Goal: Transaction & Acquisition: Obtain resource

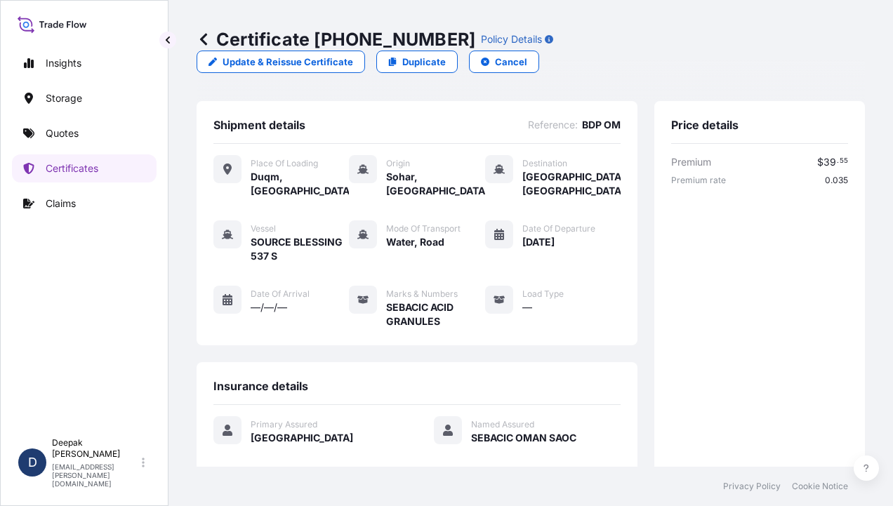
scroll to position [471, 0]
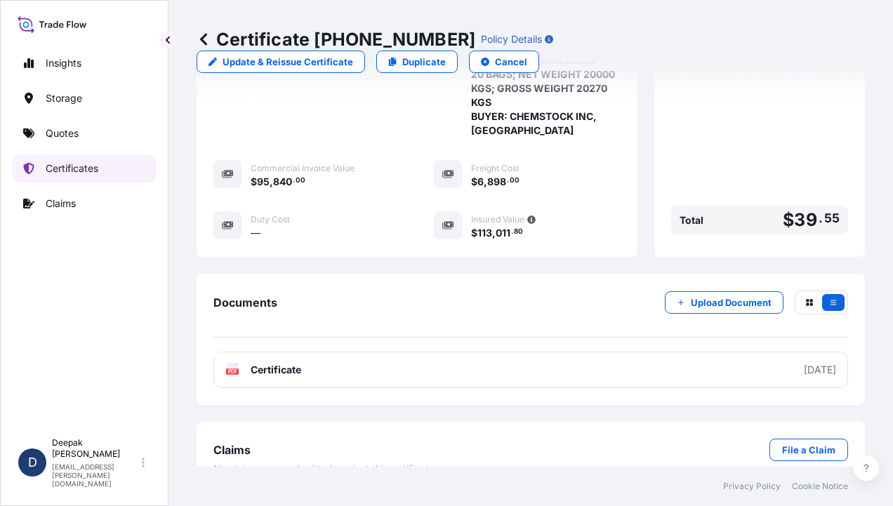
click at [93, 164] on p "Certificates" at bounding box center [72, 168] width 53 height 14
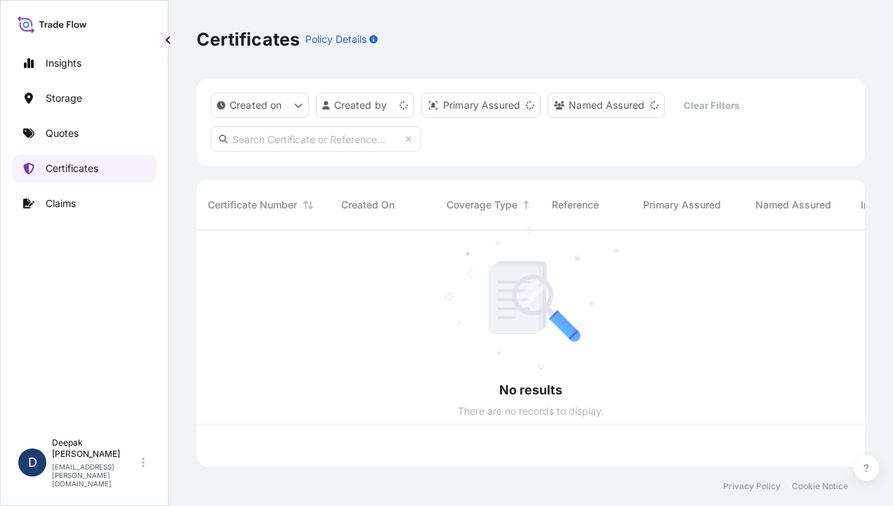
scroll to position [234, 657]
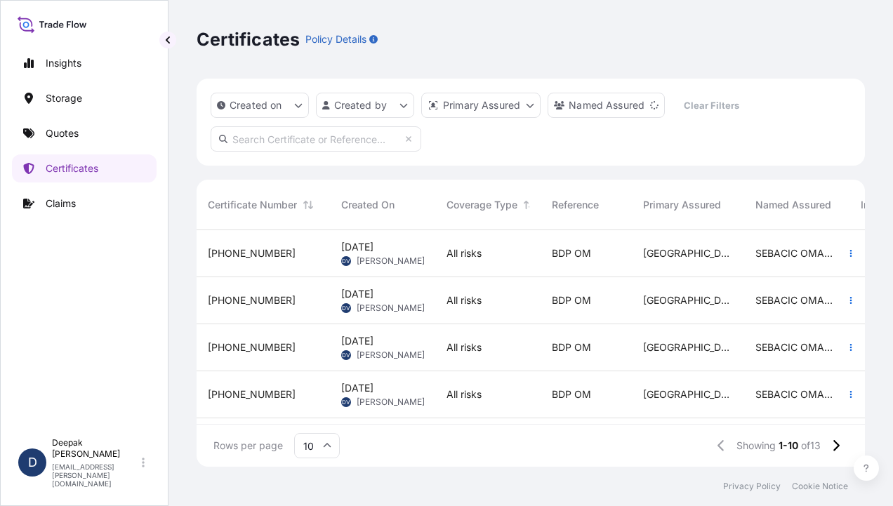
click at [298, 245] on div "[PHONE_NUMBER]" at bounding box center [263, 253] width 133 height 47
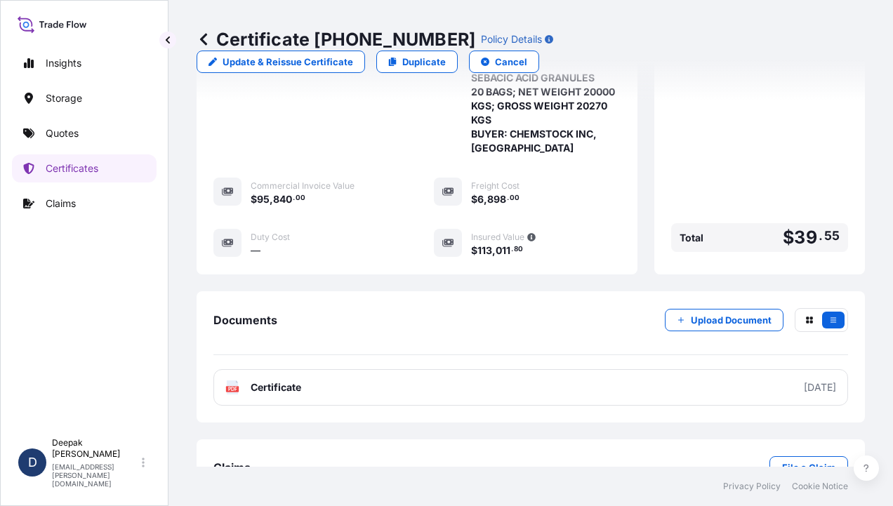
scroll to position [471, 0]
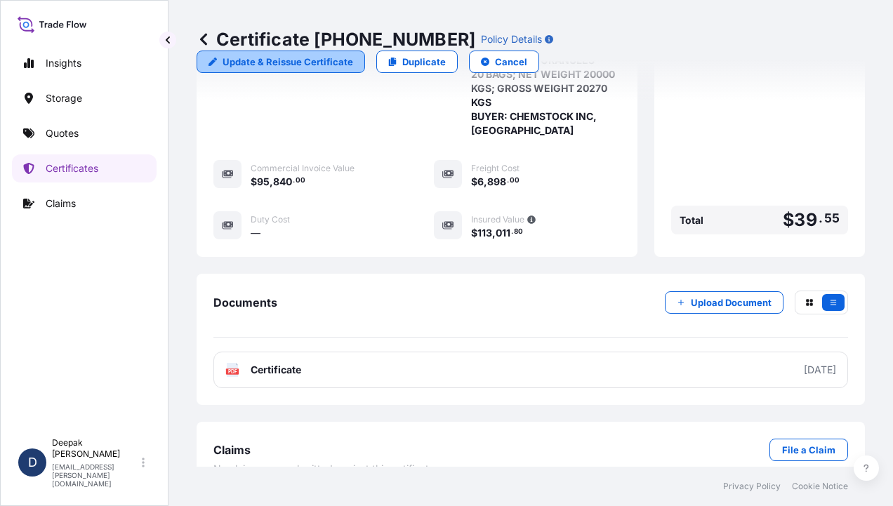
click at [365, 51] on link "Update & Reissue Certificate" at bounding box center [281, 62] width 169 height 22
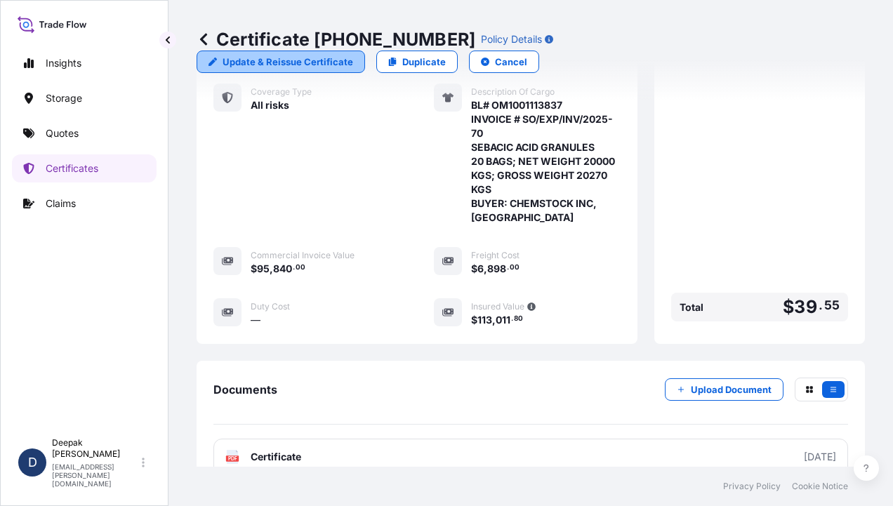
select select "Road / [GEOGRAPHIC_DATA]"
select select "Water"
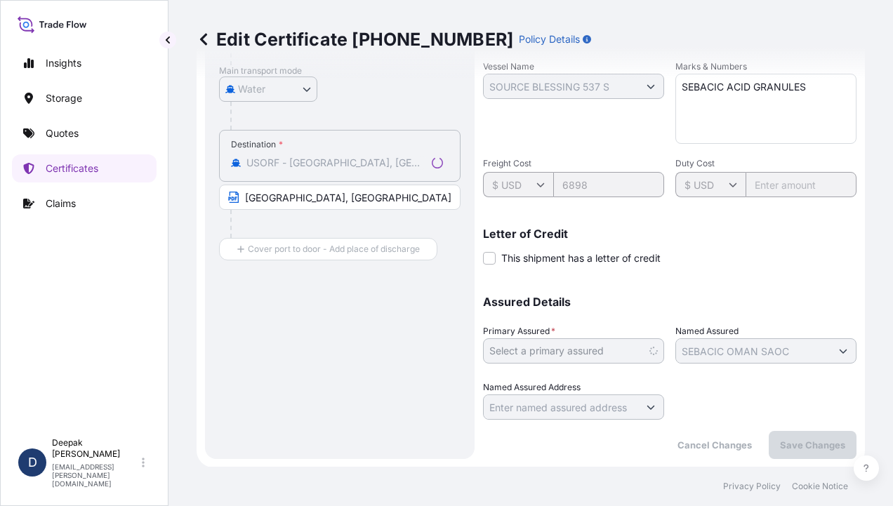
select select "31612"
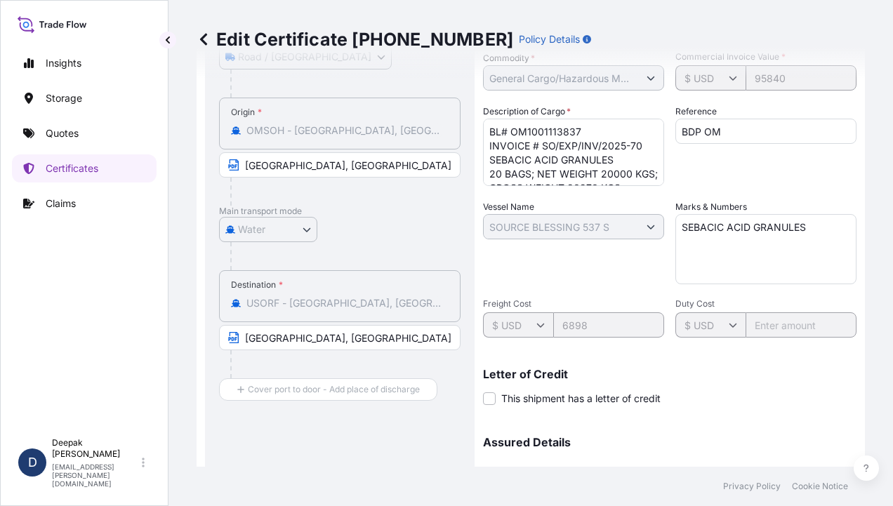
scroll to position [0, 0]
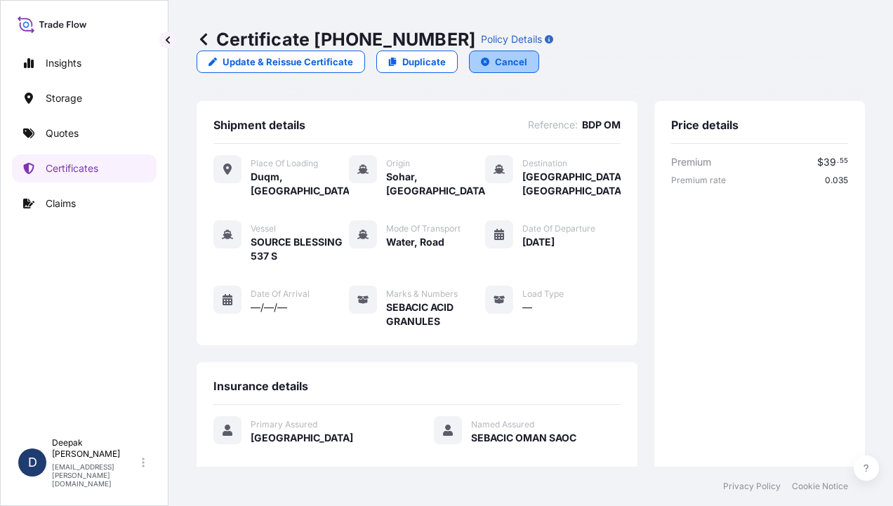
click at [527, 55] on p "Cancel" at bounding box center [511, 62] width 32 height 14
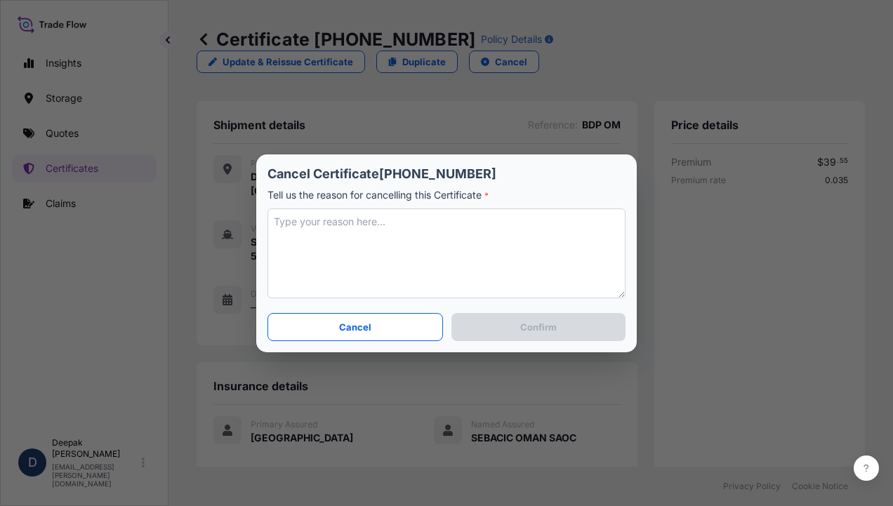
click at [357, 223] on textarea at bounding box center [447, 254] width 358 height 90
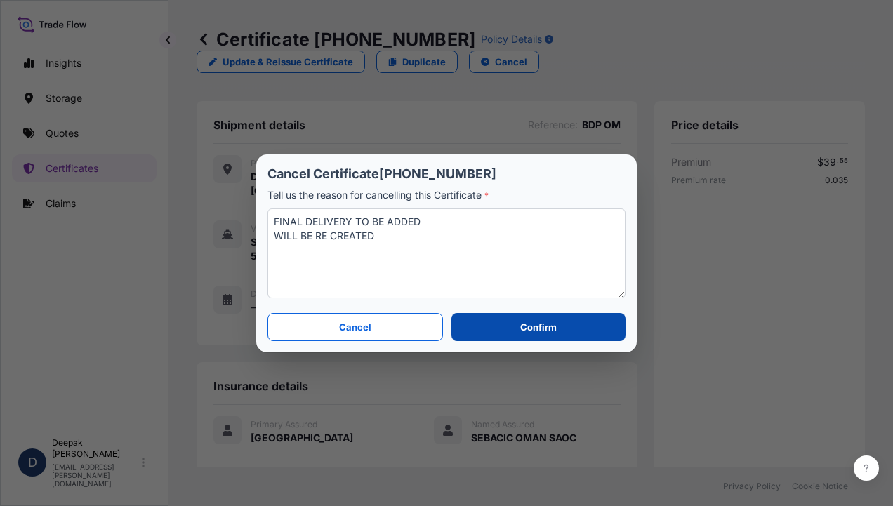
type textarea "FINAL DELIVERY TO BE ADDED WILL BE RE CREATED"
click at [551, 327] on p "Confirm" at bounding box center [538, 327] width 37 height 14
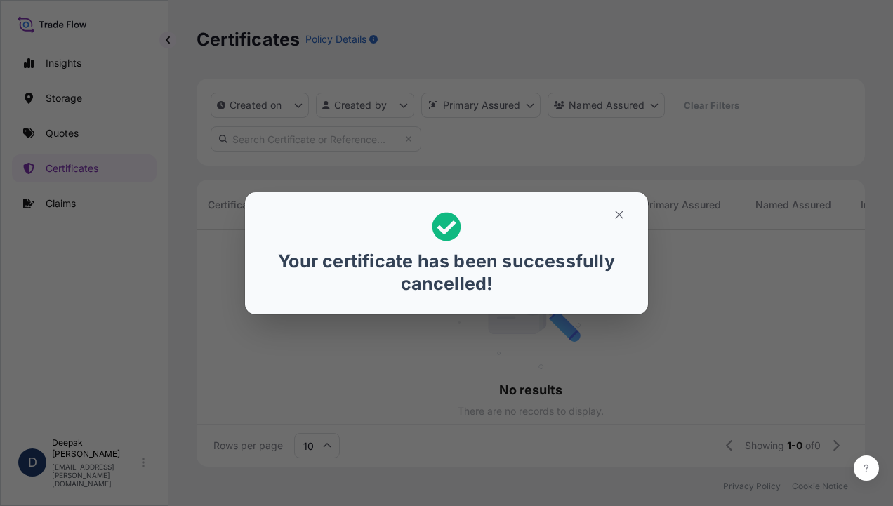
scroll to position [11, 11]
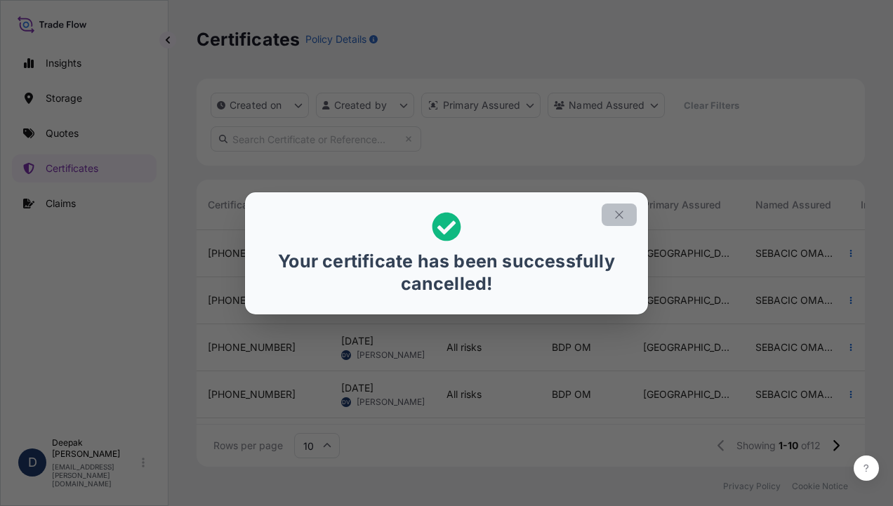
click at [633, 208] on button "button" at bounding box center [619, 215] width 35 height 22
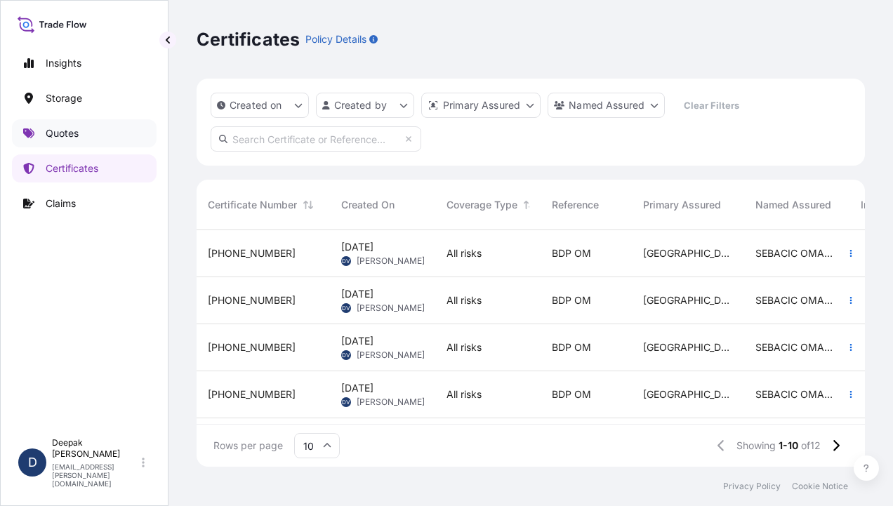
click at [73, 128] on p "Quotes" at bounding box center [62, 133] width 33 height 14
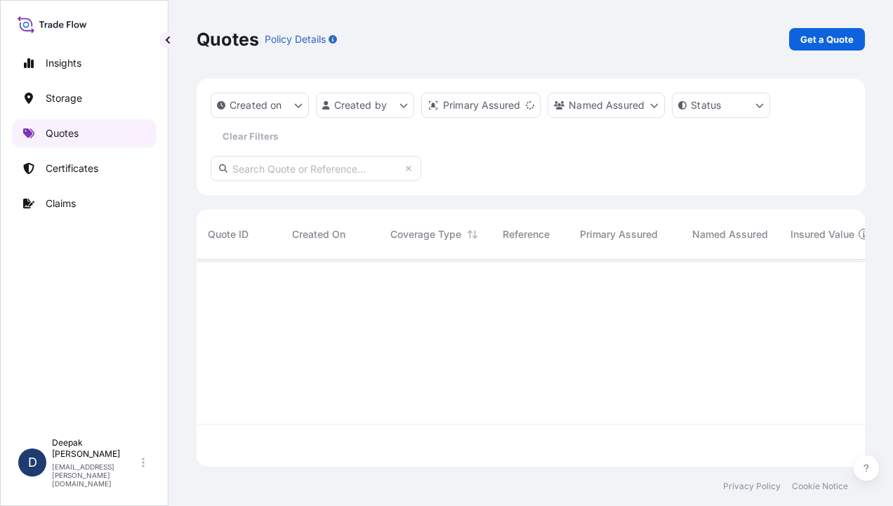
scroll to position [204, 657]
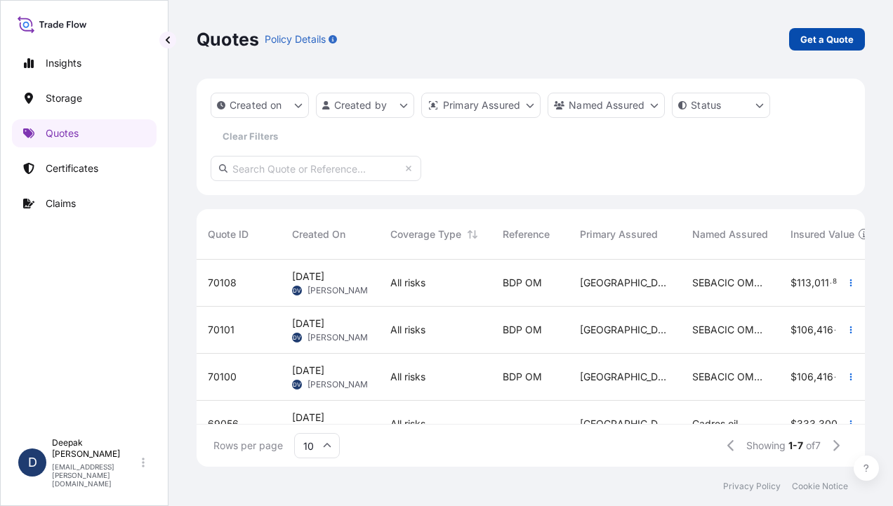
click at [815, 43] on p "Get a Quote" at bounding box center [826, 39] width 53 height 14
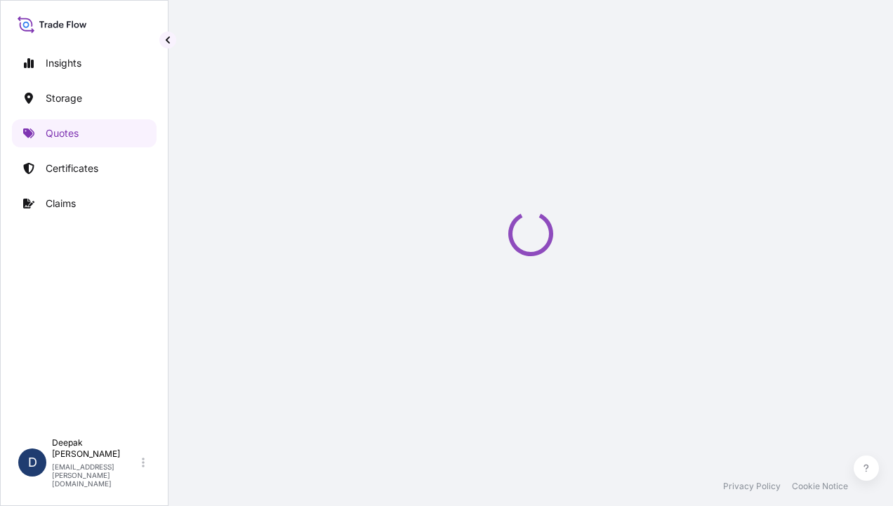
select select "Water"
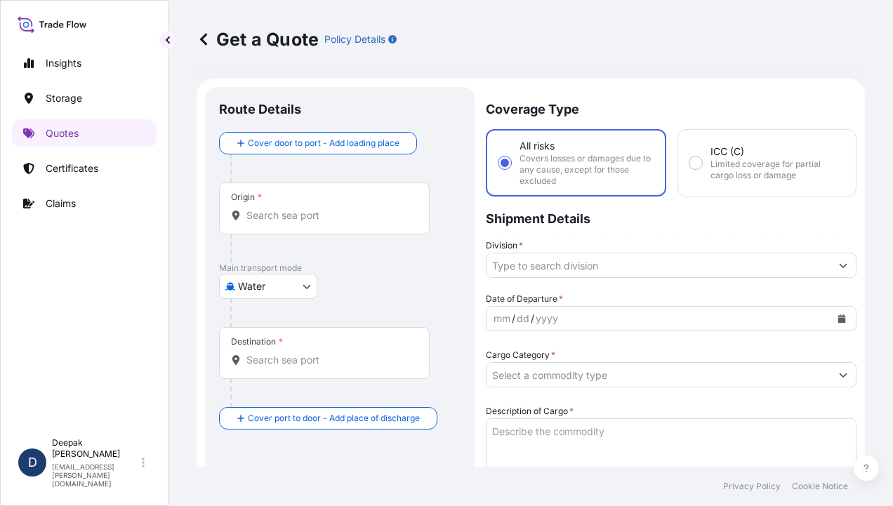
scroll to position [22, 0]
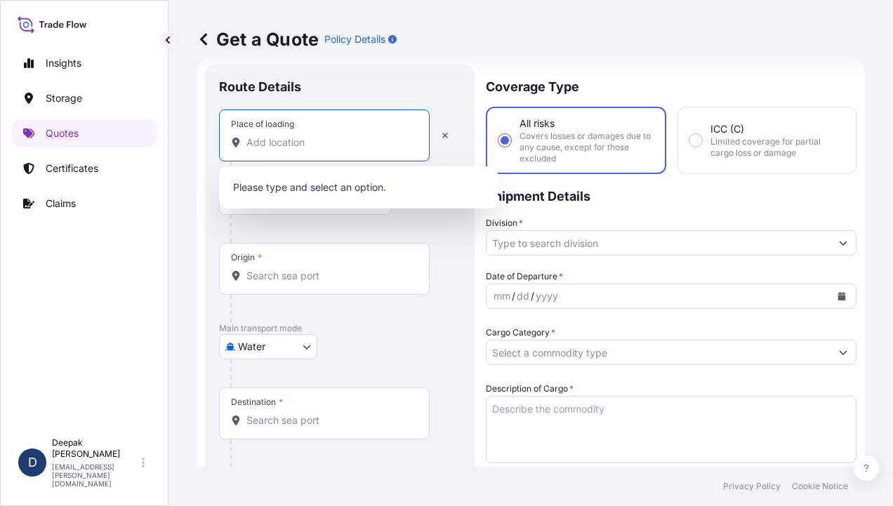
click at [313, 143] on input "Place of loading" at bounding box center [329, 143] width 166 height 14
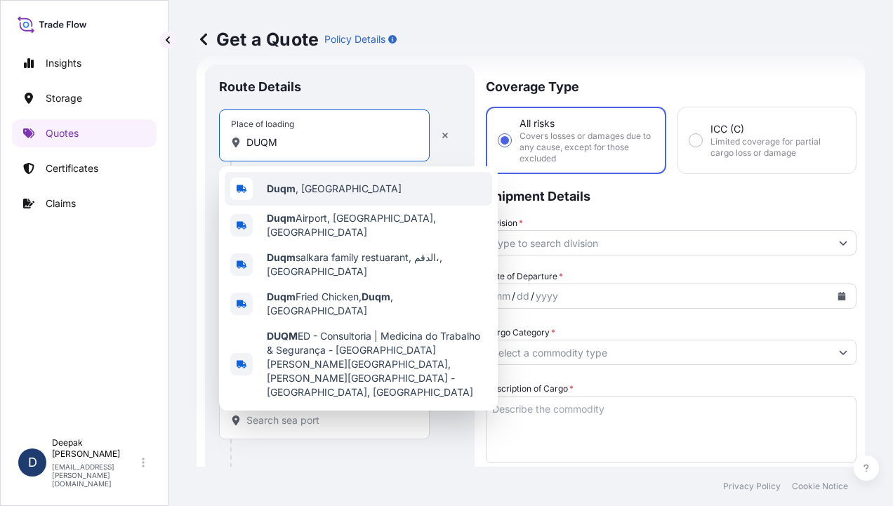
click at [352, 204] on div "Duqm , [GEOGRAPHIC_DATA]" at bounding box center [359, 189] width 268 height 34
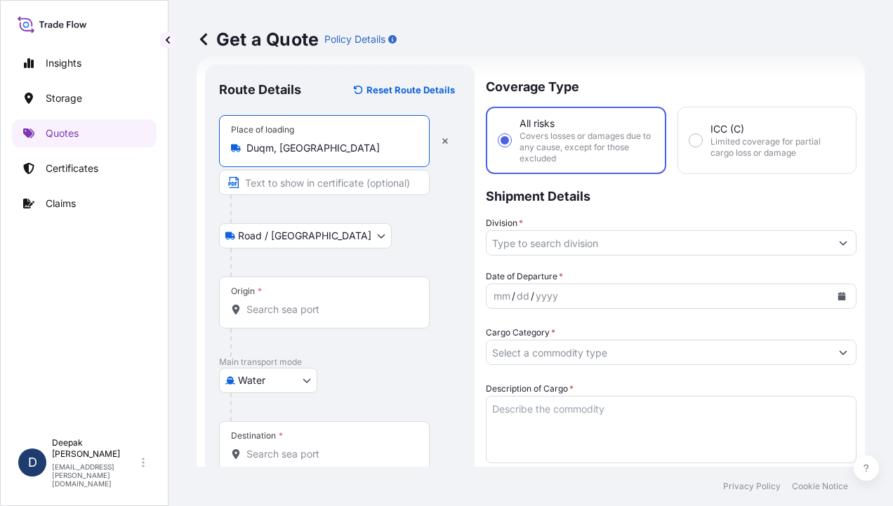
type input "Duqm, [GEOGRAPHIC_DATA]"
click at [395, 191] on input "Text to appear on certificate" at bounding box center [324, 182] width 211 height 25
type input "Duqm, [GEOGRAPHIC_DATA], [GEOGRAPHIC_DATA]"
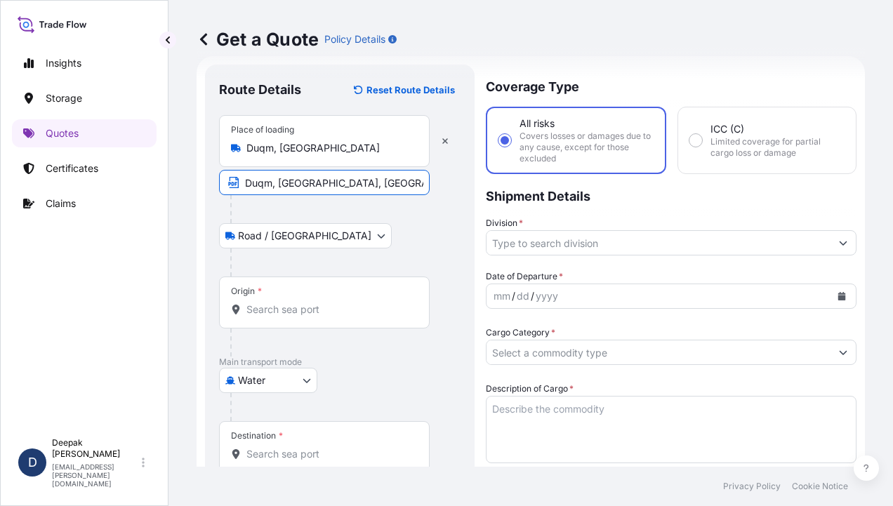
type input "95840"
type input "6898"
type input "BDP OM"
type input "SEBACIC ACID GRANULES"
click at [296, 312] on input "Origin *" at bounding box center [329, 310] width 166 height 14
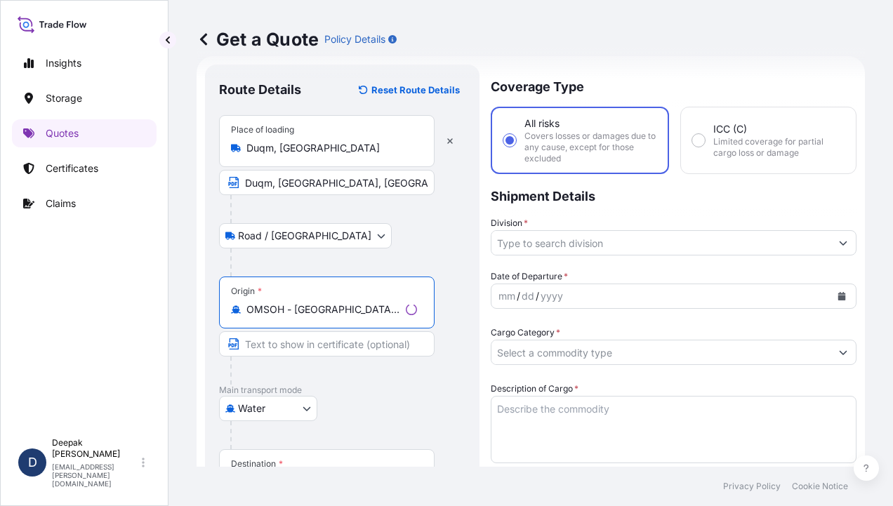
type input "OMSOH - [GEOGRAPHIC_DATA], [GEOGRAPHIC_DATA]"
click at [298, 346] on input "Text to appear on certificate" at bounding box center [327, 343] width 216 height 25
type input "[GEOGRAPHIC_DATA], [GEOGRAPHIC_DATA]"
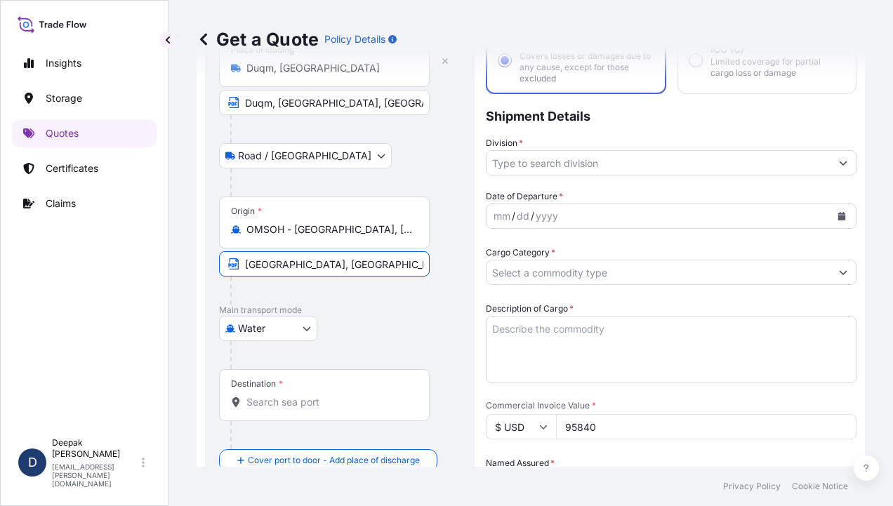
scroll to position [233, 0]
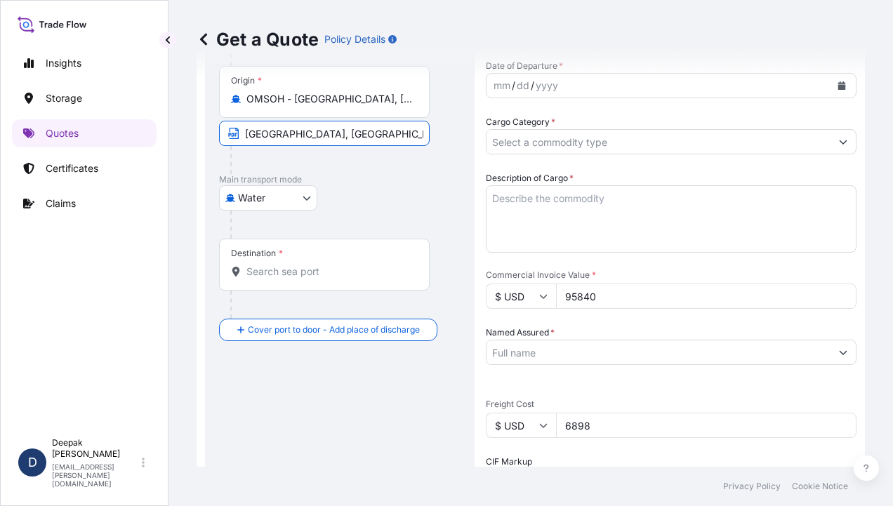
click at [295, 271] on input "Destination *" at bounding box center [329, 272] width 166 height 14
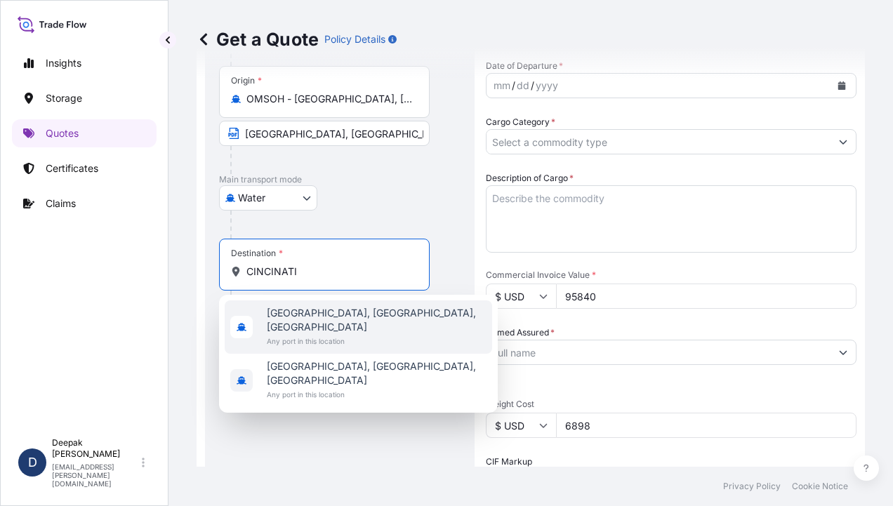
click at [331, 310] on span "[GEOGRAPHIC_DATA], [GEOGRAPHIC_DATA], [GEOGRAPHIC_DATA]" at bounding box center [377, 320] width 220 height 28
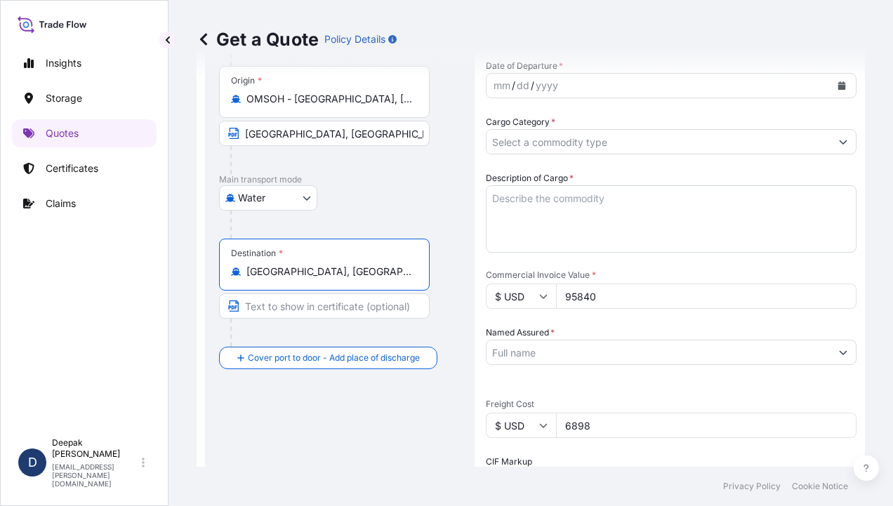
type input "[GEOGRAPHIC_DATA], [GEOGRAPHIC_DATA], [GEOGRAPHIC_DATA]"
drag, startPoint x: 322, startPoint y: 310, endPoint x: 317, endPoint y: 323, distance: 13.3
click at [317, 323] on div "Destination * [GEOGRAPHIC_DATA], [GEOGRAPHIC_DATA], [GEOGRAPHIC_DATA]" at bounding box center [340, 293] width 242 height 108
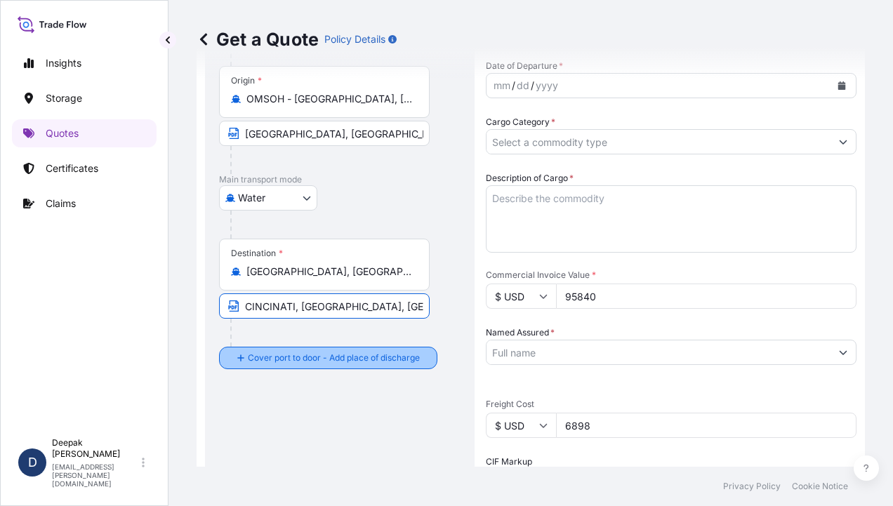
type input "CINCINATI, [GEOGRAPHIC_DATA], [GEOGRAPHIC_DATA]"
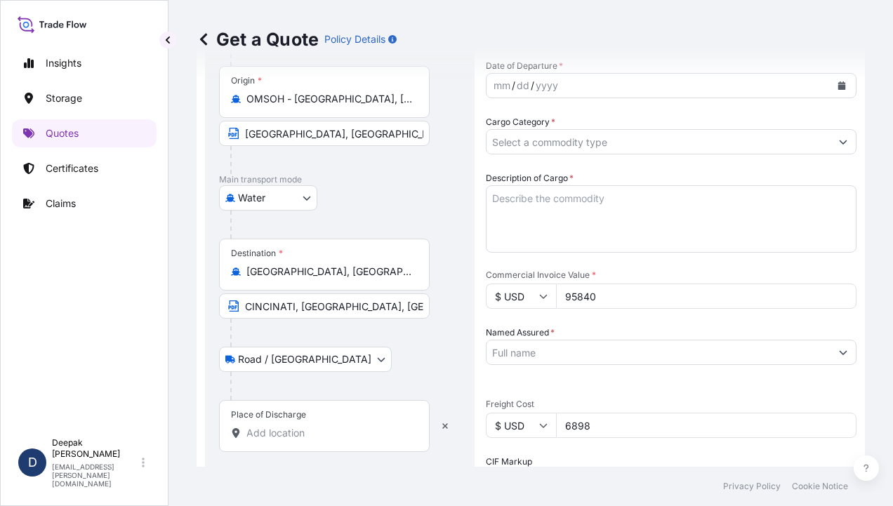
scroll to position [374, 0]
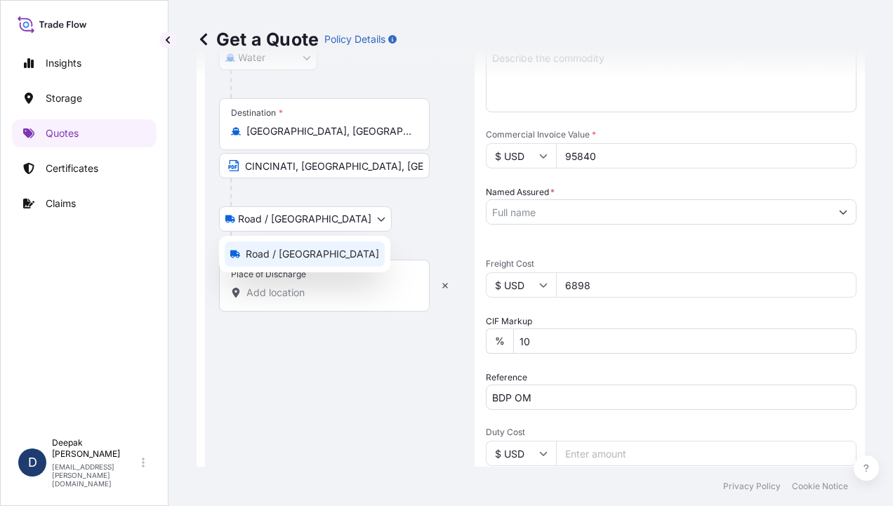
click at [294, 220] on body "Insights Storage Quotes Certificates Claims D [PERSON_NAME] [EMAIL_ADDRESS][PER…" at bounding box center [446, 253] width 893 height 506
click at [279, 247] on span "Road / [GEOGRAPHIC_DATA]" at bounding box center [312, 254] width 133 height 14
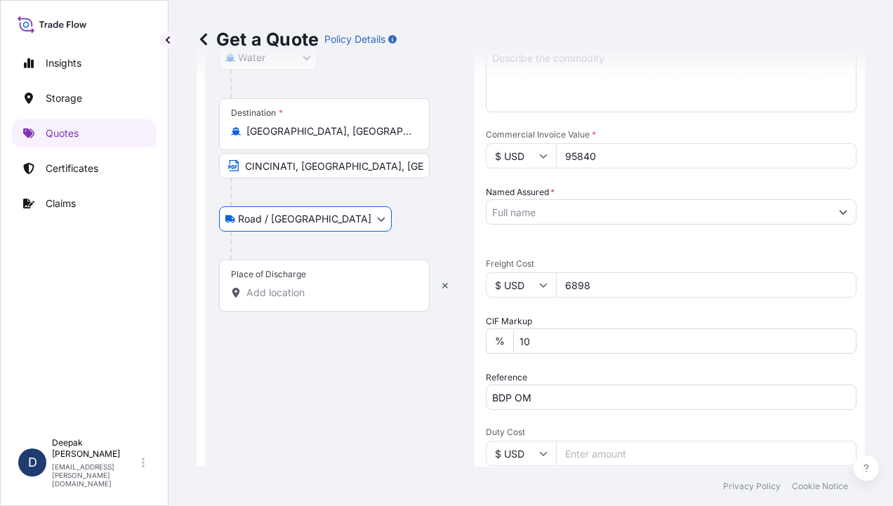
click at [320, 291] on input "Place of Discharge" at bounding box center [329, 293] width 166 height 14
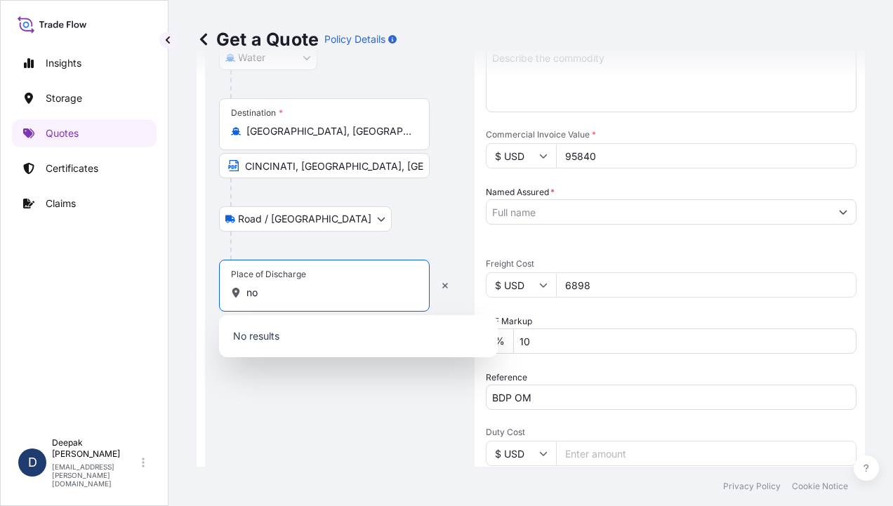
type input "n"
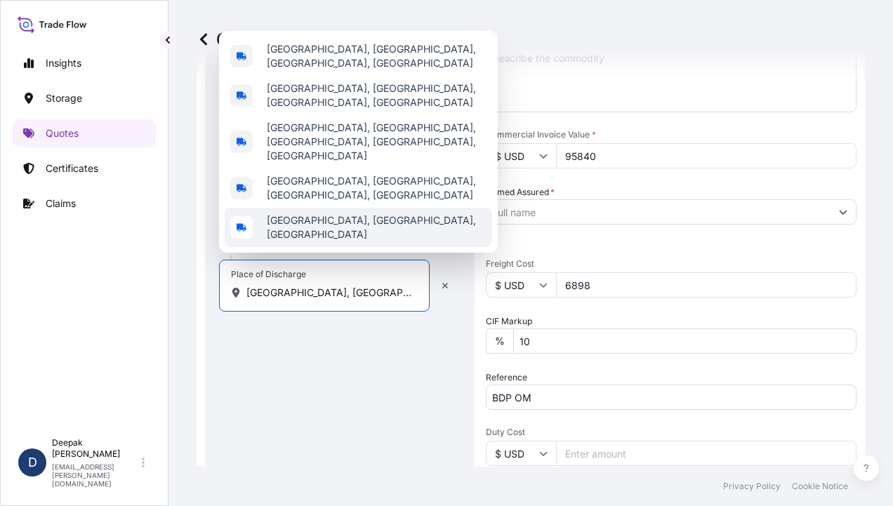
type input "[GEOGRAPHIC_DATA], [GEOGRAPHIC_DATA]"
click at [339, 357] on div "Route Details Reset Route Details Place of loading [GEOGRAPHIC_DATA], [GEOGRAPH…" at bounding box center [340, 199] width 242 height 942
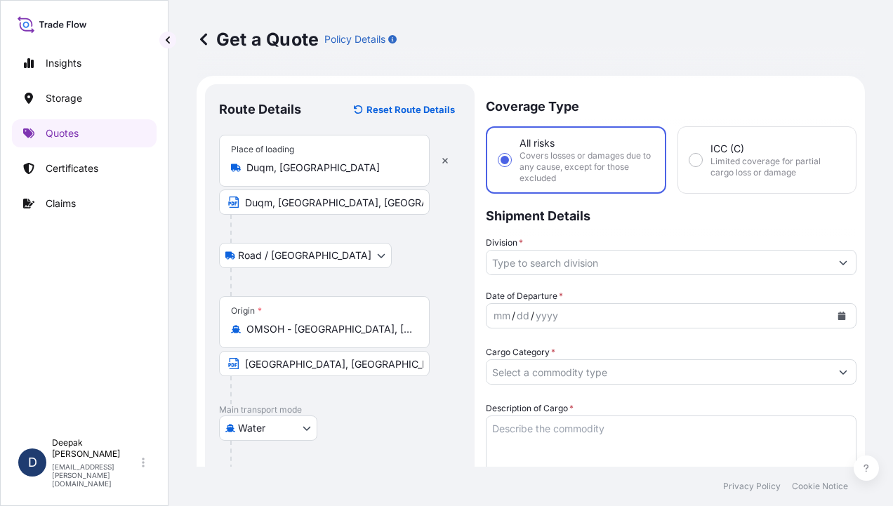
scroll to position [0, 0]
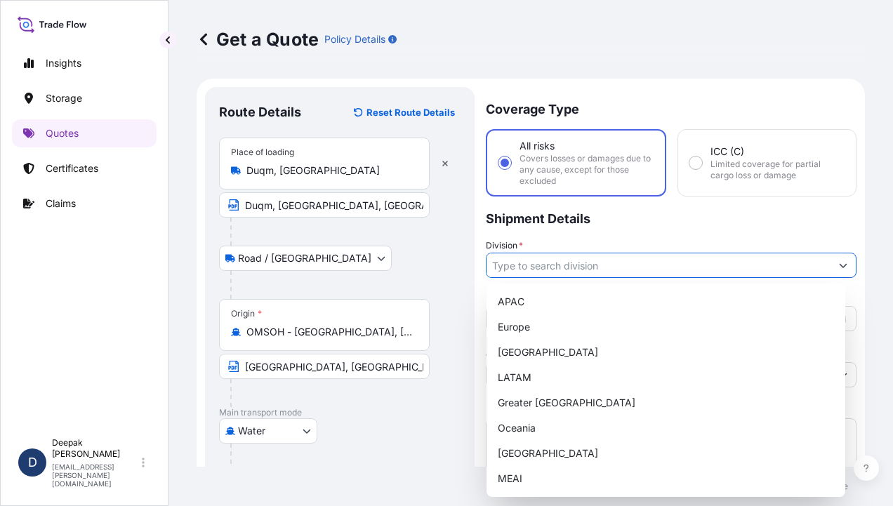
click at [706, 268] on input "Division *" at bounding box center [659, 265] width 344 height 25
click at [527, 475] on div "MEAI" at bounding box center [666, 478] width 348 height 25
type input "MEAI"
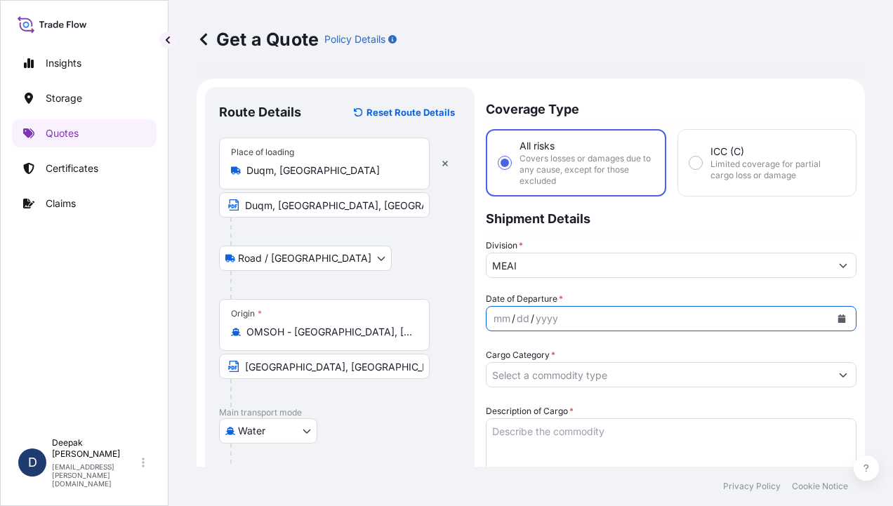
click at [833, 312] on button "Calendar" at bounding box center [842, 319] width 22 height 22
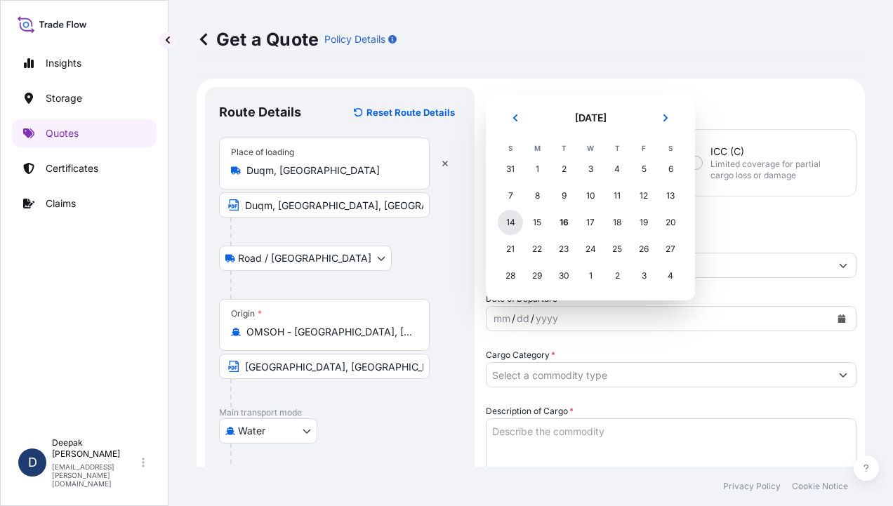
click at [519, 220] on div "14" at bounding box center [510, 222] width 25 height 25
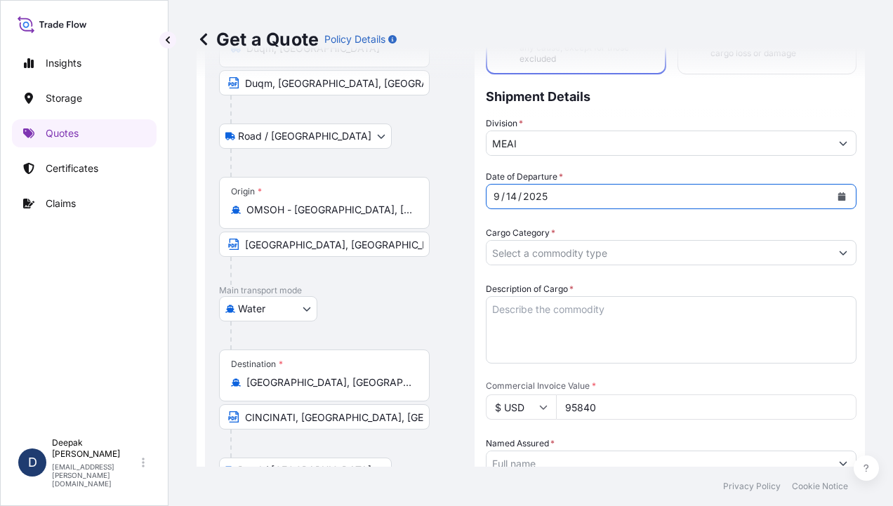
scroll to position [140, 0]
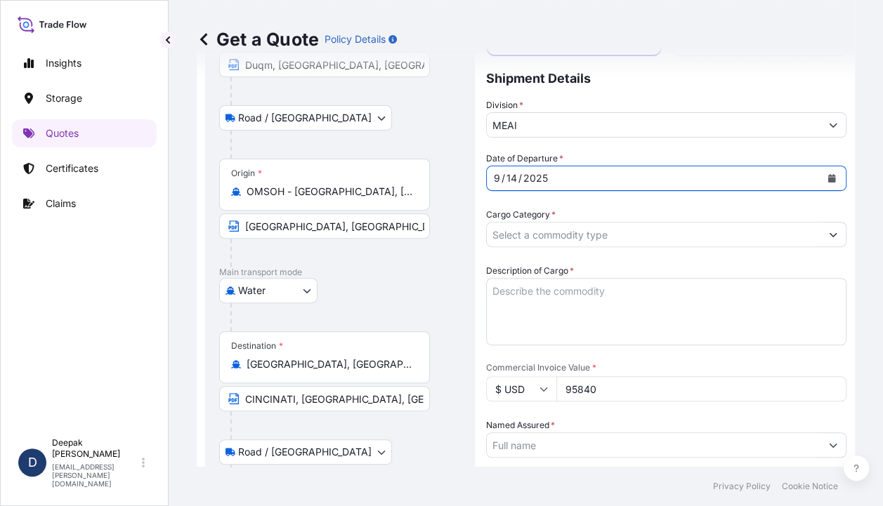
click at [820, 241] on button "Show suggestions" at bounding box center [832, 234] width 25 height 25
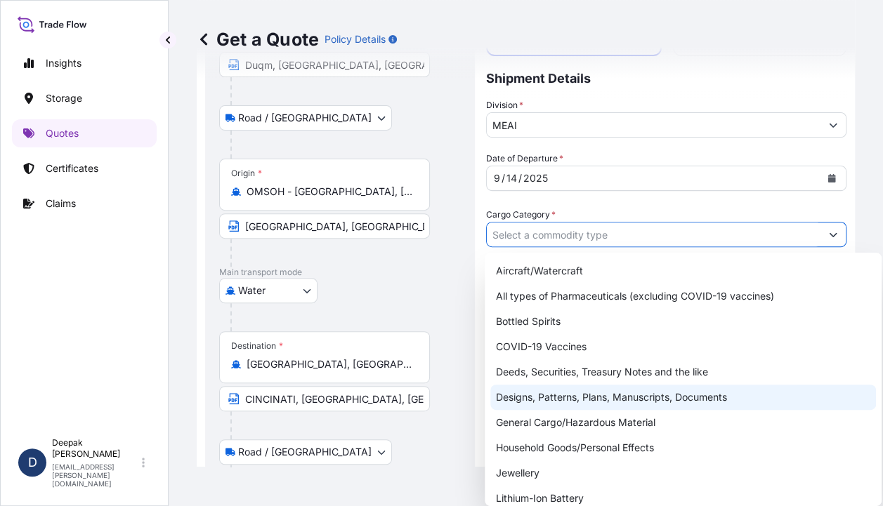
click at [621, 409] on div "Designs, Patterns, Plans, Manuscripts, Documents" at bounding box center [682, 397] width 385 height 25
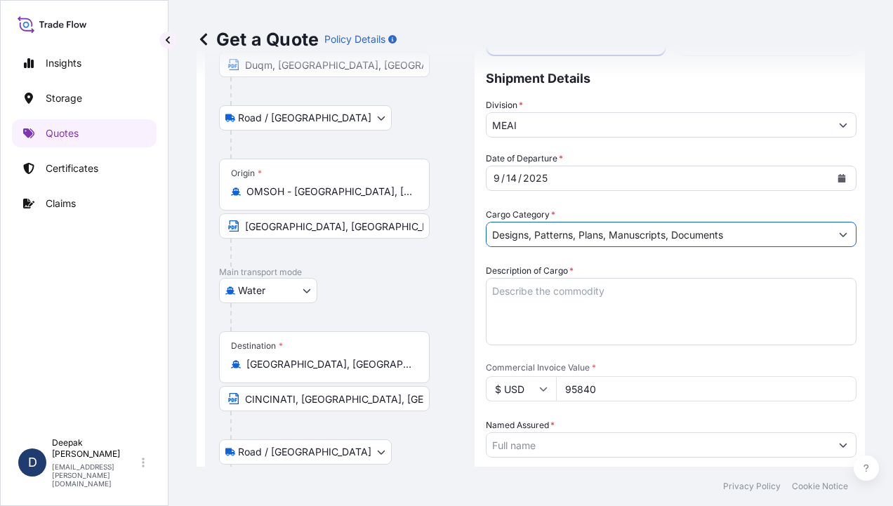
click at [831, 232] on button "Show suggestions" at bounding box center [843, 234] width 25 height 25
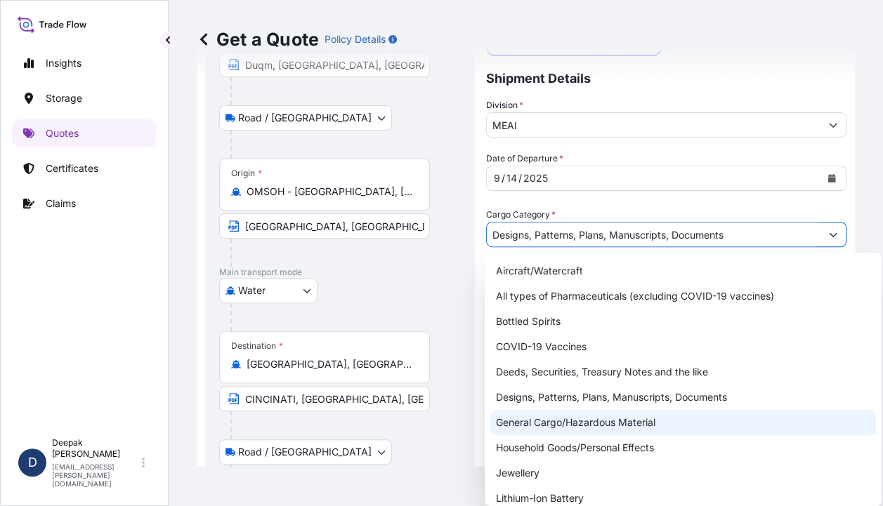
click at [605, 424] on div "General Cargo/Hazardous Material" at bounding box center [682, 422] width 385 height 25
type input "General Cargo/Hazardous Material"
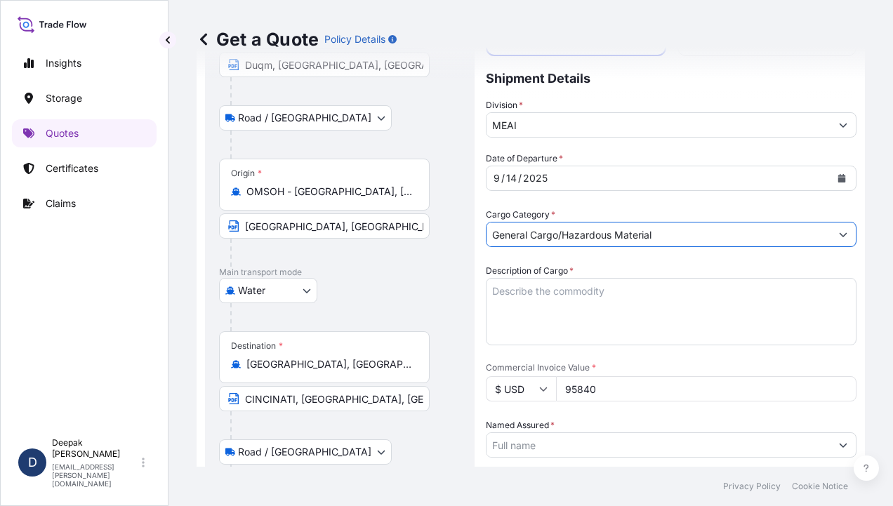
click at [701, 302] on textarea "Description of Cargo *" at bounding box center [671, 311] width 371 height 67
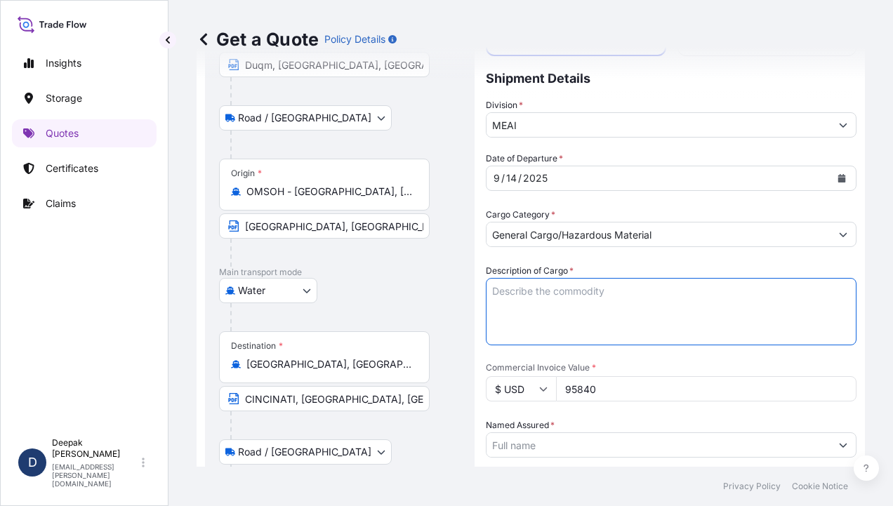
paste textarea "BL# OM1001113837 INVOICE # SO/EXP/INV/2025-70 SEBACIC ACID GRANULES 20 BAGS; NE…"
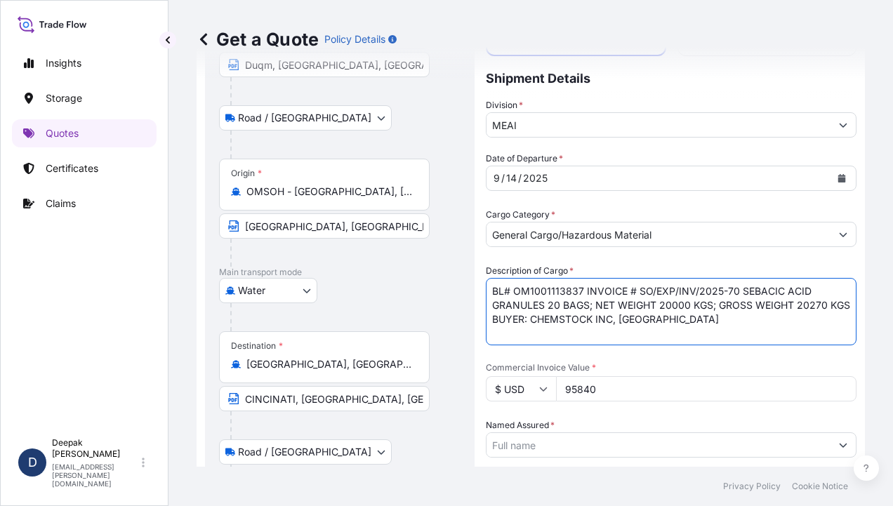
click at [636, 288] on textarea "BL# OM1001113837 INVOICE # SO/EXP/INV/2025-70 SEBACIC ACID GRANULES 20 BAGS; NE…" at bounding box center [671, 311] width 371 height 67
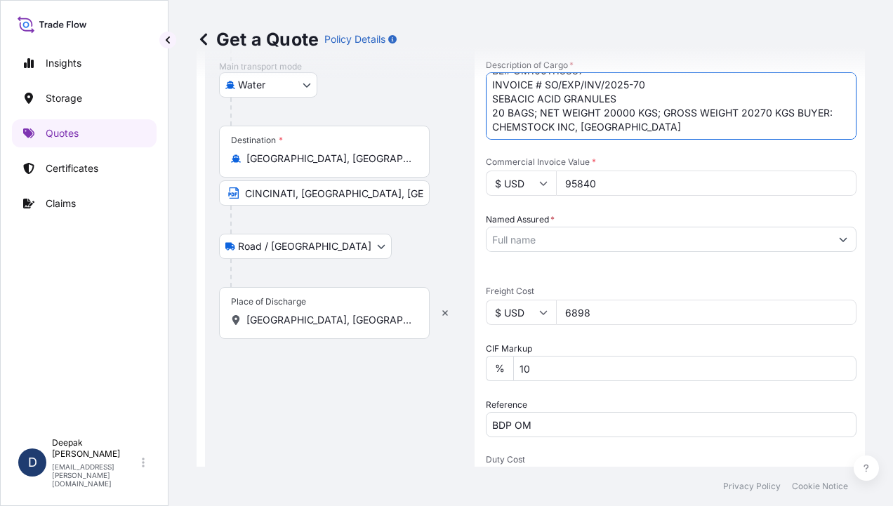
scroll to position [351, 0]
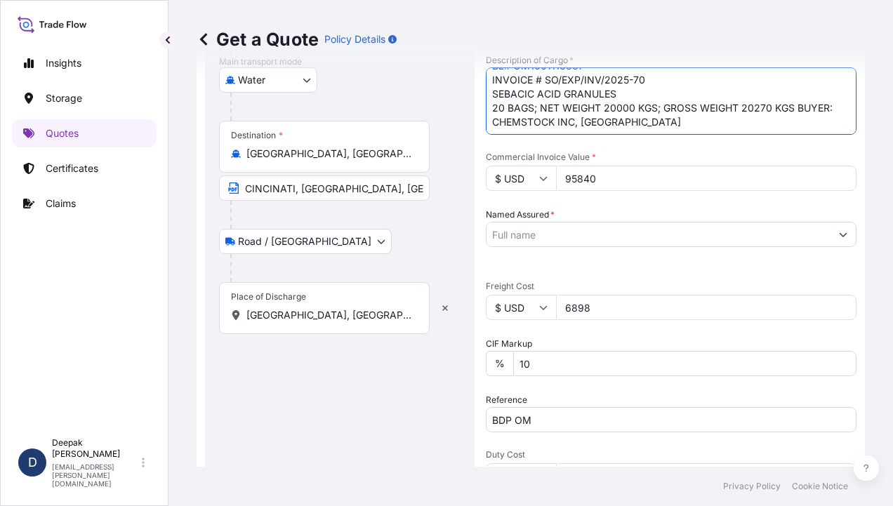
type textarea "BL# OM1001113837 INVOICE # SO/EXP/INV/2025-70 SEBACIC ACID GRANULES 20 BAGS; NE…"
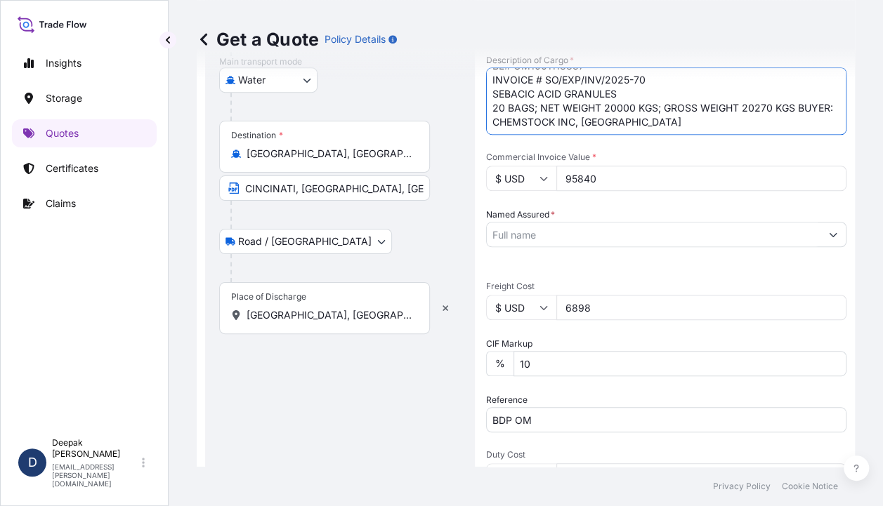
click at [742, 239] on input "Named Assured *" at bounding box center [654, 234] width 334 height 25
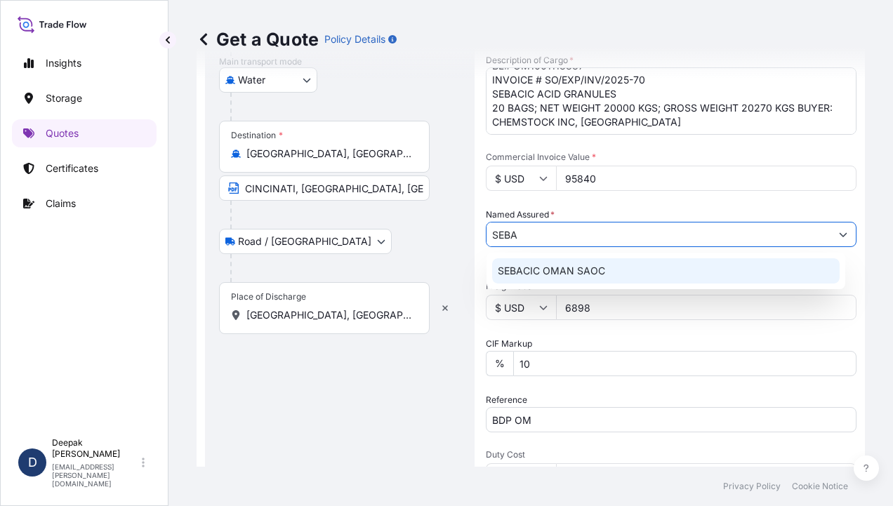
click at [570, 268] on span "SEBACIC OMAN SAOC" at bounding box center [551, 271] width 107 height 14
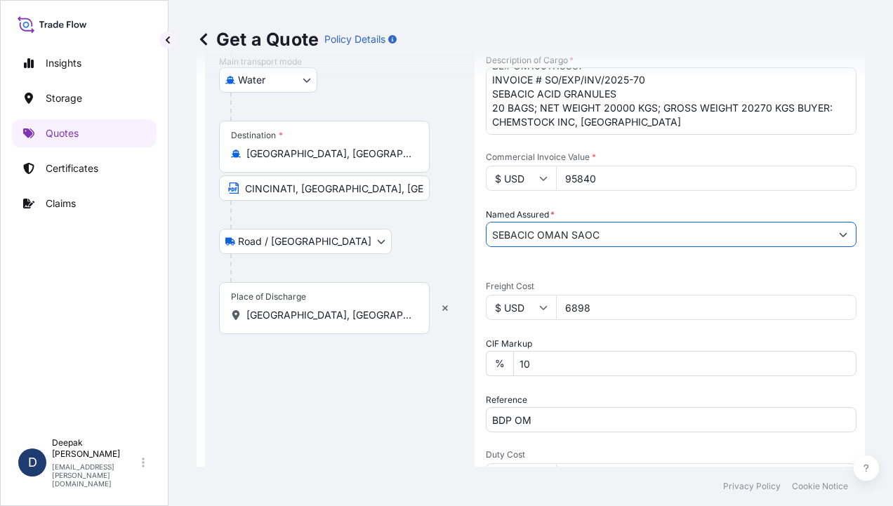
type input "SEBACIC OMAN SAOC"
click at [602, 312] on input "6898" at bounding box center [706, 307] width 301 height 25
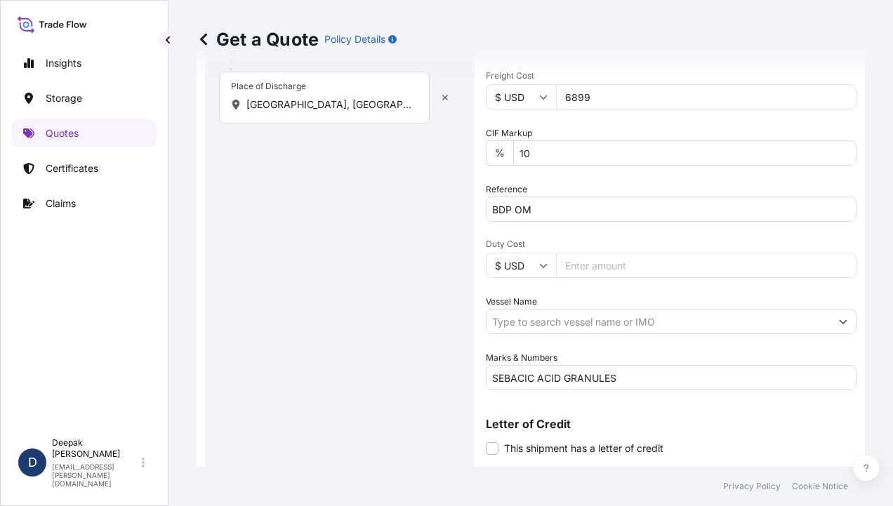
scroll to position [598, 0]
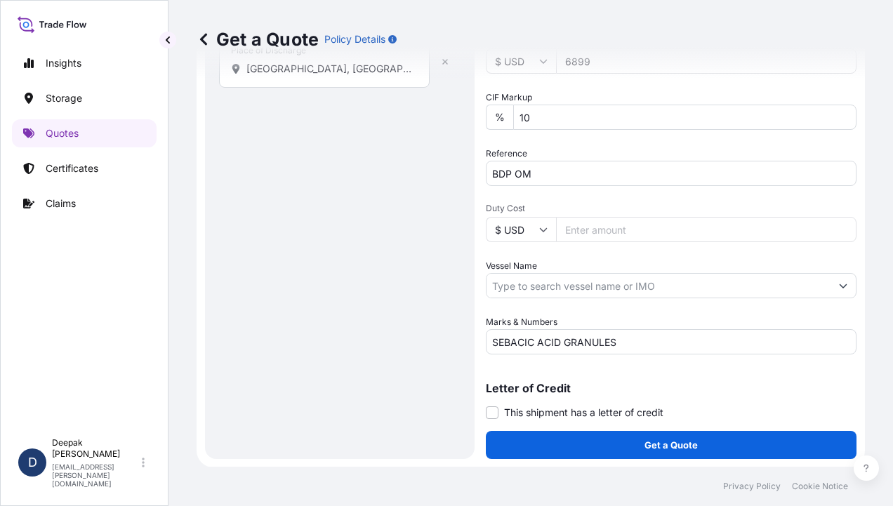
type input "6899"
click at [721, 294] on input "Vessel Name" at bounding box center [659, 285] width 344 height 25
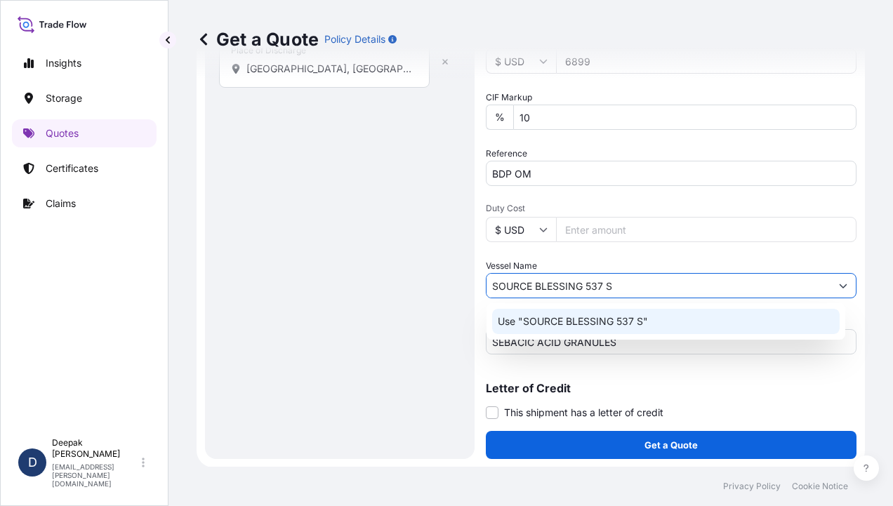
click at [701, 313] on div "Use "SOURCE BLESSING 537 S"" at bounding box center [666, 321] width 348 height 25
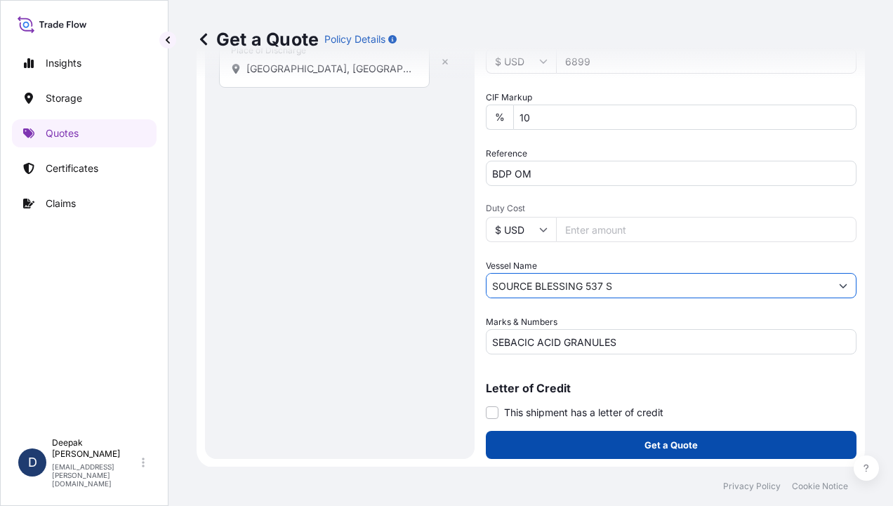
type input "SOURCE BLESSING 537 S"
click at [672, 453] on button "Get a Quote" at bounding box center [671, 445] width 371 height 28
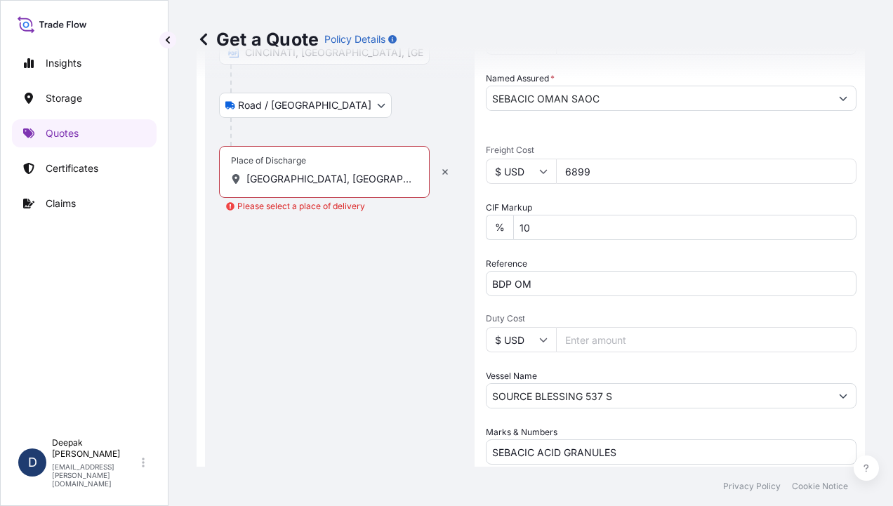
scroll to position [457, 0]
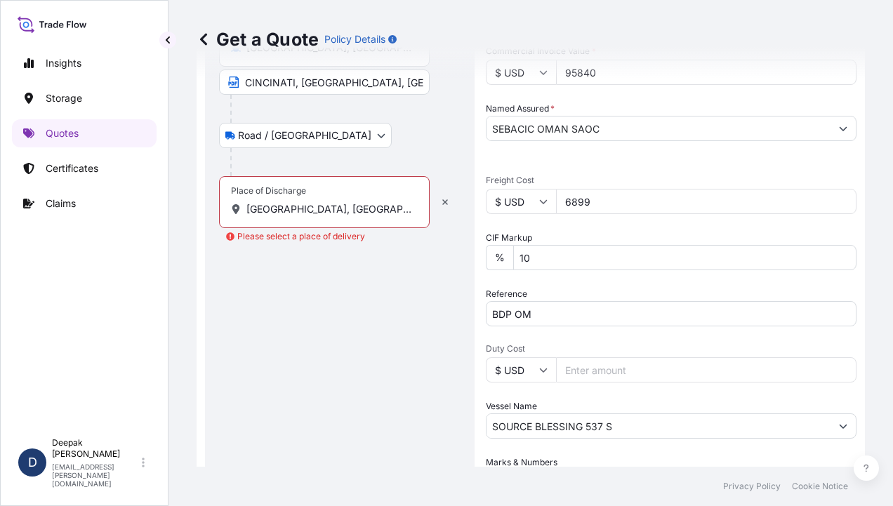
click at [374, 208] on input "[GEOGRAPHIC_DATA], [GEOGRAPHIC_DATA]" at bounding box center [329, 209] width 166 height 14
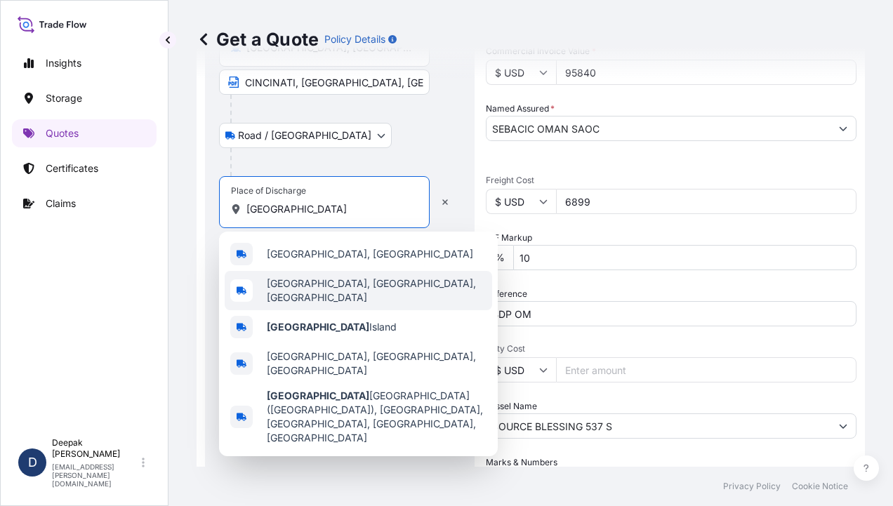
click at [335, 294] on span "[GEOGRAPHIC_DATA], [GEOGRAPHIC_DATA], [GEOGRAPHIC_DATA]" at bounding box center [377, 291] width 220 height 28
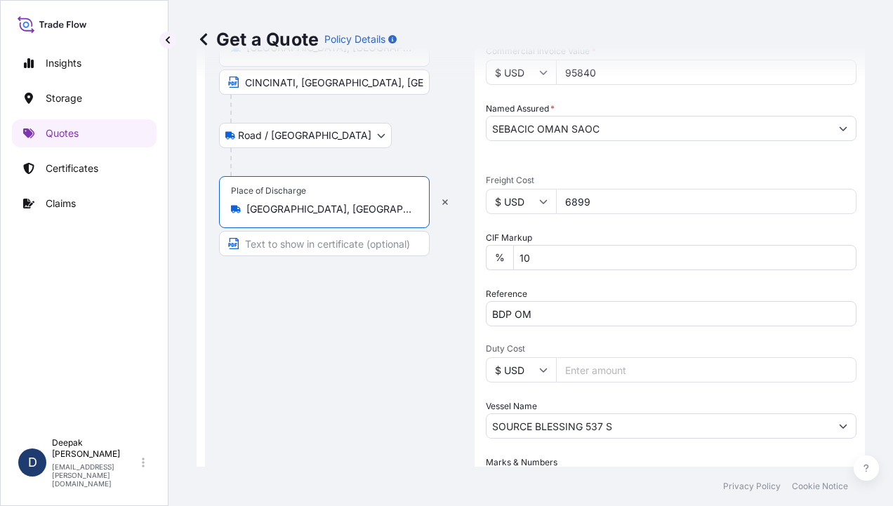
type input "[GEOGRAPHIC_DATA], [GEOGRAPHIC_DATA], [GEOGRAPHIC_DATA]"
click at [343, 238] on input "Text to appear on certificate" at bounding box center [324, 243] width 211 height 25
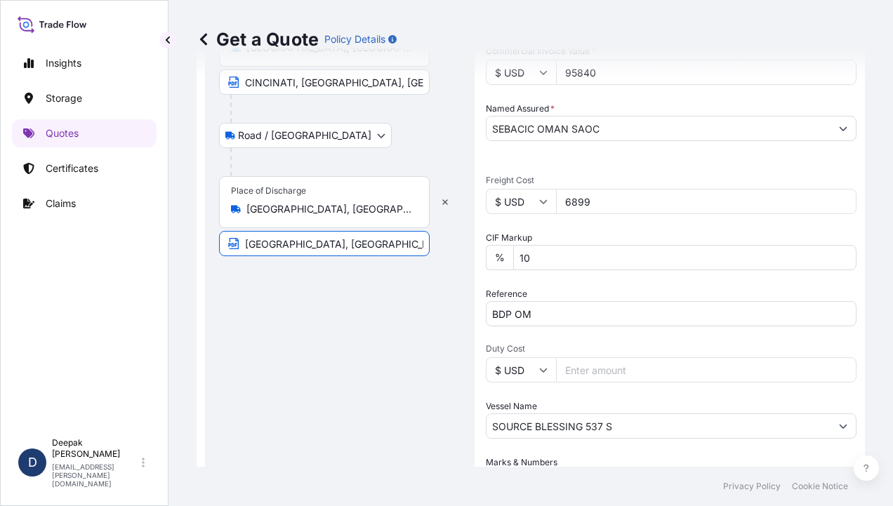
type input "[GEOGRAPHIC_DATA], [GEOGRAPHIC_DATA]"
click at [342, 294] on div "Route Details Reset Route Details Place of loading [GEOGRAPHIC_DATA], [GEOGRAPH…" at bounding box center [340, 115] width 242 height 942
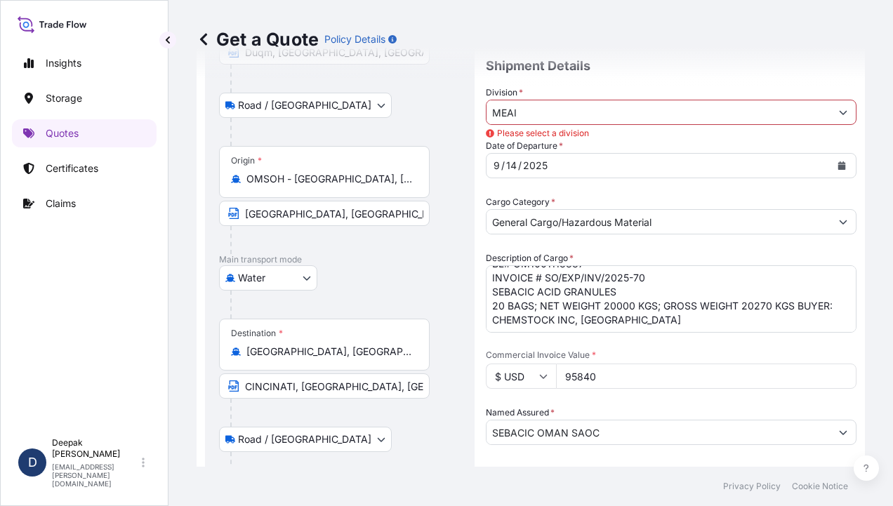
scroll to position [106, 0]
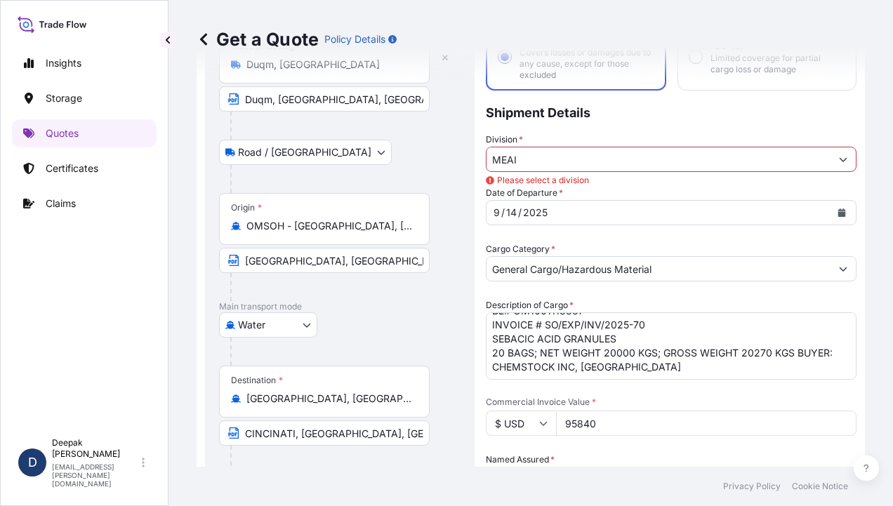
click at [791, 157] on input "MEAI" at bounding box center [659, 159] width 344 height 25
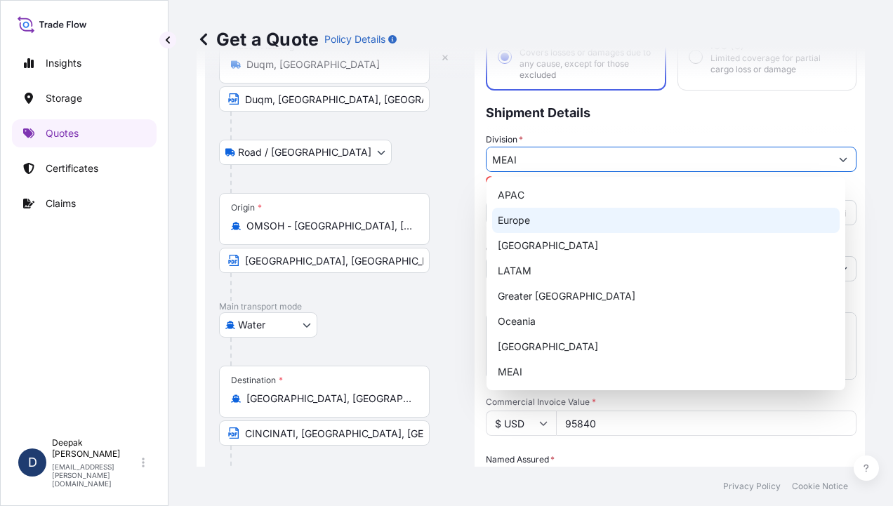
click at [529, 228] on div "Europe" at bounding box center [666, 220] width 348 height 25
type input "Europe"
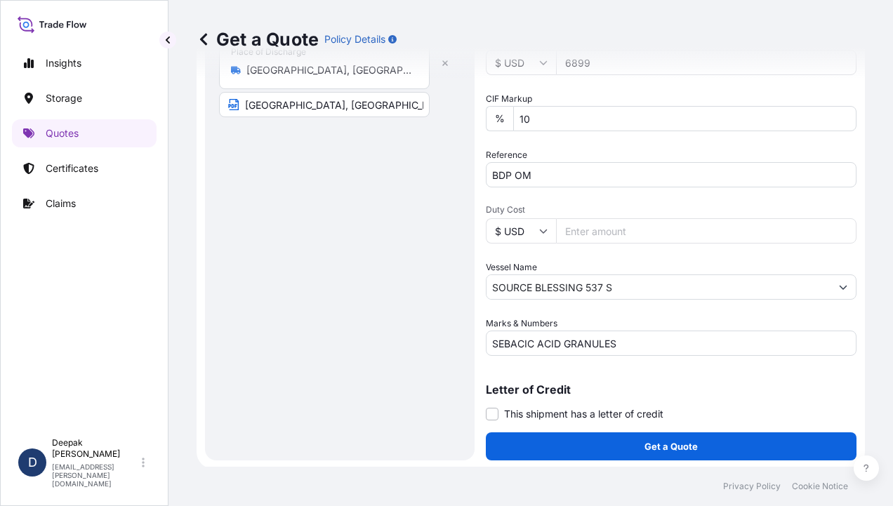
scroll to position [598, 0]
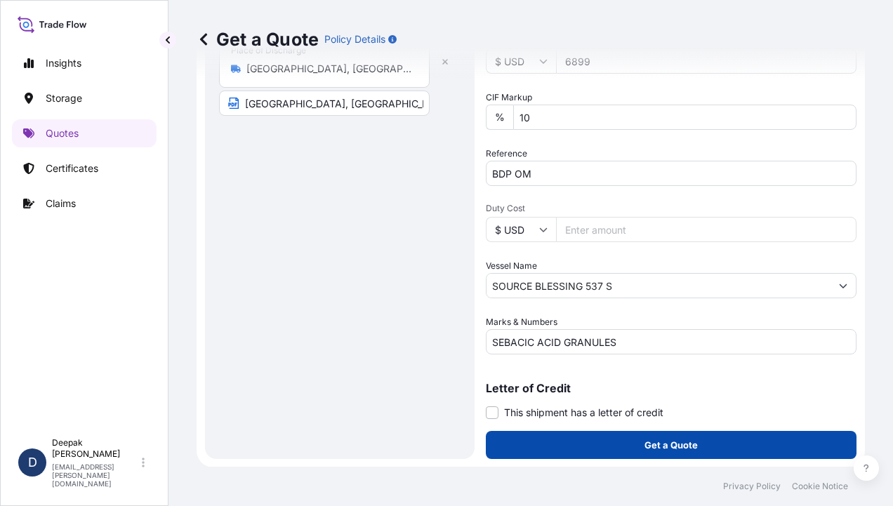
click at [680, 437] on button "Get a Quote" at bounding box center [671, 445] width 371 height 28
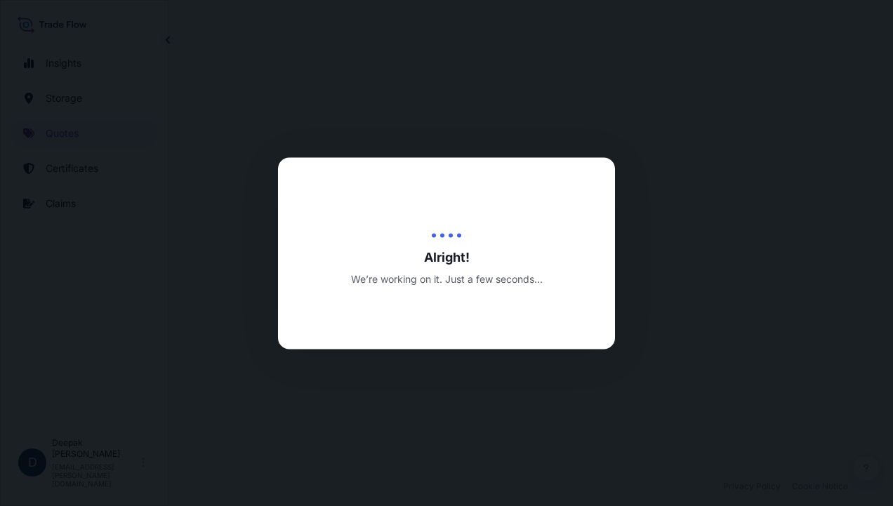
select select "Road / [GEOGRAPHIC_DATA]"
select select "Water"
select select "Road / [GEOGRAPHIC_DATA]"
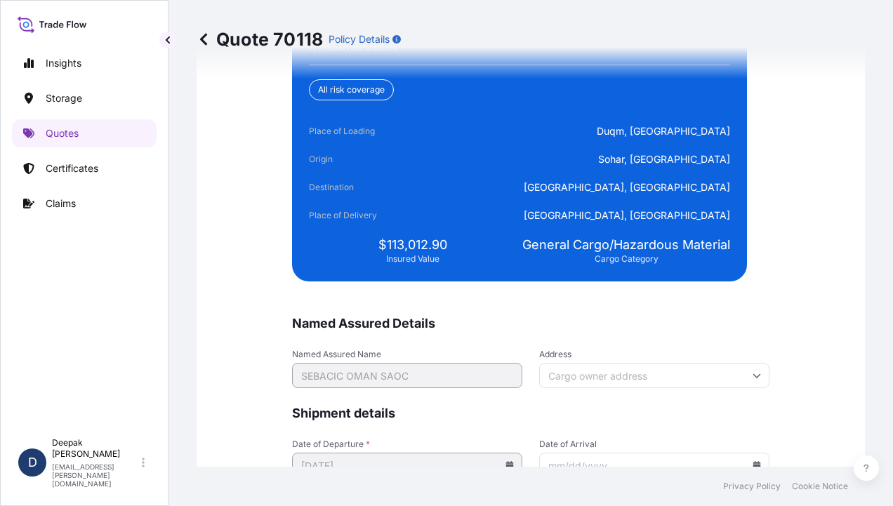
scroll to position [3536, 0]
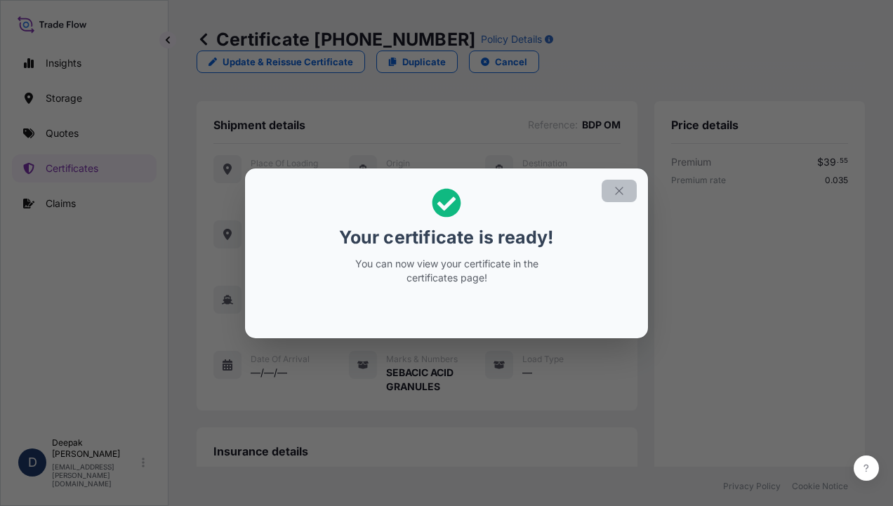
click at [618, 192] on icon "button" at bounding box center [619, 191] width 13 height 13
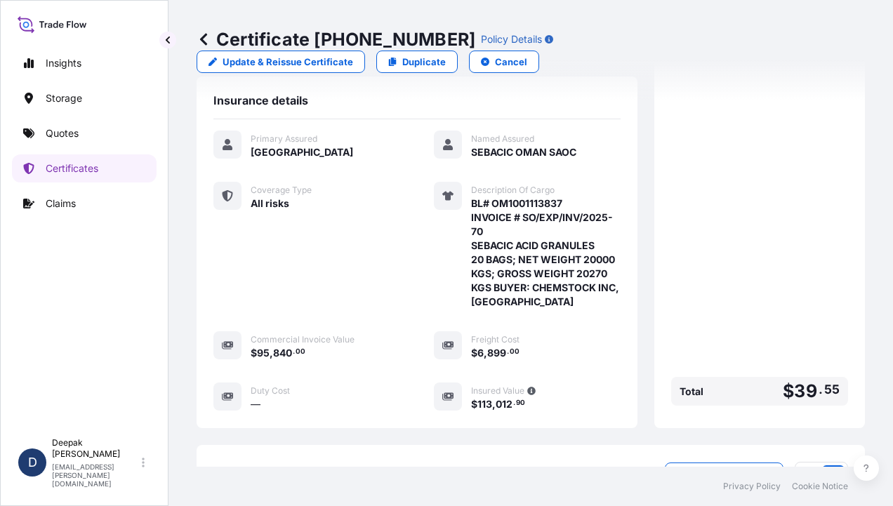
scroll to position [522, 0]
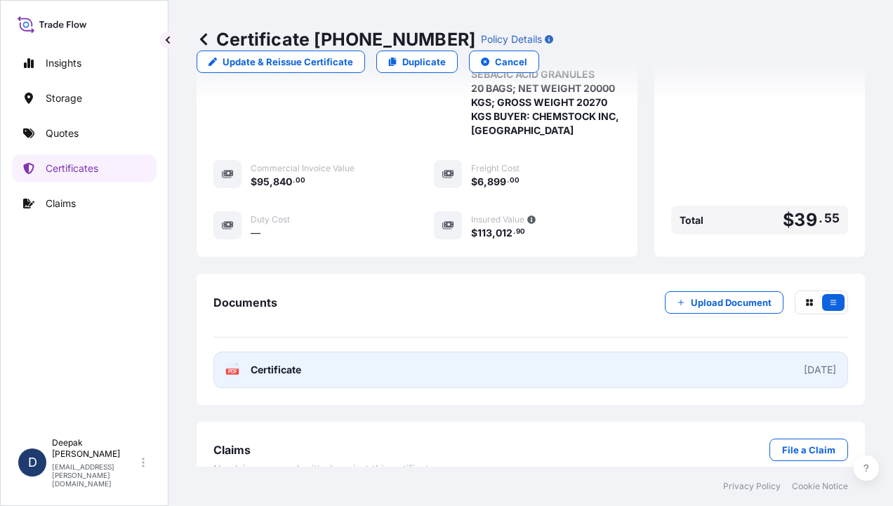
click at [295, 363] on span "Certificate" at bounding box center [276, 370] width 51 height 14
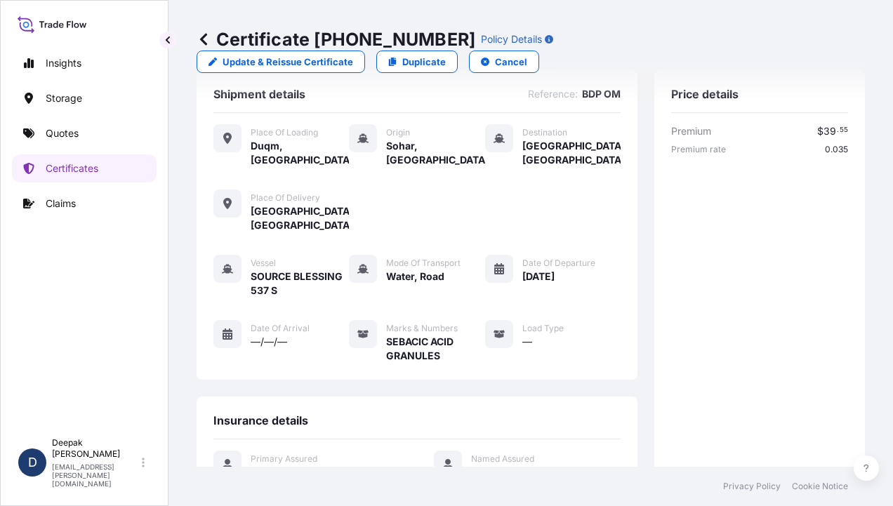
scroll to position [0, 0]
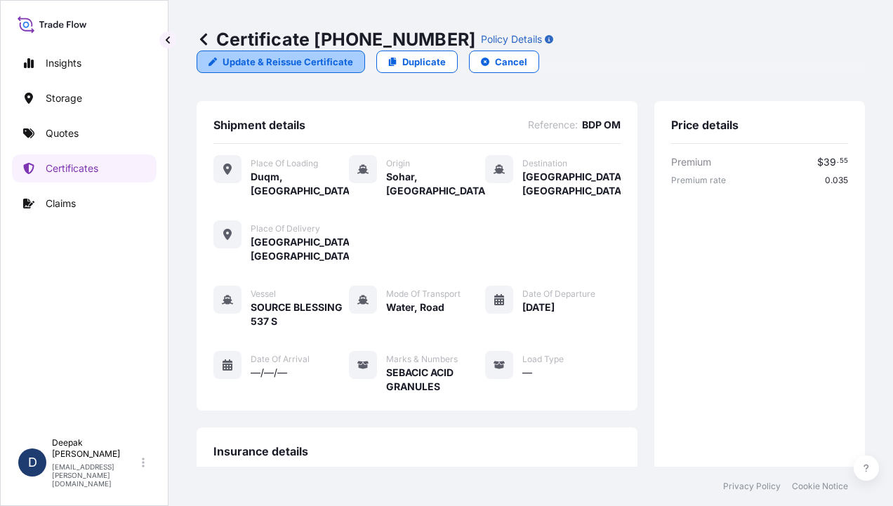
click at [353, 55] on p "Update & Reissue Certificate" at bounding box center [288, 62] width 131 height 14
select select "Road / [GEOGRAPHIC_DATA]"
select select "Water"
select select "Road / [GEOGRAPHIC_DATA]"
select select "31612"
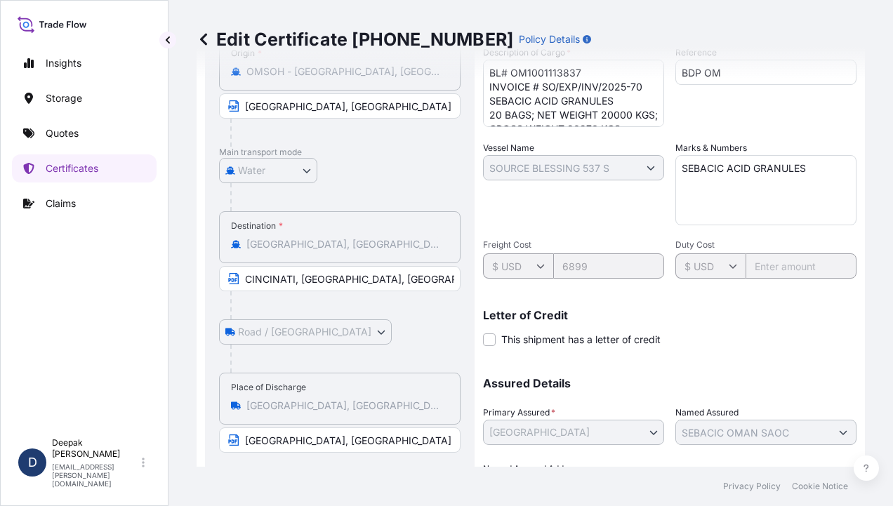
scroll to position [384, 0]
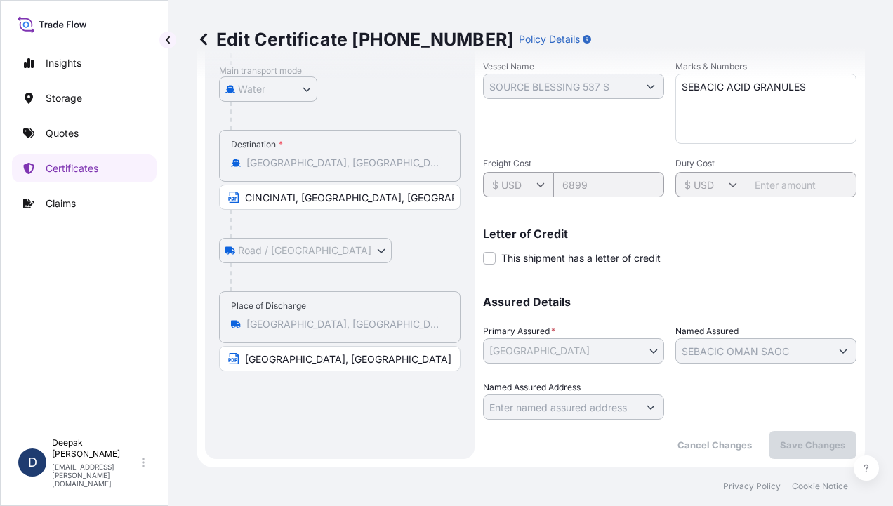
click at [368, 192] on input "CINCINATI, [GEOGRAPHIC_DATA], [GEOGRAPHIC_DATA]" at bounding box center [340, 197] width 242 height 25
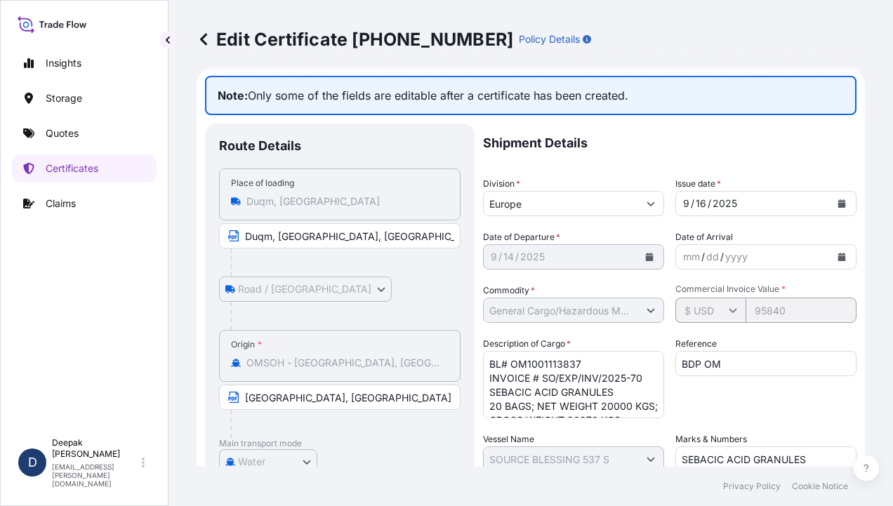
scroll to position [0, 0]
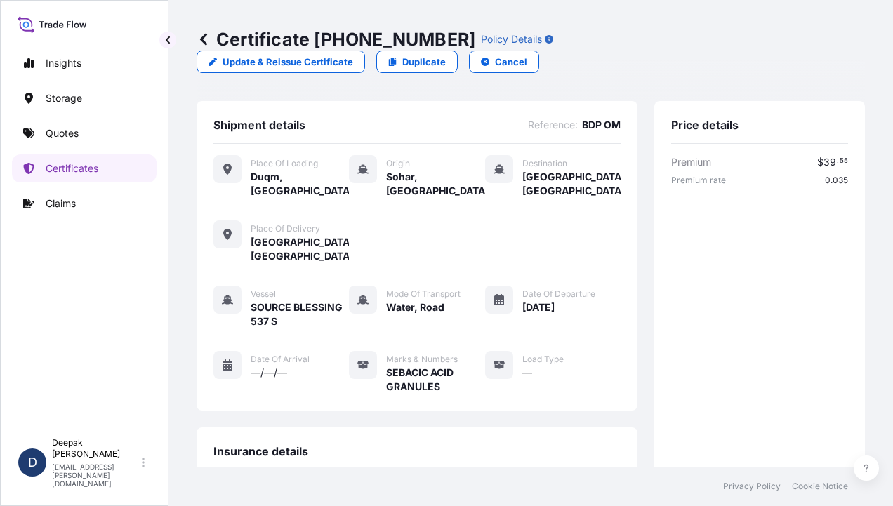
scroll to position [211, 0]
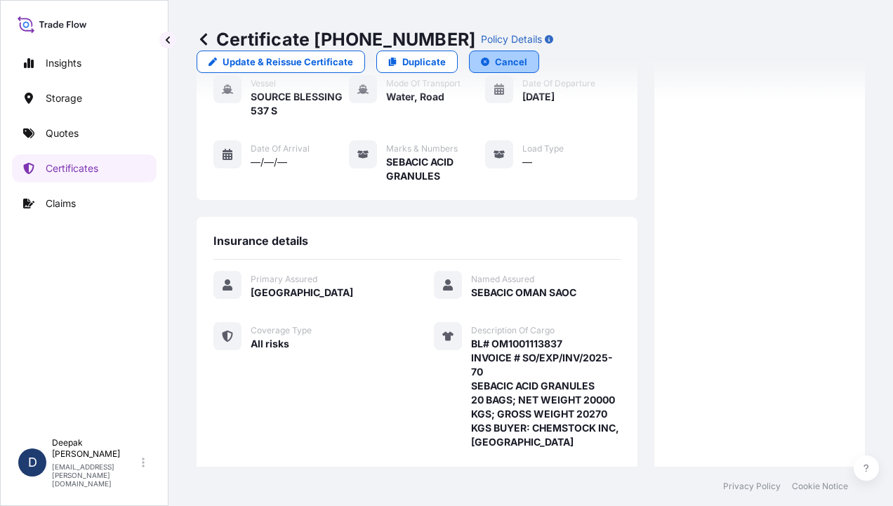
click at [527, 55] on p "Cancel" at bounding box center [511, 62] width 32 height 14
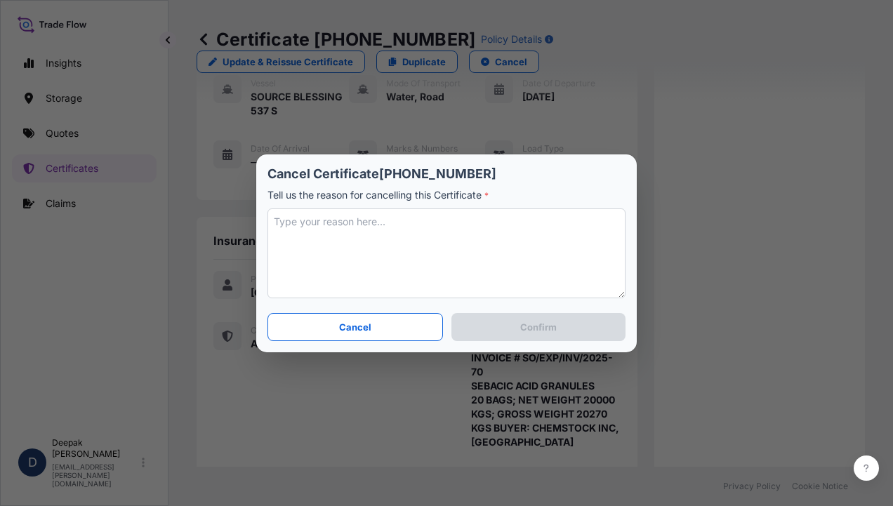
click at [376, 242] on textarea at bounding box center [447, 254] width 358 height 90
type textarea "p"
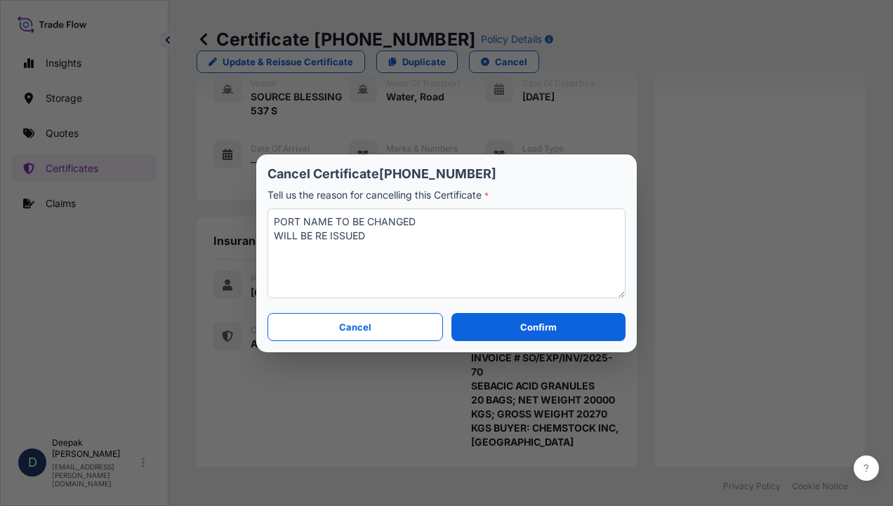
type textarea "PORT NAME TO BE CHANGED WILL BE RE ISSUED"
click at [504, 324] on button "Confirm" at bounding box center [538, 327] width 174 height 28
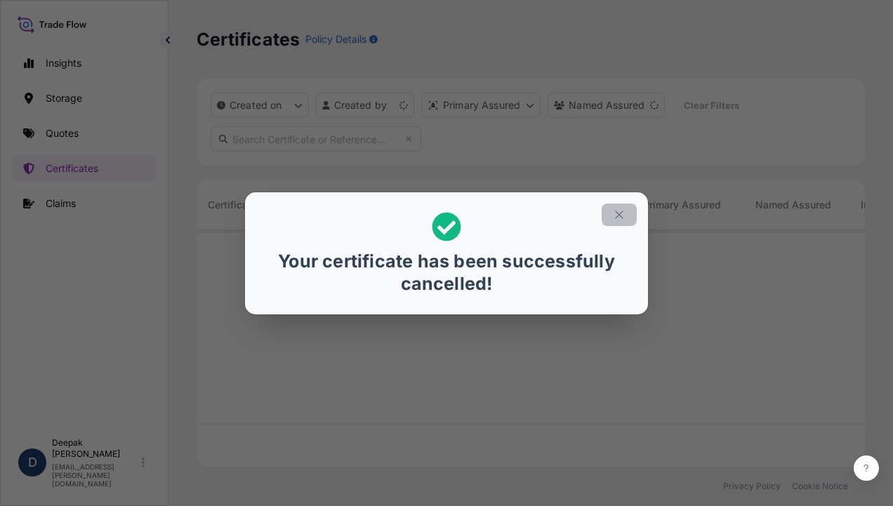
click at [612, 216] on button "button" at bounding box center [619, 215] width 35 height 22
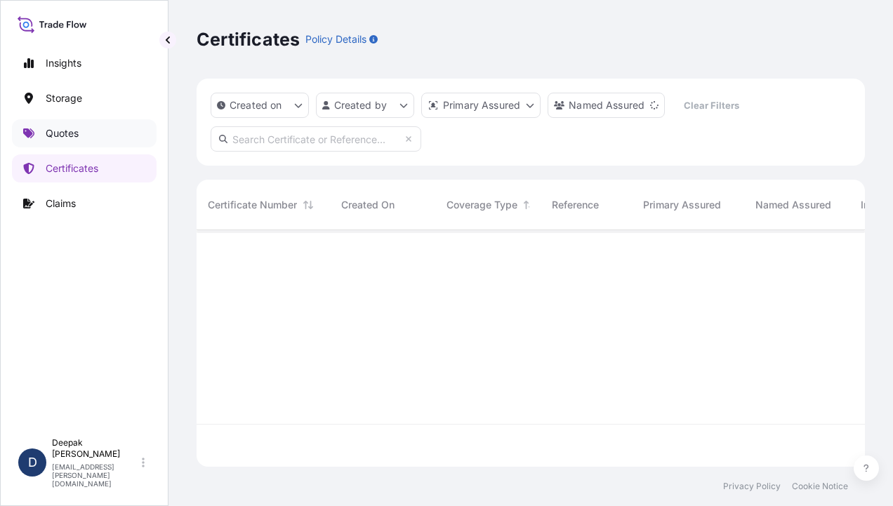
click at [61, 143] on link "Quotes" at bounding box center [84, 133] width 145 height 28
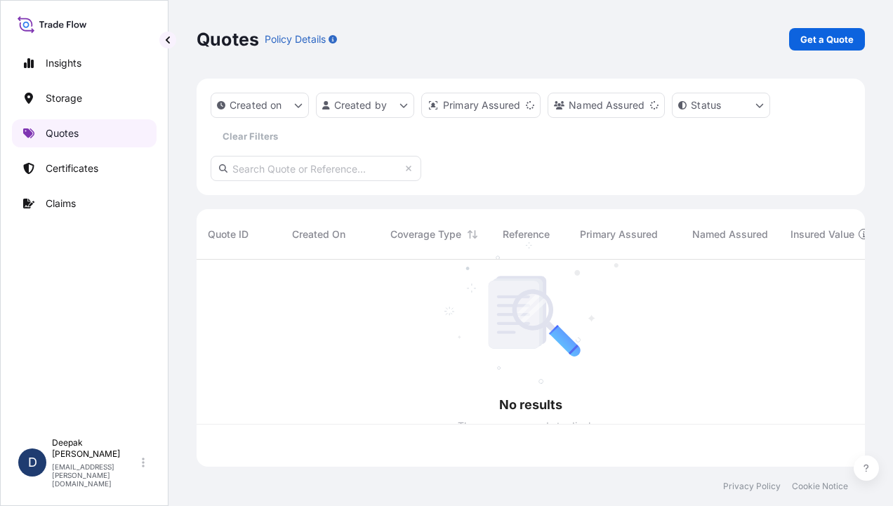
scroll to position [204, 657]
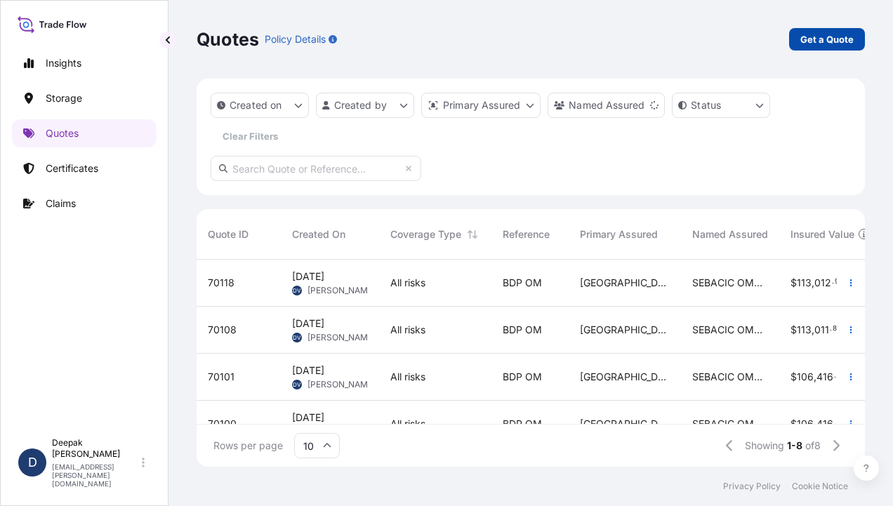
click at [804, 39] on p "Get a Quote" at bounding box center [826, 39] width 53 height 14
select select "Road / [GEOGRAPHIC_DATA]"
select select "Water"
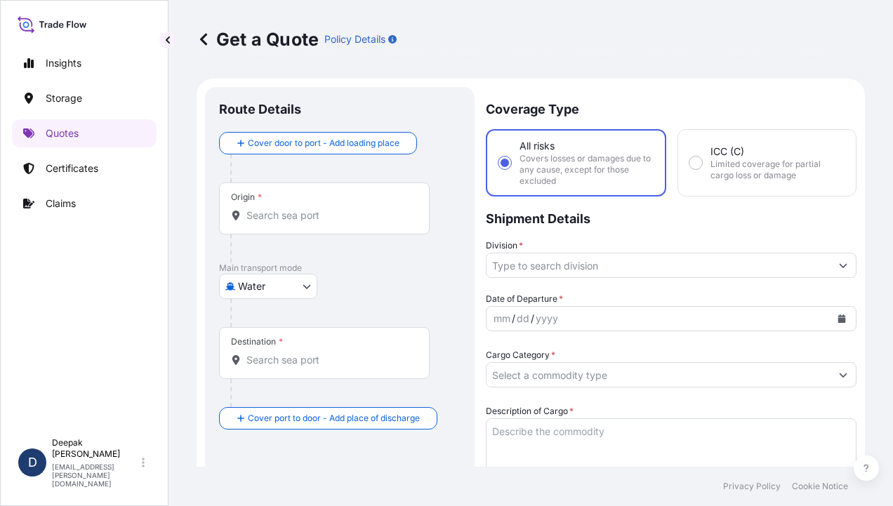
scroll to position [22, 0]
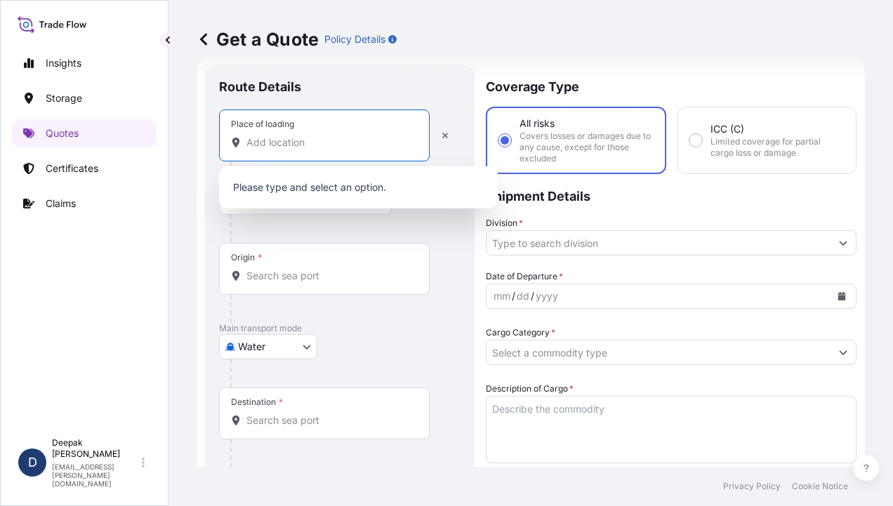
click at [295, 143] on input "Place of loading" at bounding box center [329, 143] width 166 height 14
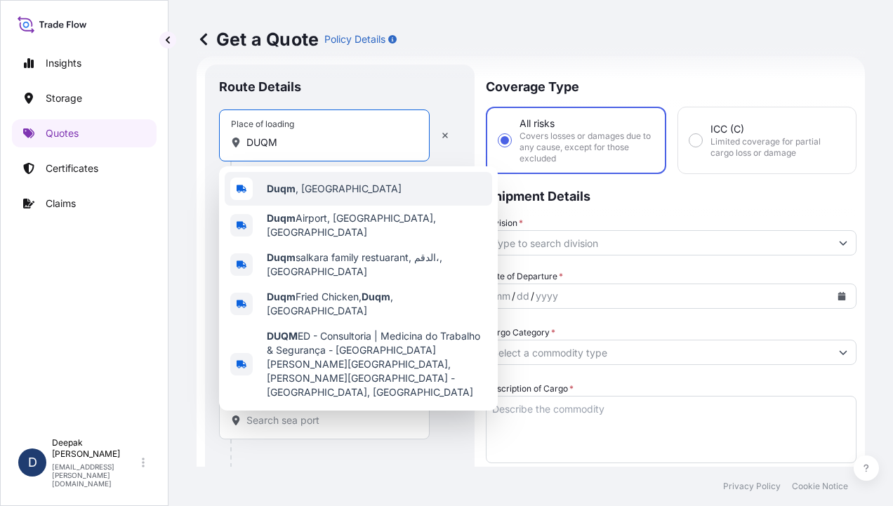
click at [302, 176] on div "Duqm , [GEOGRAPHIC_DATA]" at bounding box center [359, 189] width 268 height 34
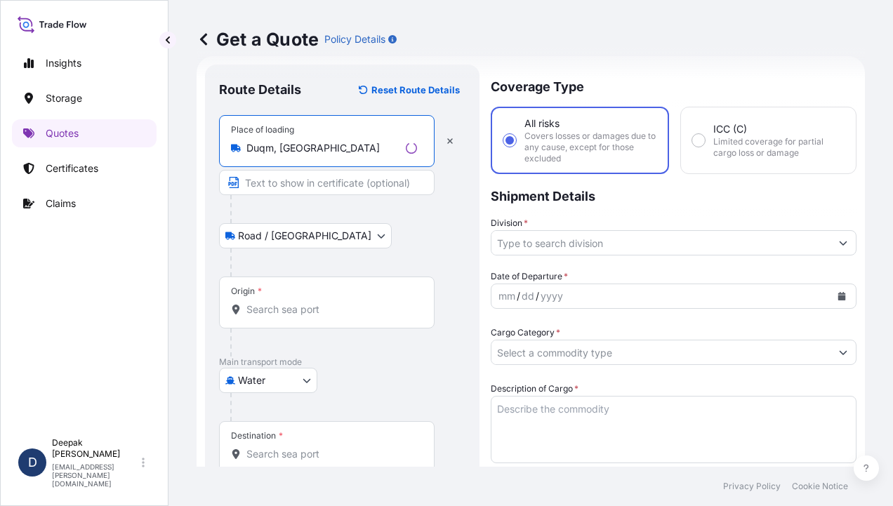
type input "Duqm, [GEOGRAPHIC_DATA]"
click at [323, 181] on input "Text to appear on certificate" at bounding box center [327, 182] width 216 height 25
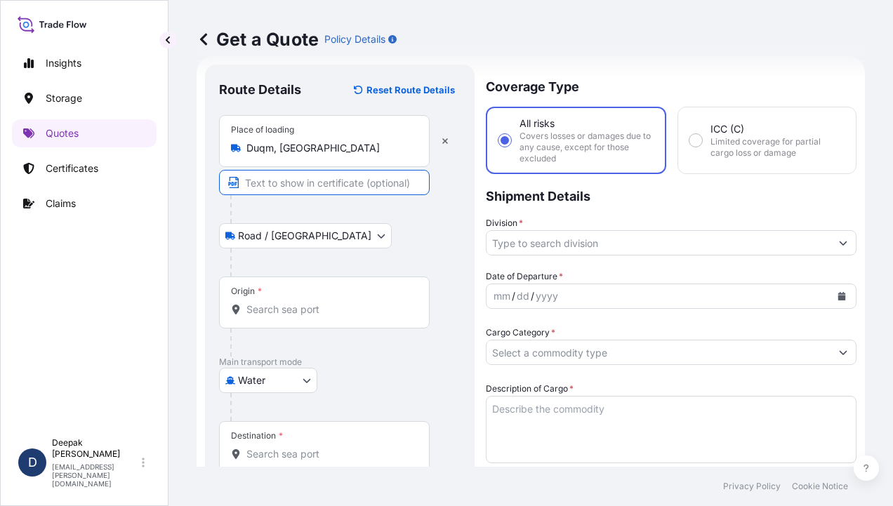
type input "Duqm, [GEOGRAPHIC_DATA], [GEOGRAPHIC_DATA]"
type input "95840"
type input "6899"
type input "BDP OM"
type input "SEBACIC ACID GRANULES"
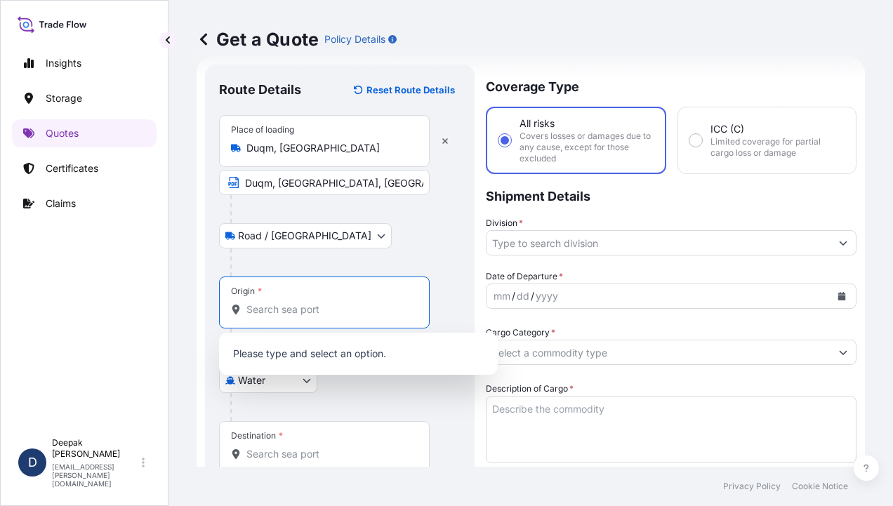
click at [289, 304] on input "Origin *" at bounding box center [329, 310] width 166 height 14
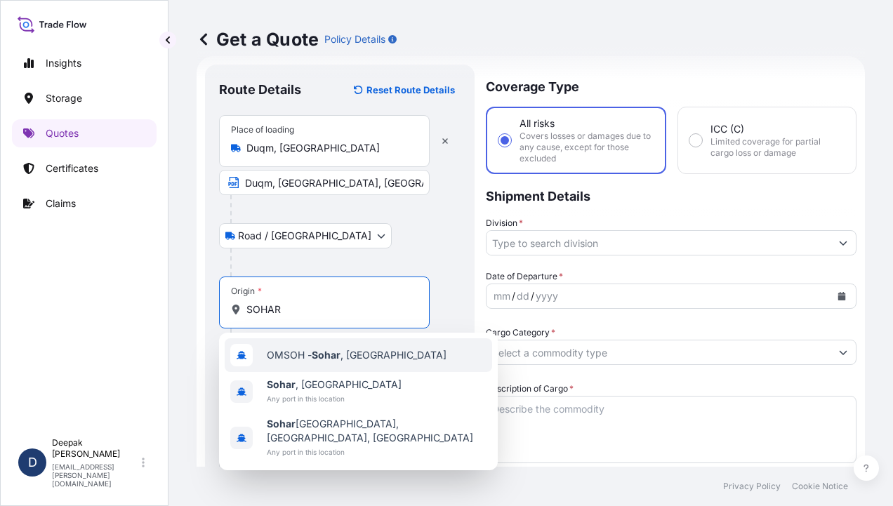
click at [298, 364] on div "OMSOH - [GEOGRAPHIC_DATA] , [GEOGRAPHIC_DATA]" at bounding box center [359, 355] width 268 height 34
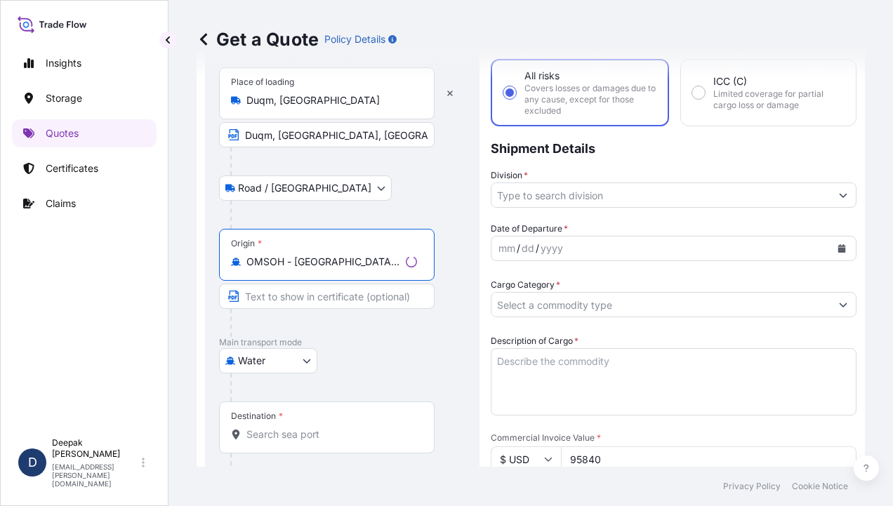
scroll to position [93, 0]
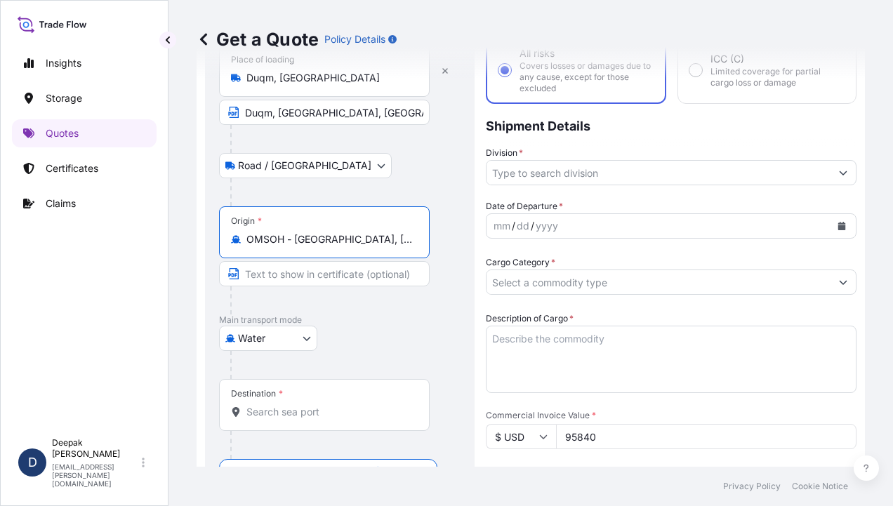
type input "OMSOH - [GEOGRAPHIC_DATA], [GEOGRAPHIC_DATA]"
click at [352, 271] on input "Text to appear on certificate" at bounding box center [324, 273] width 211 height 25
type input "[GEOGRAPHIC_DATA], [GEOGRAPHIC_DATA]"
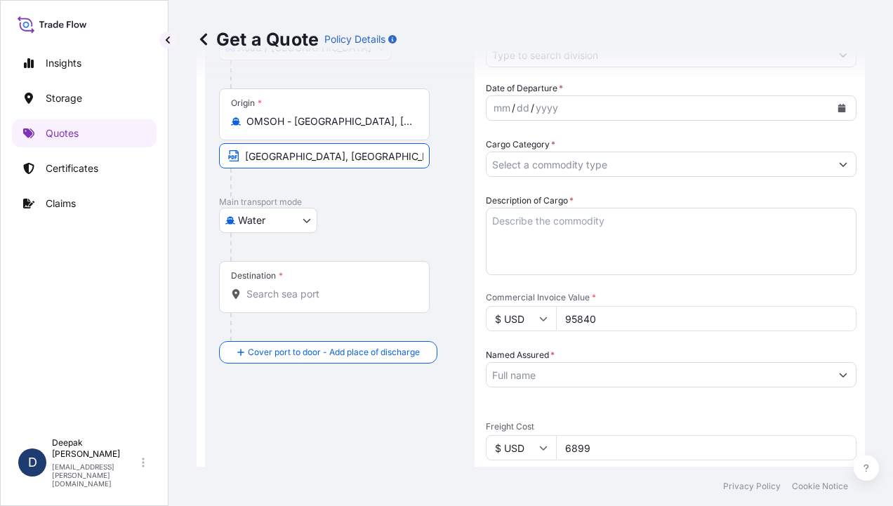
scroll to position [233, 0]
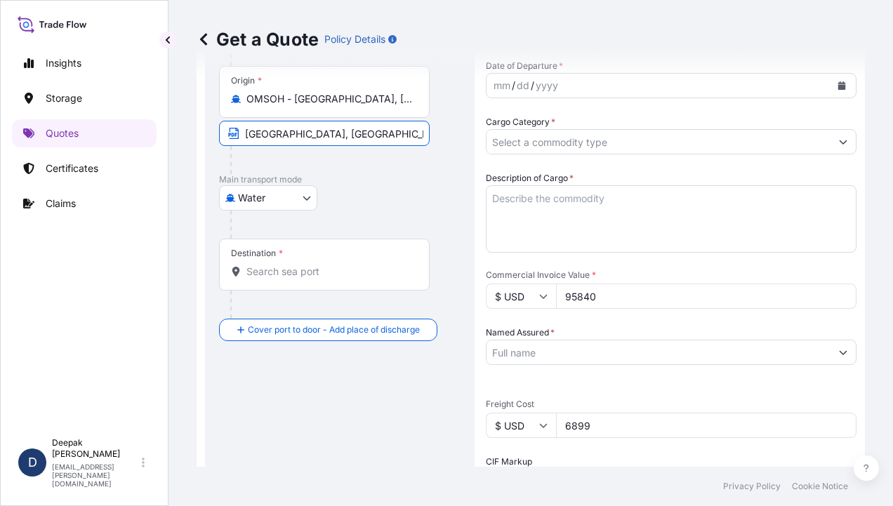
click at [334, 270] on input "Destination *" at bounding box center [329, 272] width 166 height 14
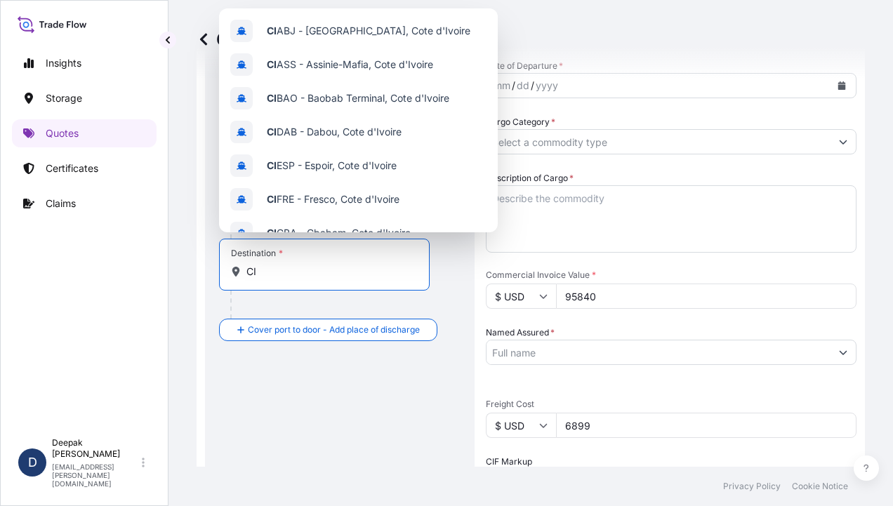
type input "C"
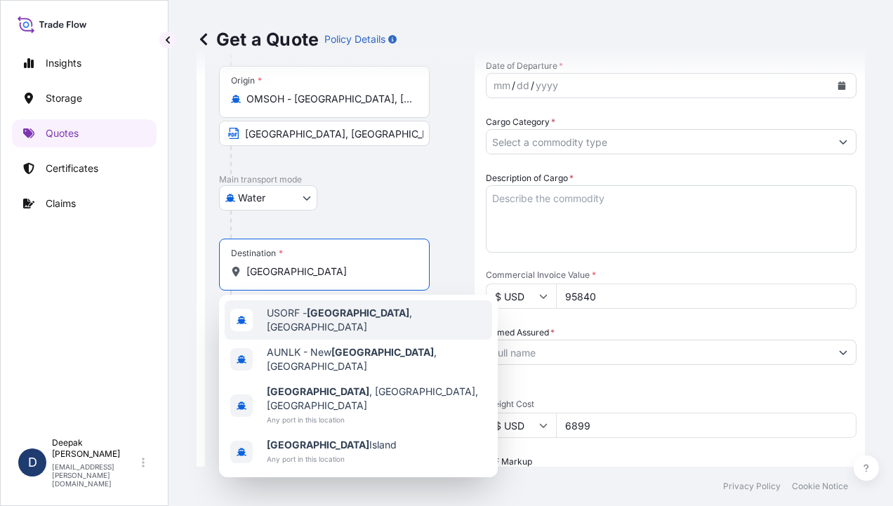
click at [351, 322] on span "USORF - [GEOGRAPHIC_DATA] , [GEOGRAPHIC_DATA]" at bounding box center [377, 320] width 220 height 28
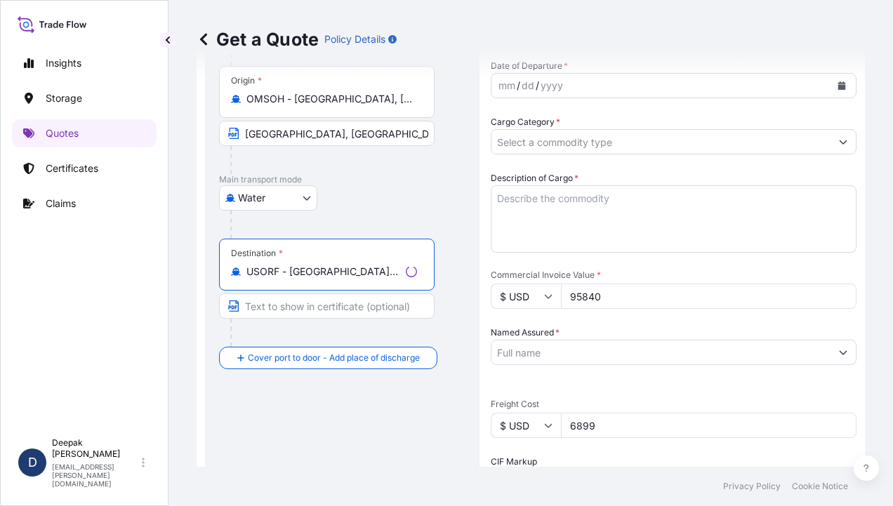
type input "USORF - [GEOGRAPHIC_DATA], [GEOGRAPHIC_DATA]"
click at [324, 309] on input "Text to appear on certificate" at bounding box center [327, 306] width 216 height 25
type input "[GEOGRAPHIC_DATA], [GEOGRAPHIC_DATA]"
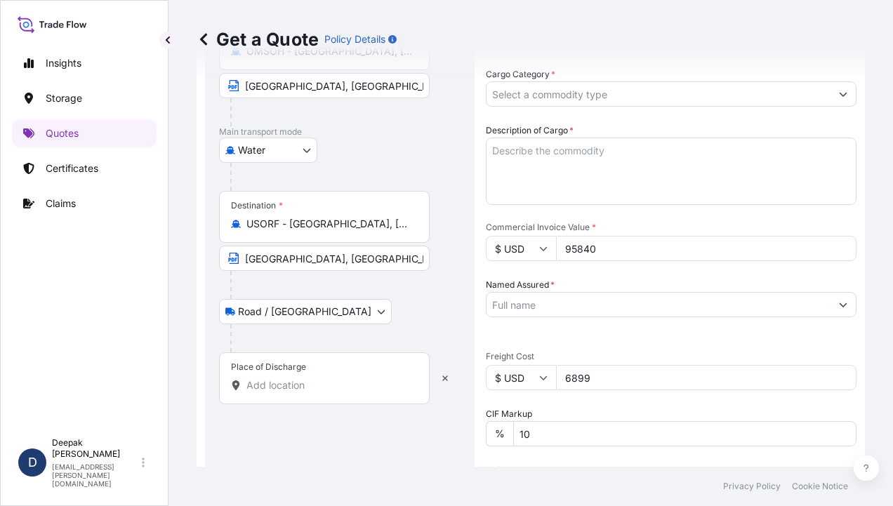
scroll to position [303, 0]
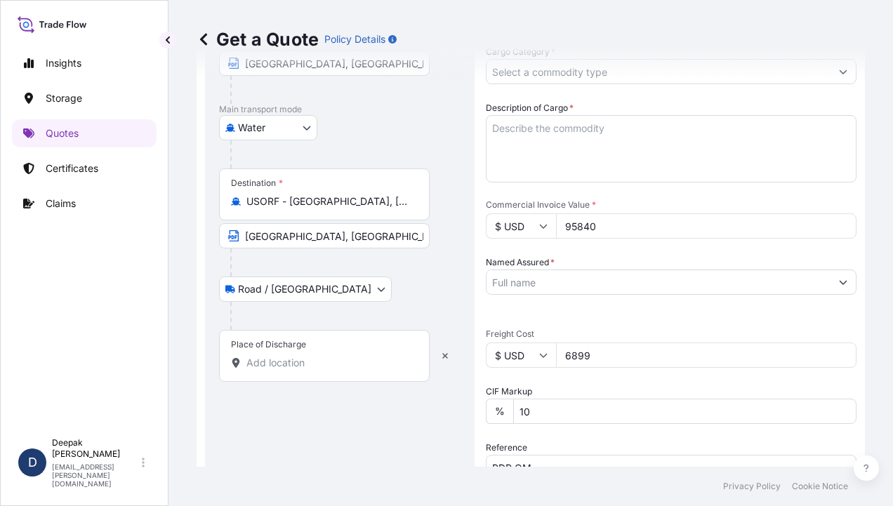
click at [316, 357] on input "Place of Discharge" at bounding box center [329, 363] width 166 height 14
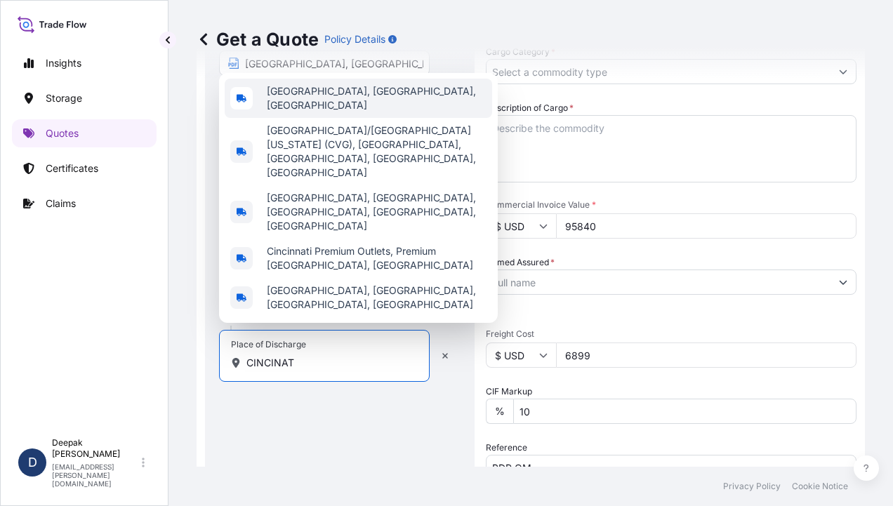
click at [329, 118] on div "[GEOGRAPHIC_DATA], [GEOGRAPHIC_DATA], [GEOGRAPHIC_DATA]" at bounding box center [359, 98] width 268 height 39
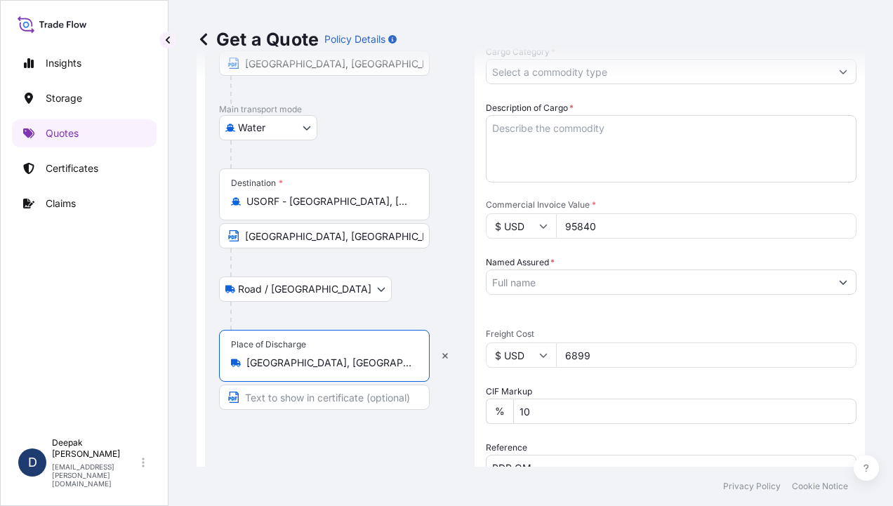
type input "[GEOGRAPHIC_DATA], [GEOGRAPHIC_DATA], [GEOGRAPHIC_DATA]"
click at [322, 402] on input "Text to appear on certificate" at bounding box center [324, 397] width 211 height 25
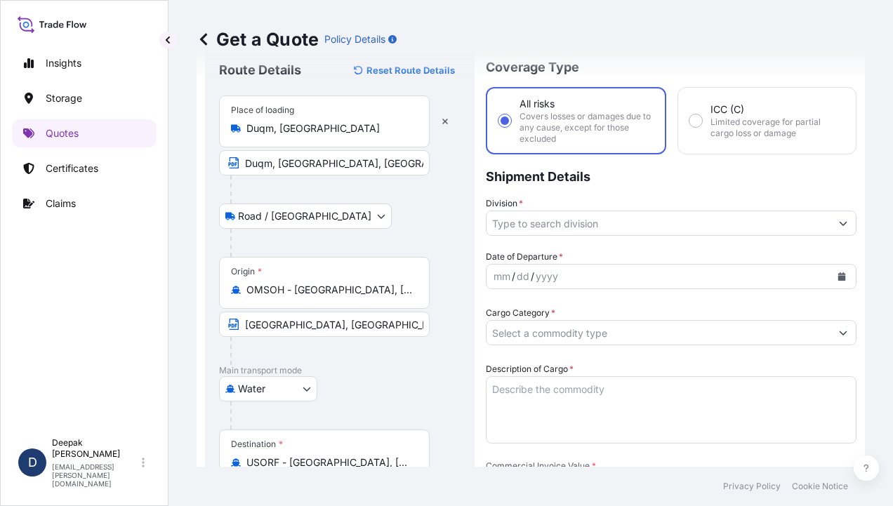
scroll to position [0, 0]
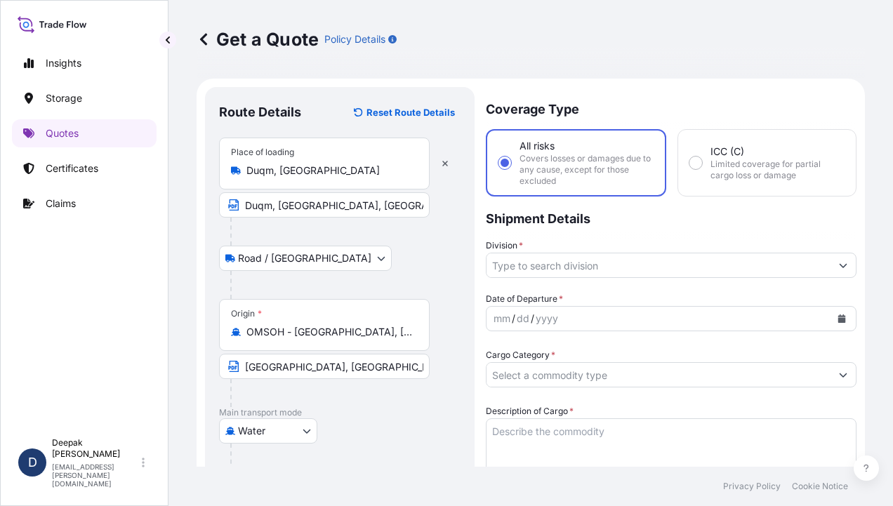
type input "[GEOGRAPHIC_DATA], [GEOGRAPHIC_DATA], [GEOGRAPHIC_DATA]"
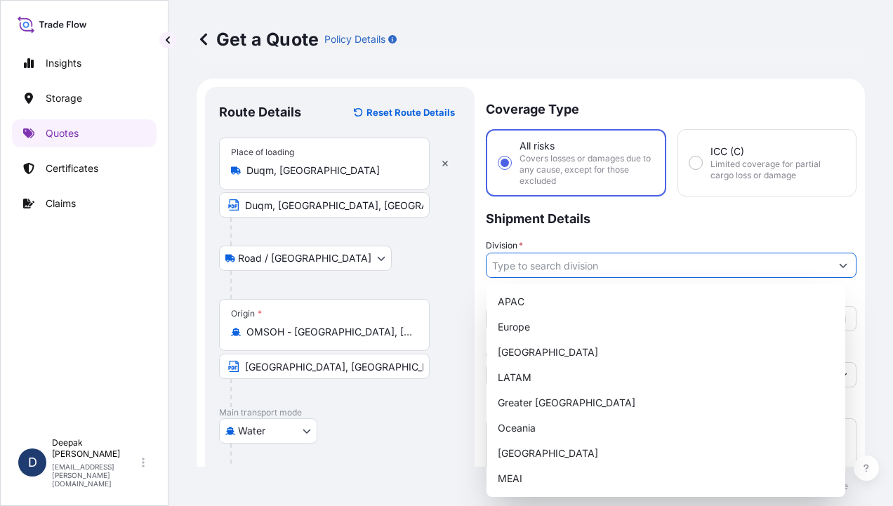
click at [744, 270] on input "Division *" at bounding box center [659, 265] width 344 height 25
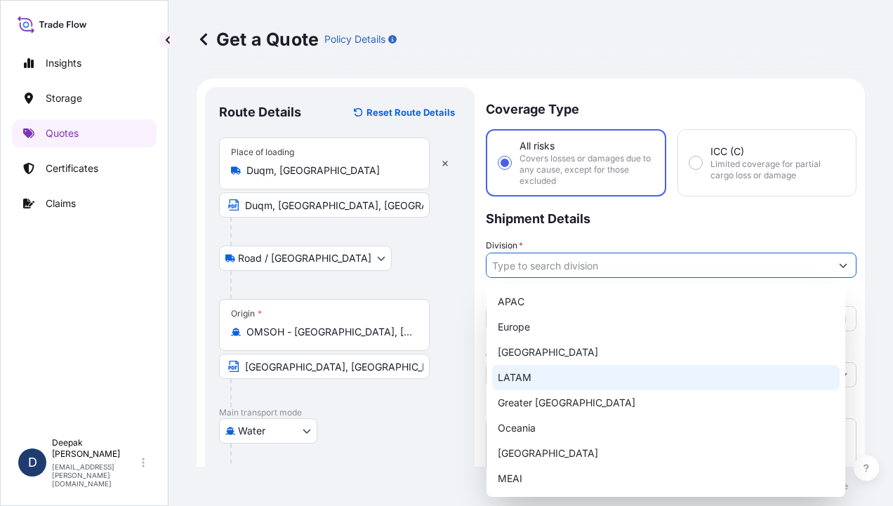
click at [593, 389] on div "LATAM" at bounding box center [666, 377] width 348 height 25
type input "LATAM"
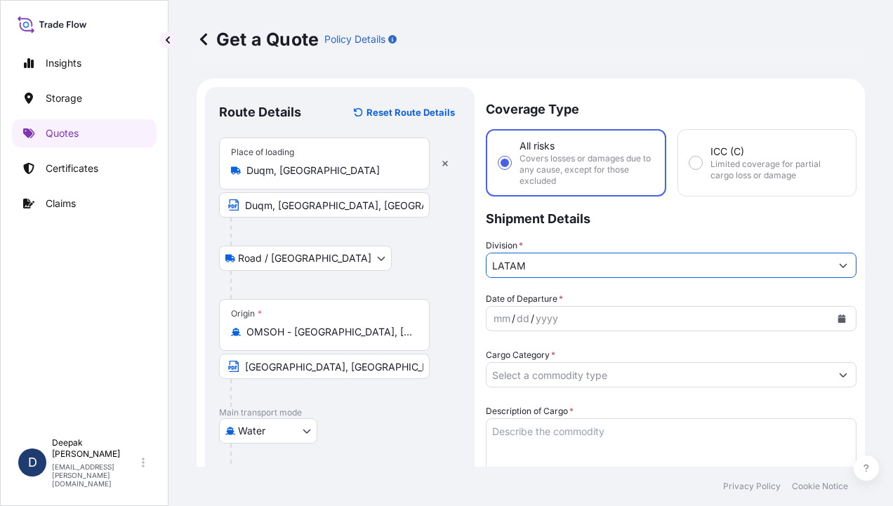
click at [838, 315] on icon "Calendar" at bounding box center [842, 319] width 8 height 8
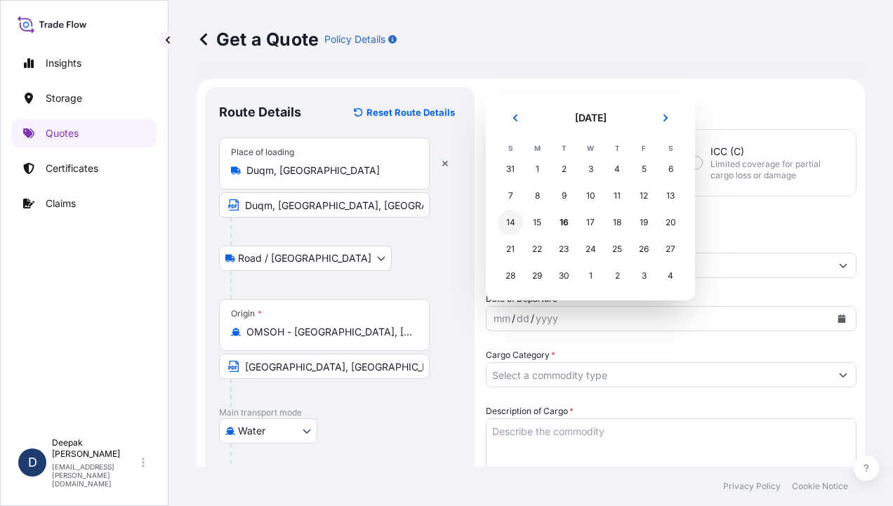
click at [515, 221] on div "14" at bounding box center [510, 222] width 25 height 25
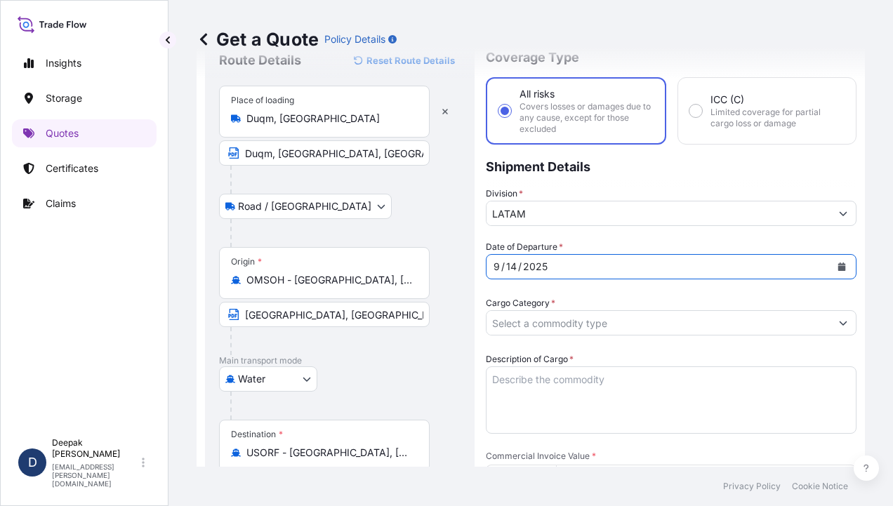
scroll to position [140, 0]
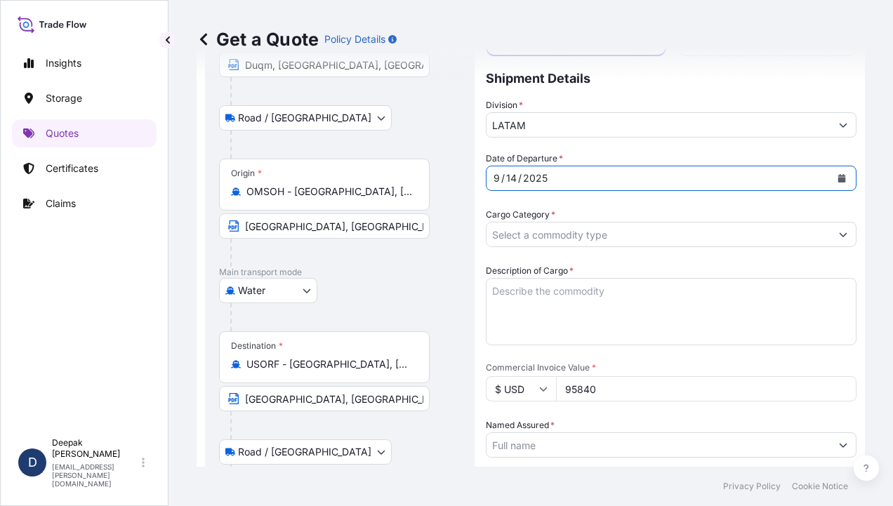
click at [732, 228] on input "Cargo Category *" at bounding box center [659, 234] width 344 height 25
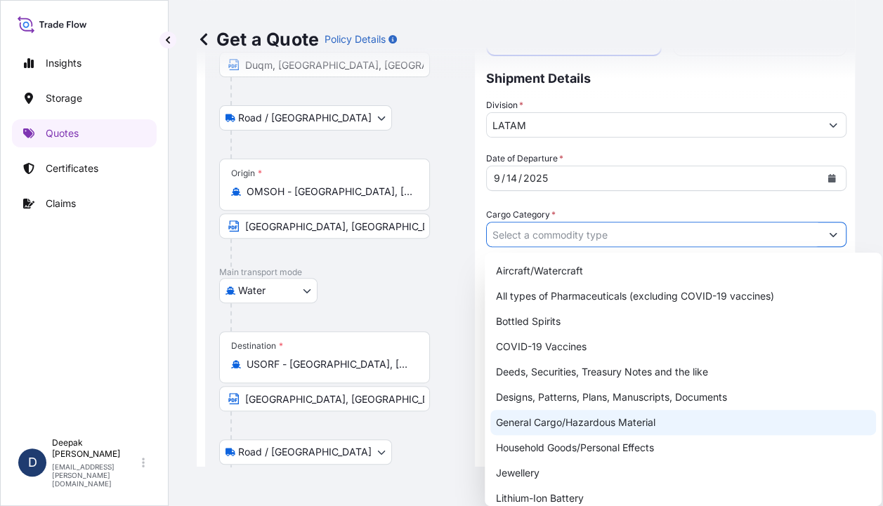
click at [587, 419] on div "General Cargo/Hazardous Material" at bounding box center [682, 422] width 385 height 25
type input "General Cargo/Hazardous Material"
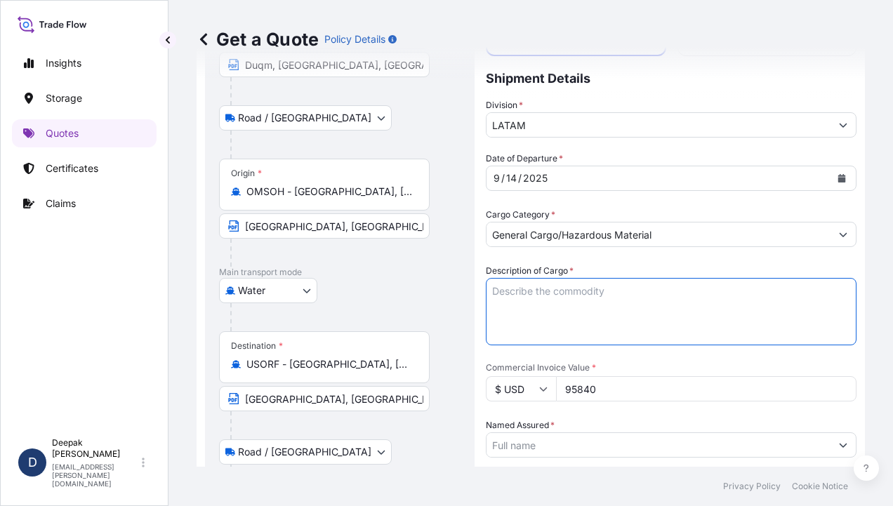
click at [645, 303] on textarea "Description of Cargo *" at bounding box center [671, 311] width 371 height 67
paste textarea "BL# OM1001113837 INVOICE # SO/EXP/INV/2025-70 SEBACIC ACID GRANULES 20 BAGS; NE…"
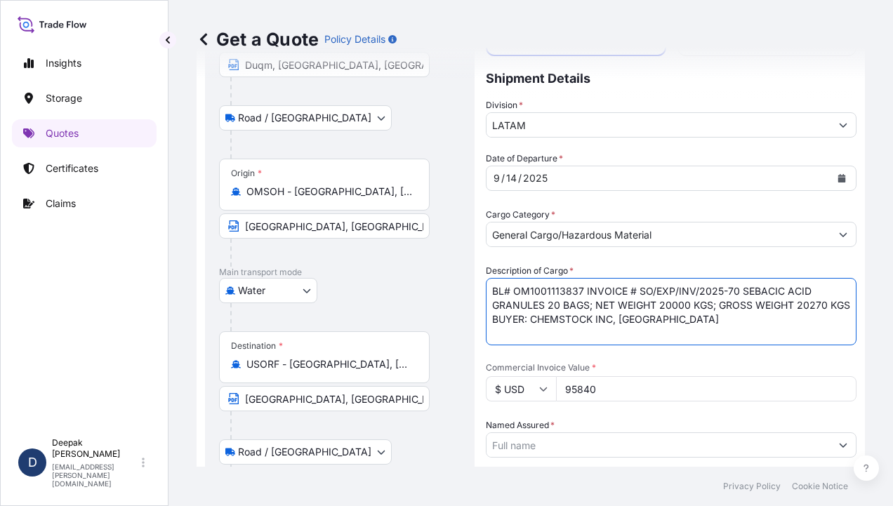
click at [583, 292] on textarea "BL# OM1001113837 INVOICE # SO/EXP/INV/2025-70 SEBACIC ACID GRANULES 20 BAGS; NE…" at bounding box center [671, 311] width 371 height 67
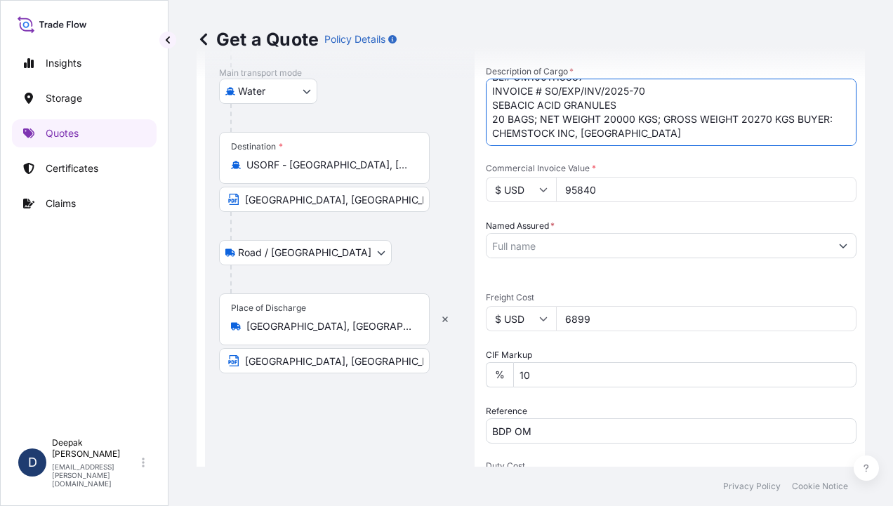
scroll to position [351, 0]
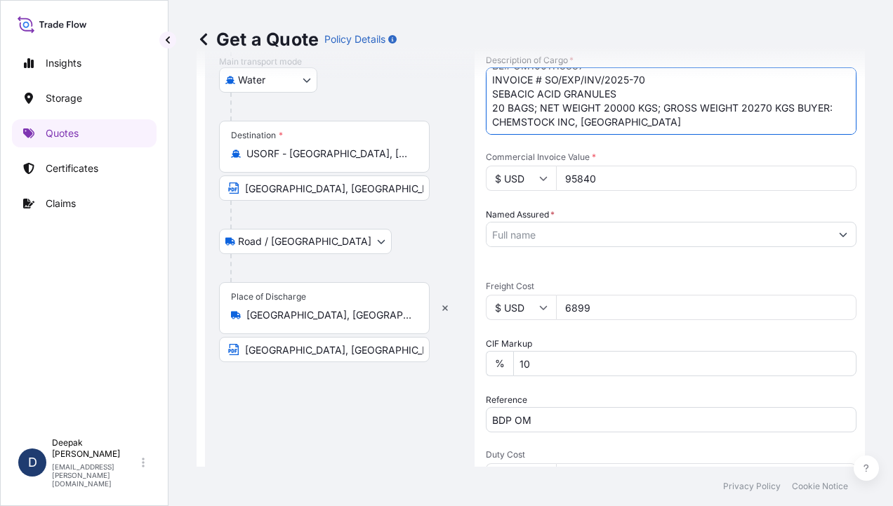
type textarea "BL# OM1001113837 INVOICE # SO/EXP/INV/2025-70 SEBACIC ACID GRANULES 20 BAGS; NE…"
click at [659, 312] on input "6899" at bounding box center [706, 307] width 301 height 25
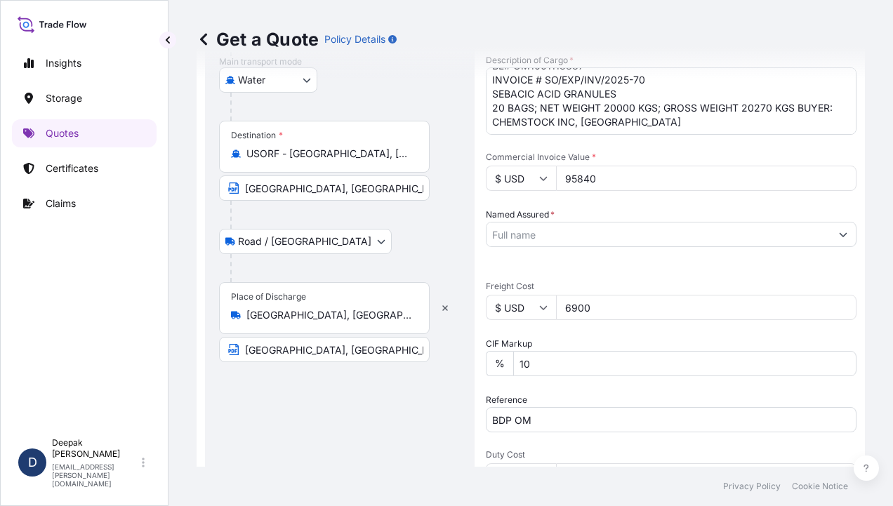
type input "6900"
click at [676, 230] on input "Named Assured *" at bounding box center [659, 234] width 344 height 25
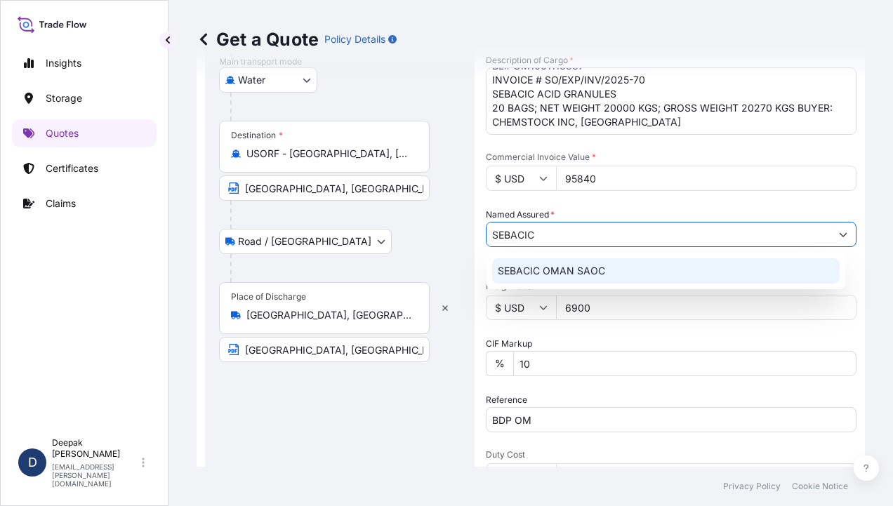
click at [567, 264] on span "SEBACIC OMAN SAOC" at bounding box center [551, 271] width 107 height 14
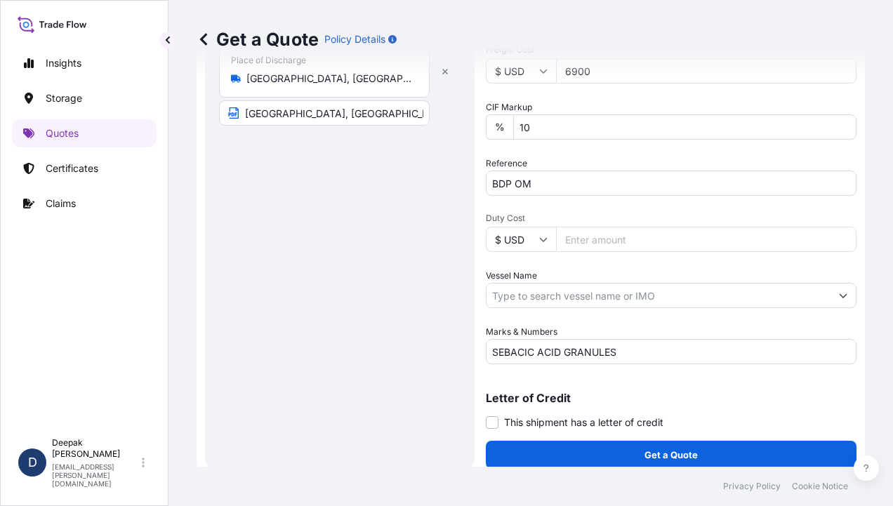
scroll to position [598, 0]
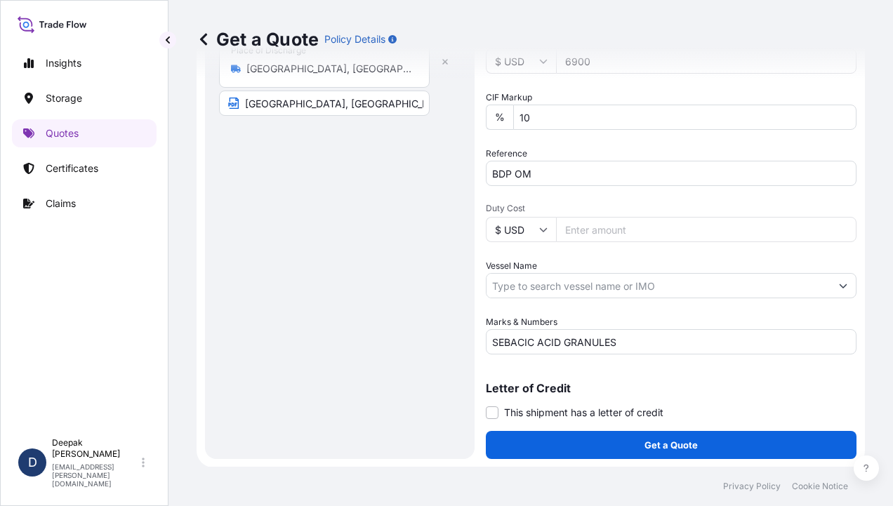
type input "SEBACIC OMAN SAOC"
click at [667, 294] on input "Vessel Name" at bounding box center [659, 285] width 344 height 25
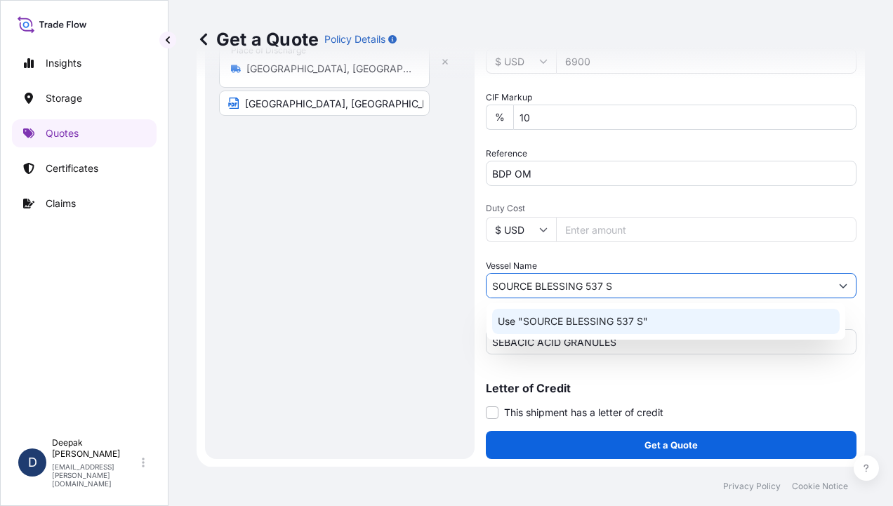
click at [670, 310] on div "Use "SOURCE BLESSING 537 S"" at bounding box center [666, 321] width 348 height 25
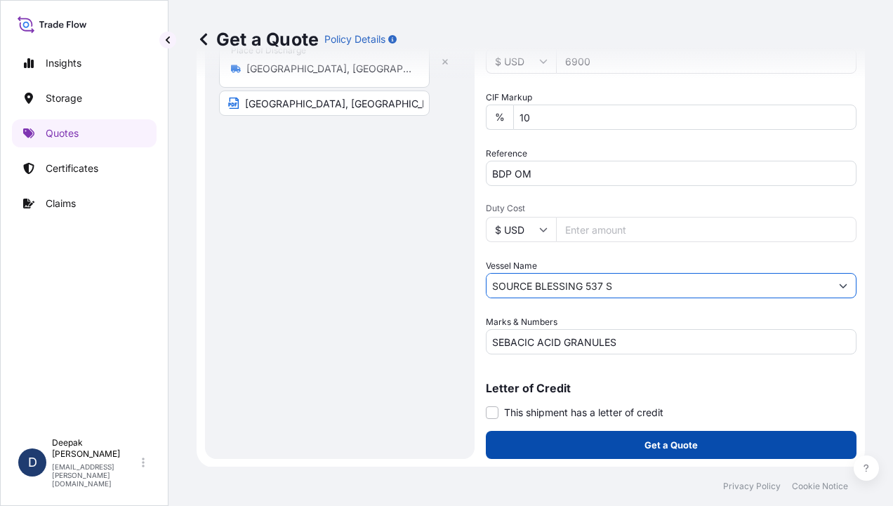
type input "SOURCE BLESSING 537 S"
click at [652, 444] on p "Get a Quote" at bounding box center [671, 445] width 53 height 14
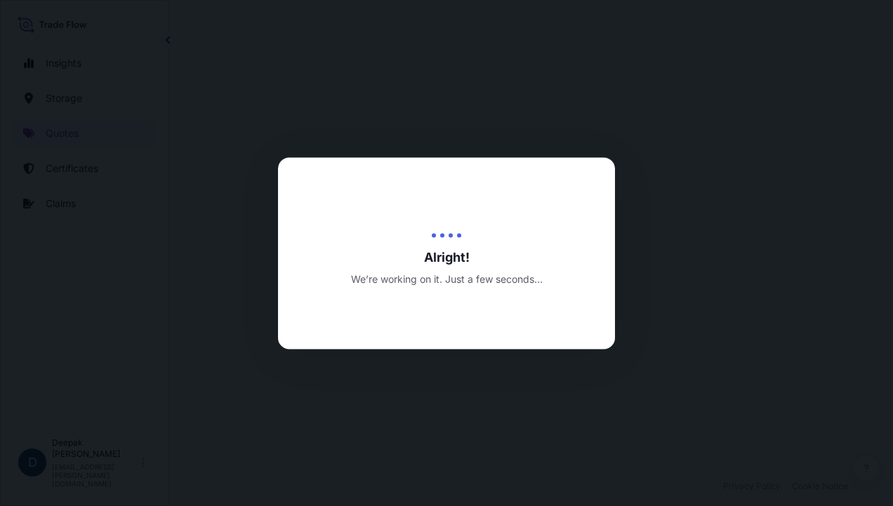
select select "Road / [GEOGRAPHIC_DATA]"
select select "Water"
select select "Road / [GEOGRAPHIC_DATA]"
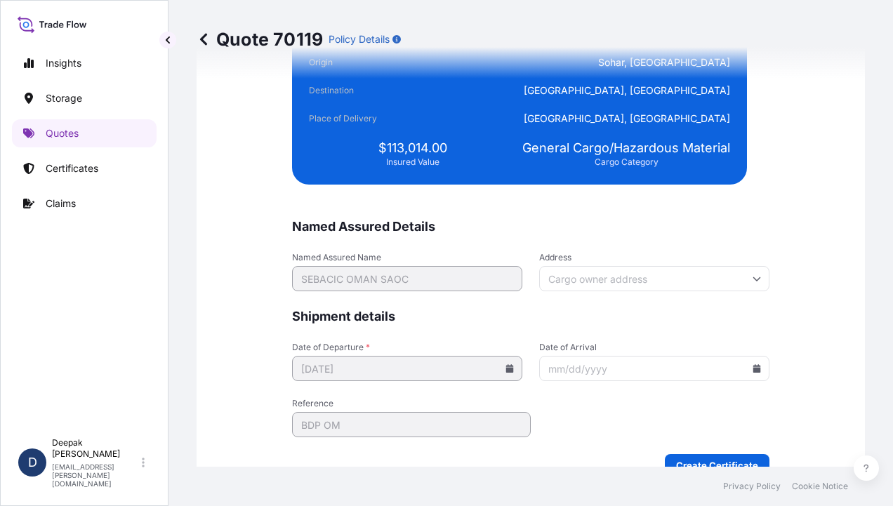
scroll to position [3536, 0]
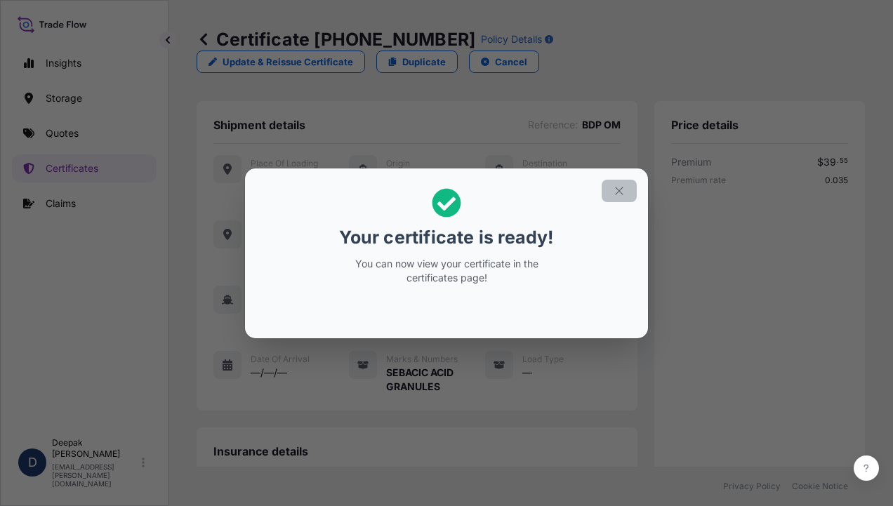
click at [621, 197] on button "button" at bounding box center [619, 191] width 35 height 22
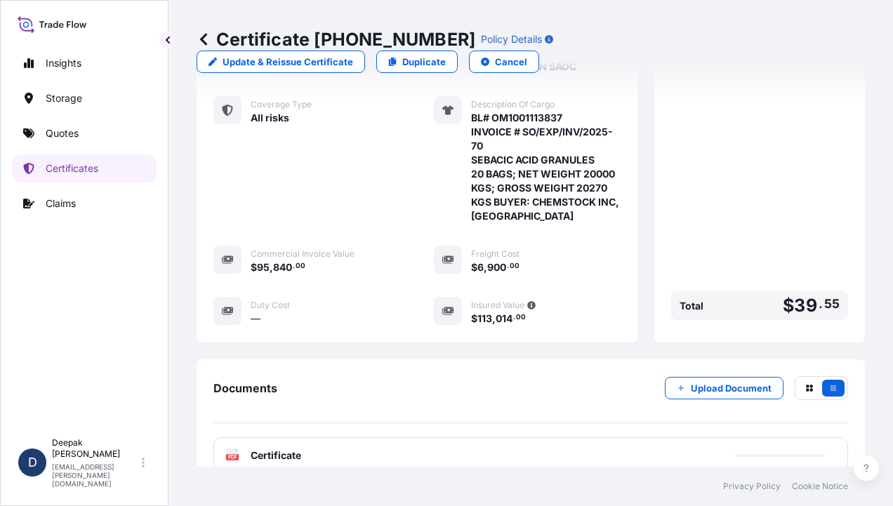
scroll to position [522, 0]
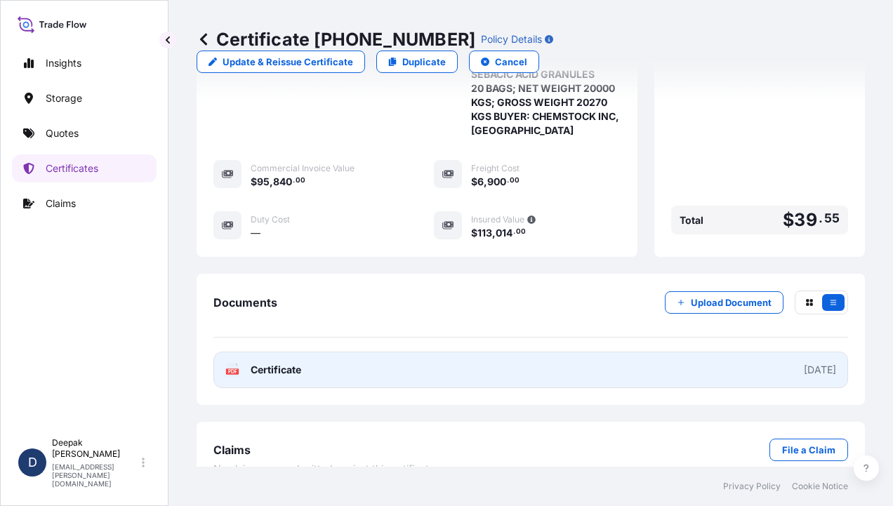
click at [303, 352] on link "PDF Certificate [DATE]" at bounding box center [530, 370] width 635 height 37
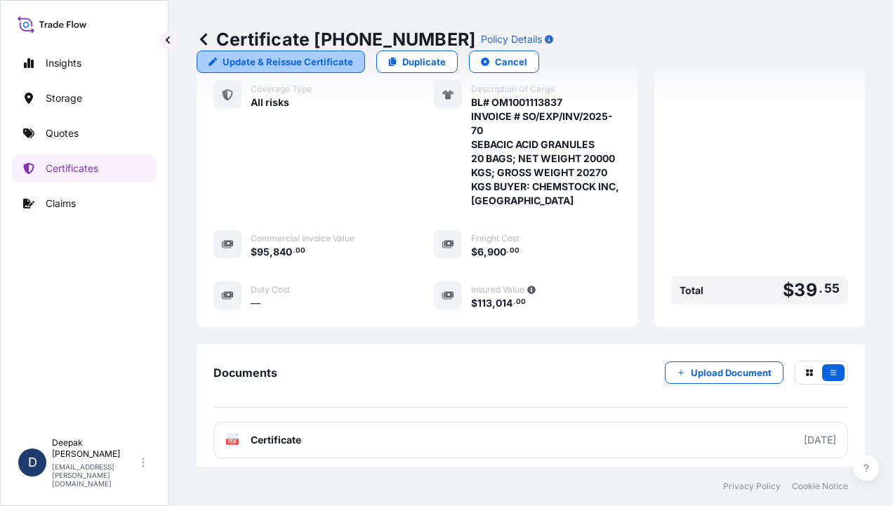
click at [353, 55] on p "Update & Reissue Certificate" at bounding box center [288, 62] width 131 height 14
select select "Road / [GEOGRAPHIC_DATA]"
select select "Water"
select select "Road / [GEOGRAPHIC_DATA]"
select select "31612"
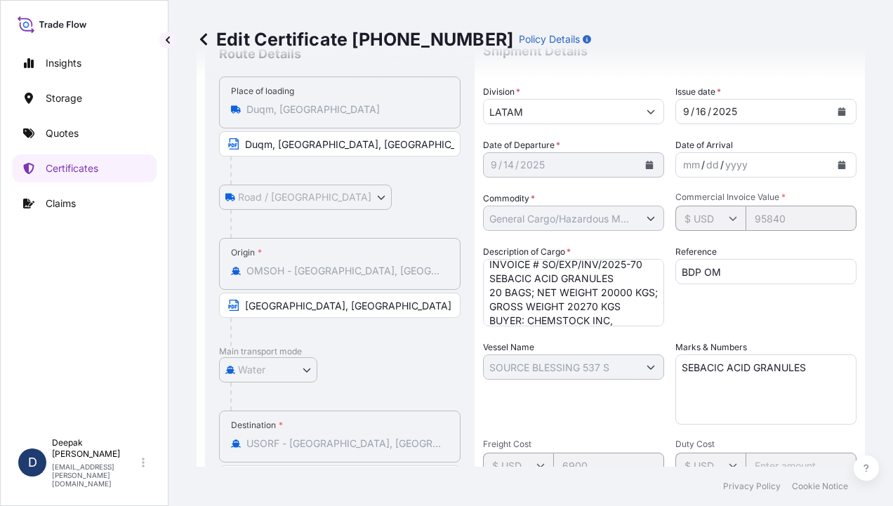
scroll to position [43, 0]
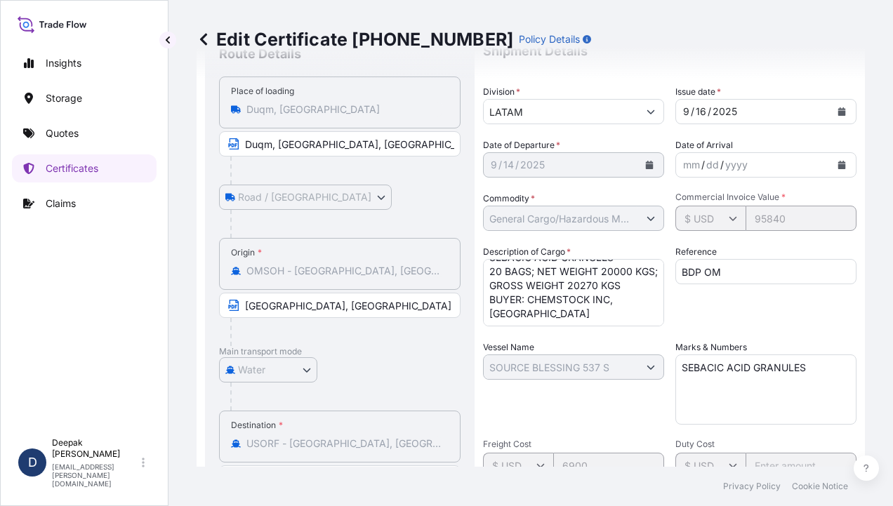
click at [513, 298] on textarea "BL# OM1001113837 INVOICE # SO/EXP/INV/2025-70 SEBACIC ACID GRANULES 20 BAGS; NE…" at bounding box center [573, 292] width 181 height 67
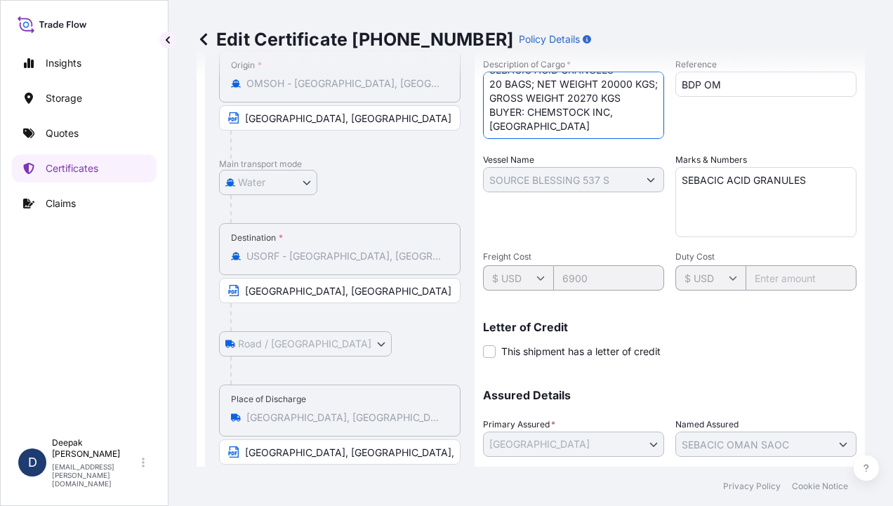
scroll to position [384, 0]
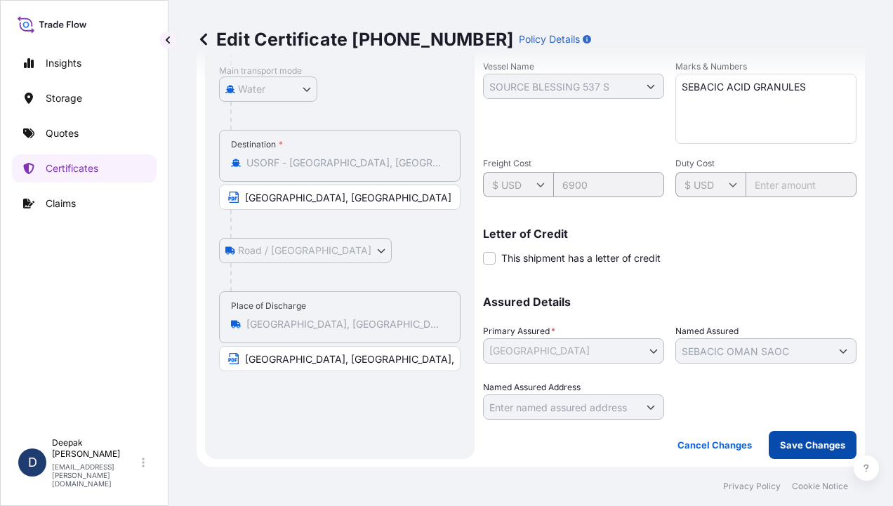
type textarea "BL# OM1001113837 INVOICE # SO/EXP/INV/2025-70 SEBACIC ACID GRANULES 20 BAGS; NE…"
click at [780, 444] on p "Save Changes" at bounding box center [812, 445] width 65 height 14
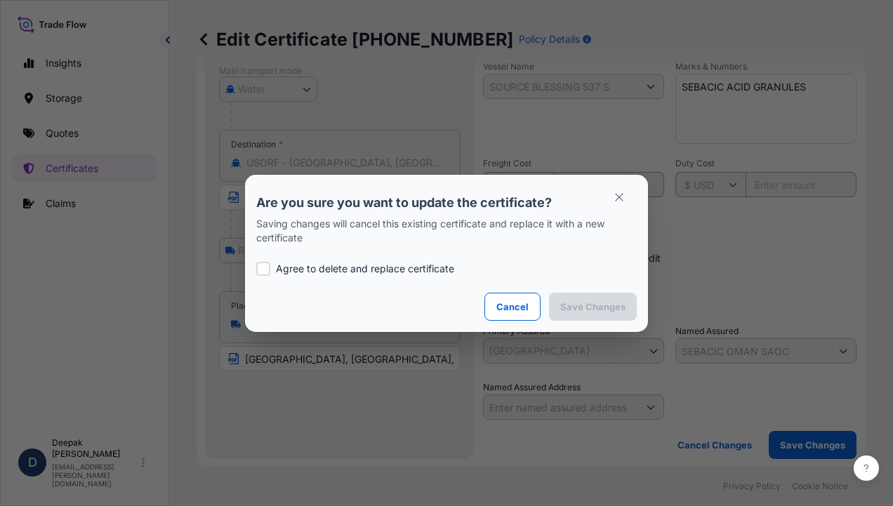
click at [345, 272] on p "Agree to delete and replace certificate" at bounding box center [365, 269] width 178 height 14
checkbox input "true"
click at [581, 315] on button "Save Changes" at bounding box center [593, 307] width 88 height 28
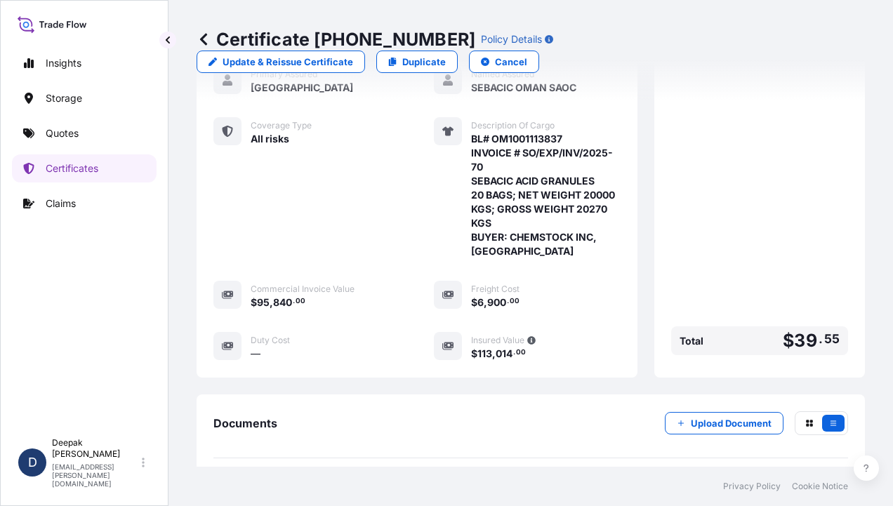
scroll to position [421, 0]
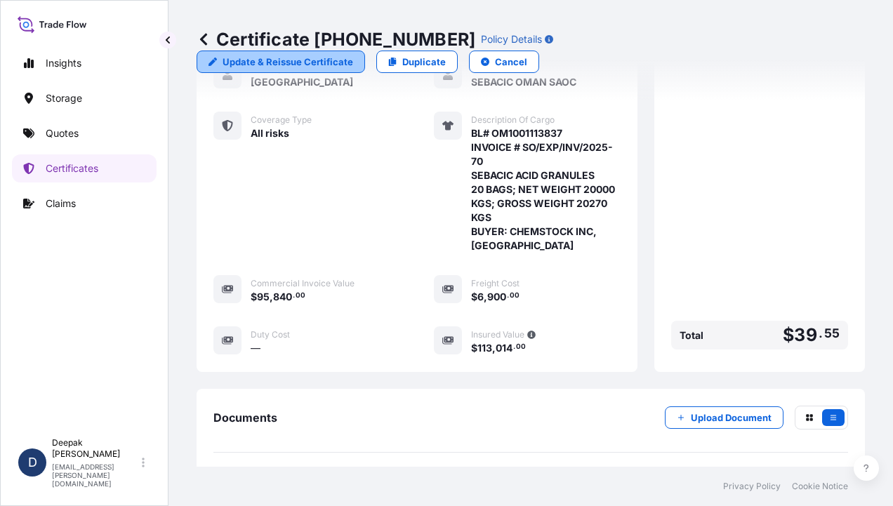
click at [353, 55] on p "Update & Reissue Certificate" at bounding box center [288, 62] width 131 height 14
select select "Road / [GEOGRAPHIC_DATA]"
select select "Water"
select select "Road / [GEOGRAPHIC_DATA]"
select select "31612"
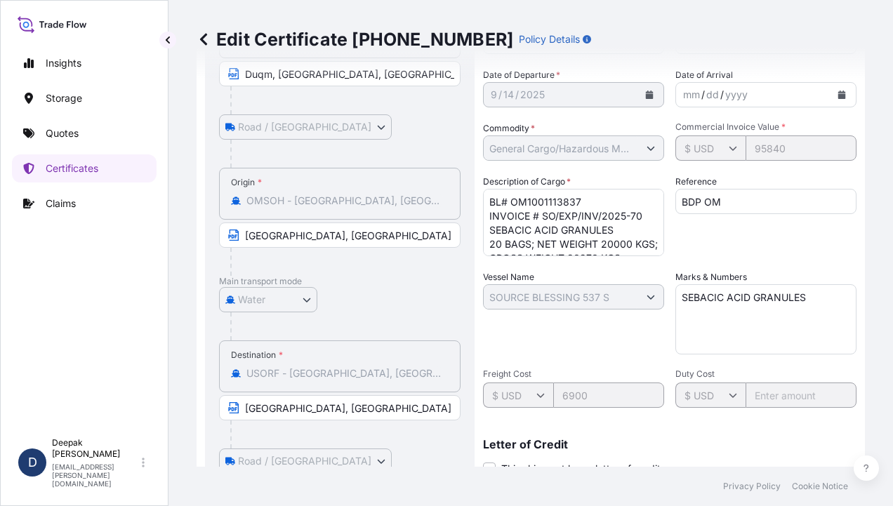
scroll to position [43, 0]
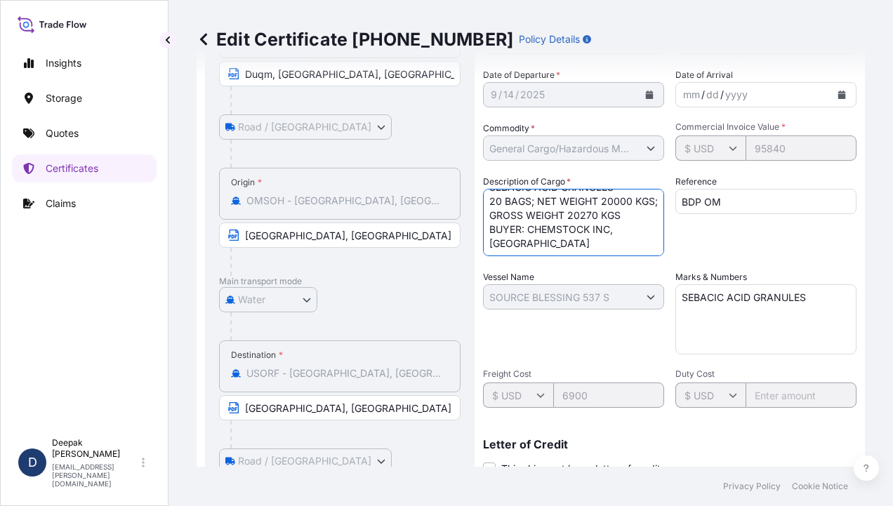
click at [529, 242] on textarea "BL# OM1001113837 INVOICE # SO/EXP/INV/2025-70 SEBACIC ACID GRANULES 20 BAGS; NE…" at bounding box center [573, 222] width 181 height 67
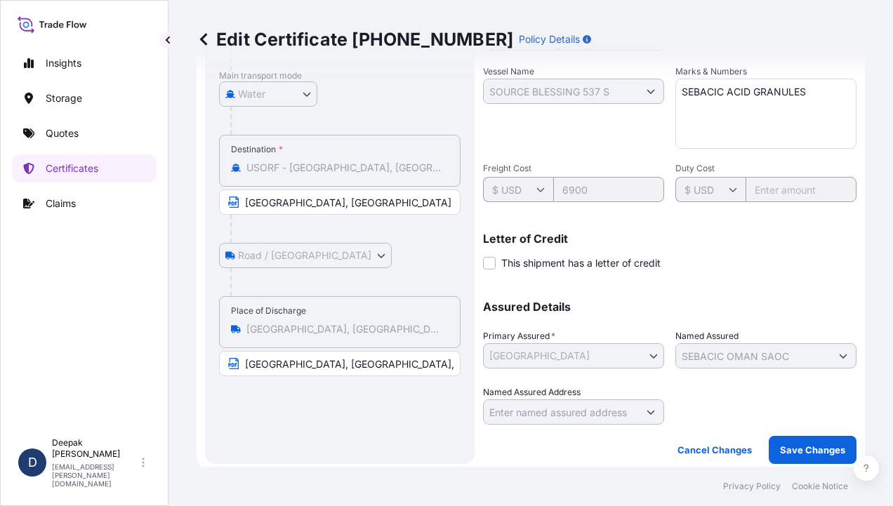
scroll to position [384, 0]
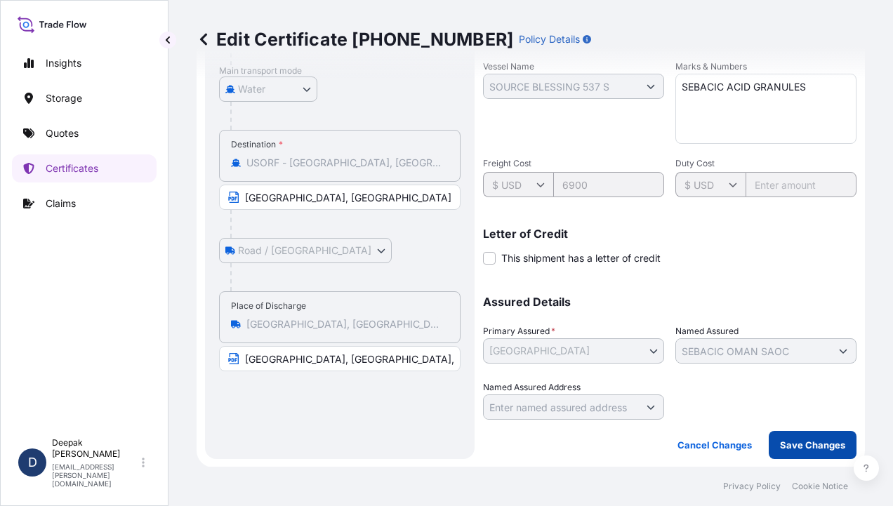
type textarea "BL# OM1001113837 INVOICE # SO/EXP/INV/2025-70 SEBACIC ACID GRANULES 20 BAGS; NE…"
click at [785, 444] on p "Save Changes" at bounding box center [812, 445] width 65 height 14
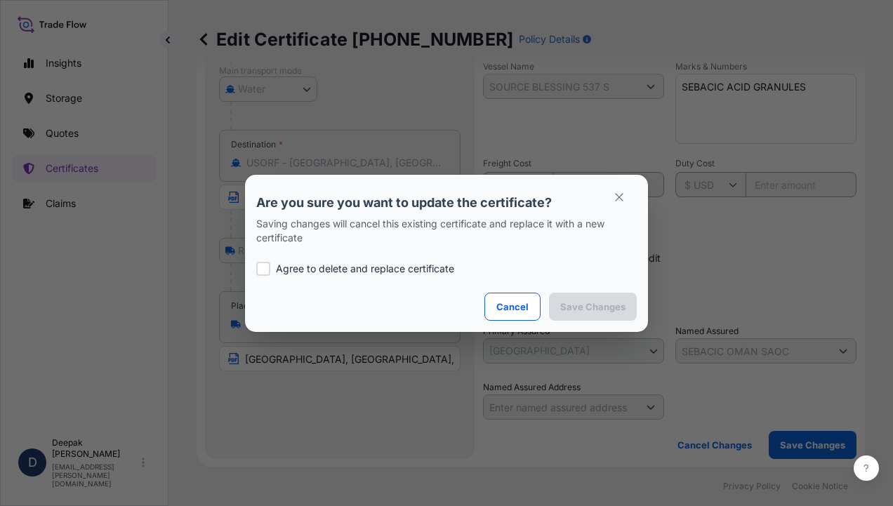
click at [378, 268] on p "Agree to delete and replace certificate" at bounding box center [365, 269] width 178 height 14
checkbox input "true"
click at [591, 306] on p "Save Changes" at bounding box center [592, 307] width 65 height 14
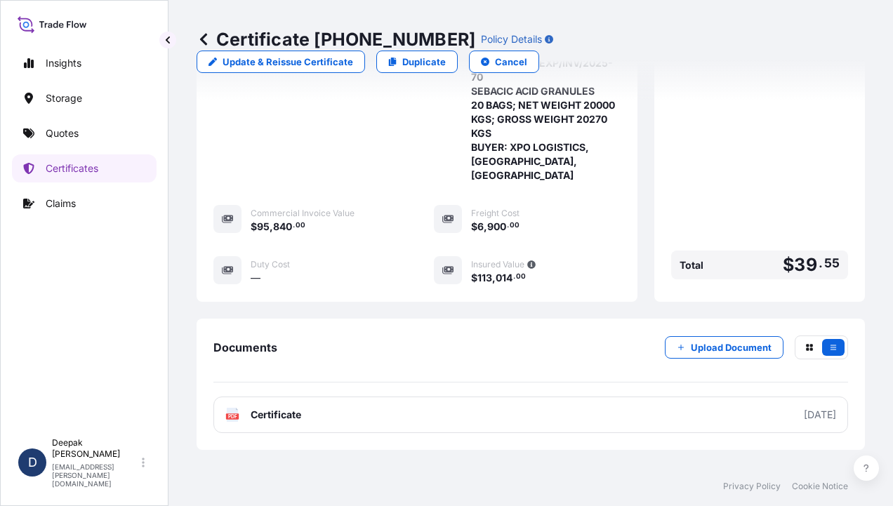
scroll to position [536, 0]
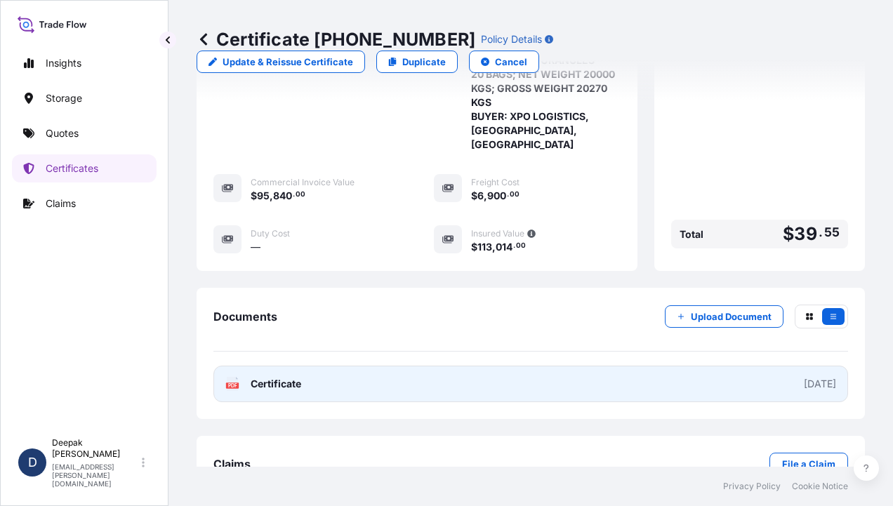
click at [315, 366] on link "PDF Certificate [DATE]" at bounding box center [530, 384] width 635 height 37
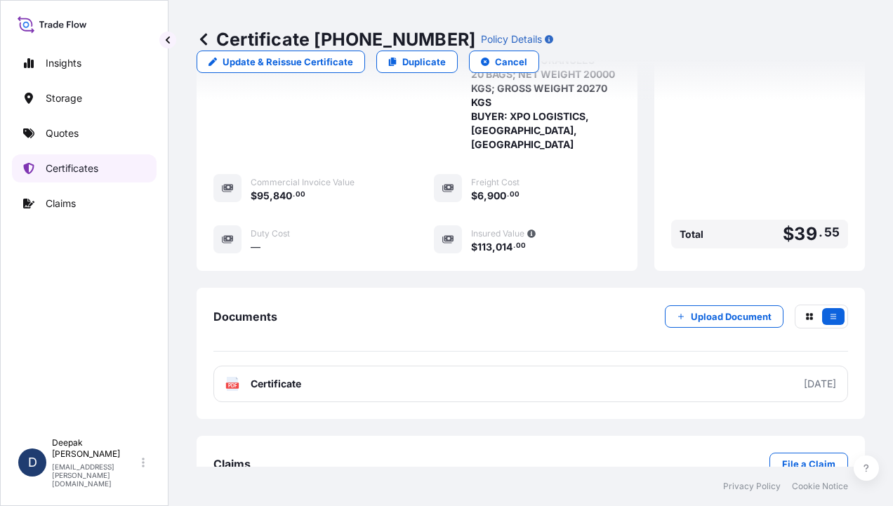
click at [87, 169] on p "Certificates" at bounding box center [72, 168] width 53 height 14
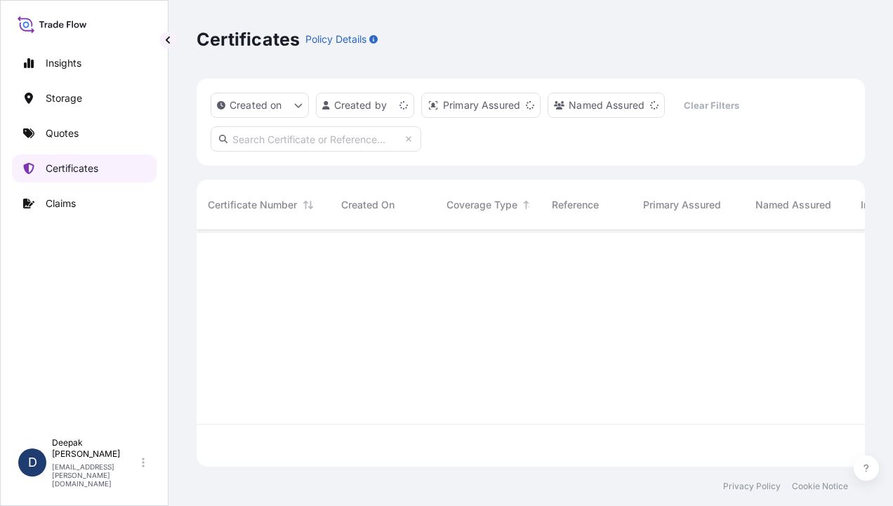
scroll to position [234, 657]
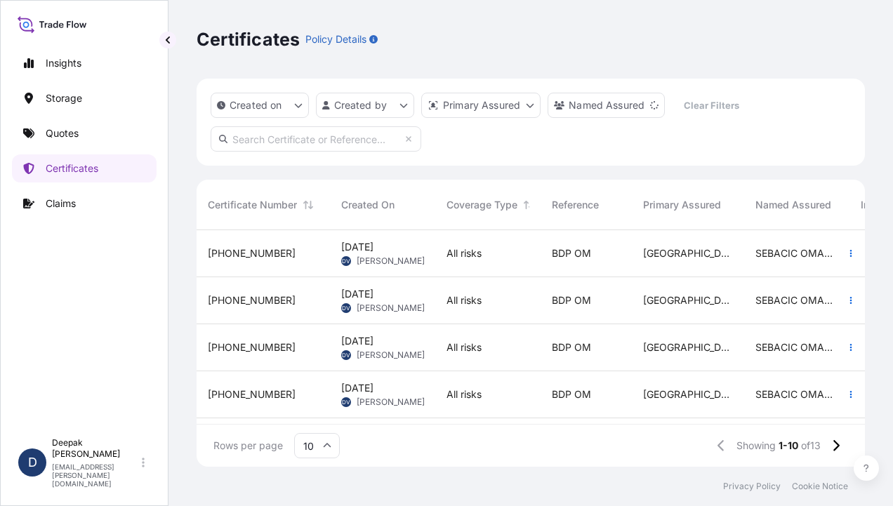
click at [249, 390] on span "[PHONE_NUMBER]" at bounding box center [252, 395] width 88 height 14
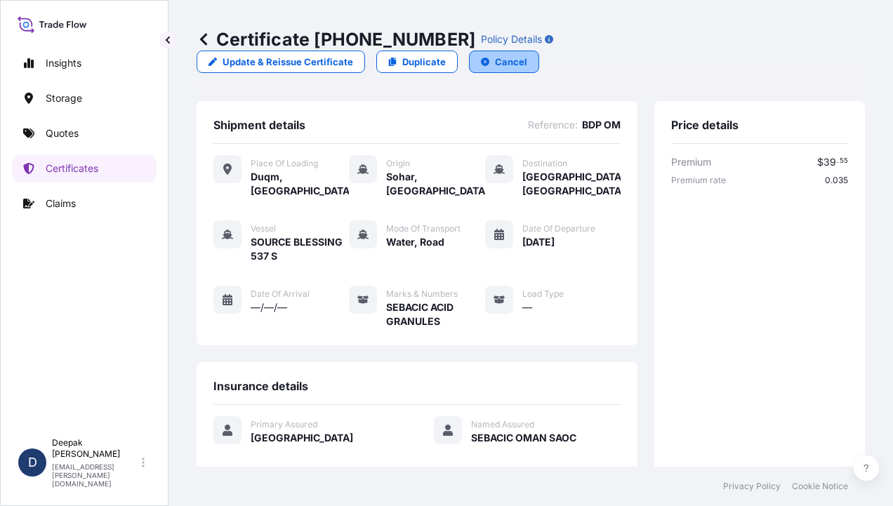
click at [539, 51] on button "Cancel" at bounding box center [504, 62] width 70 height 22
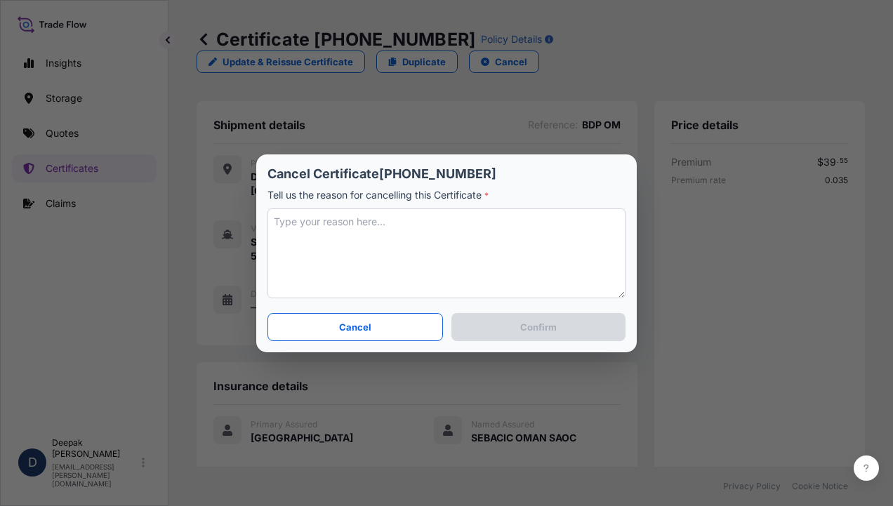
click at [361, 242] on textarea at bounding box center [447, 254] width 358 height 90
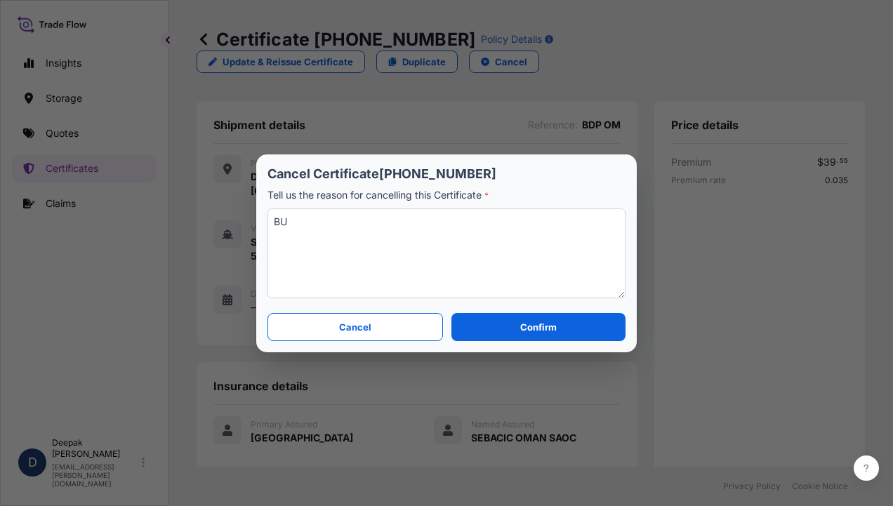
type textarea "B"
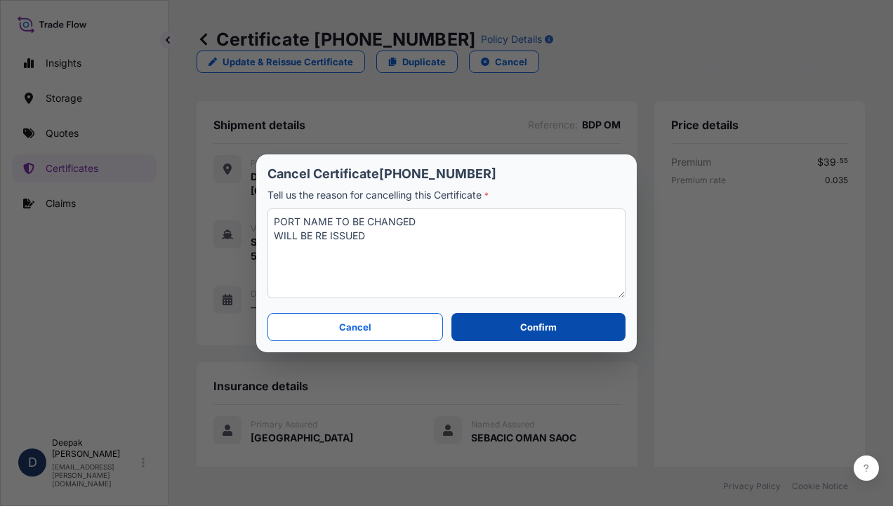
type textarea "PORT NAME TO BE CHANGED WILL BE RE ISSUED"
click at [481, 337] on button "Confirm" at bounding box center [538, 327] width 174 height 28
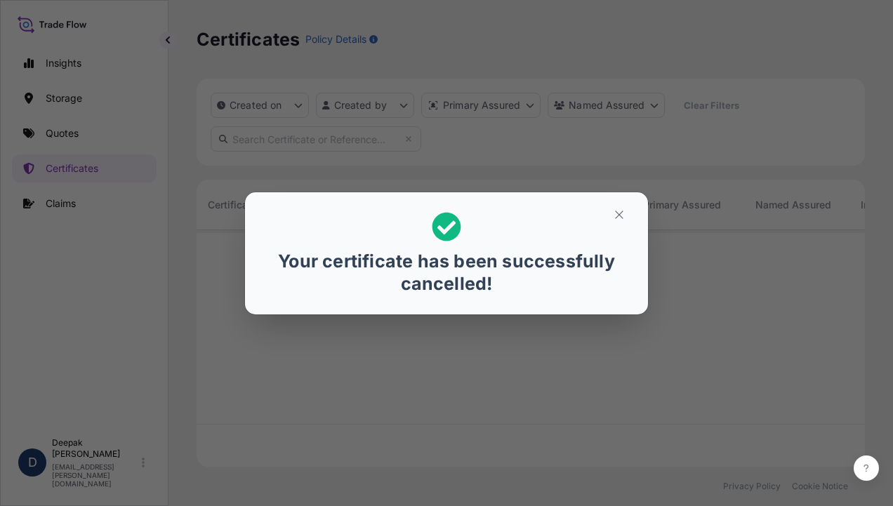
scroll to position [234, 657]
click at [610, 216] on button "button" at bounding box center [619, 215] width 35 height 22
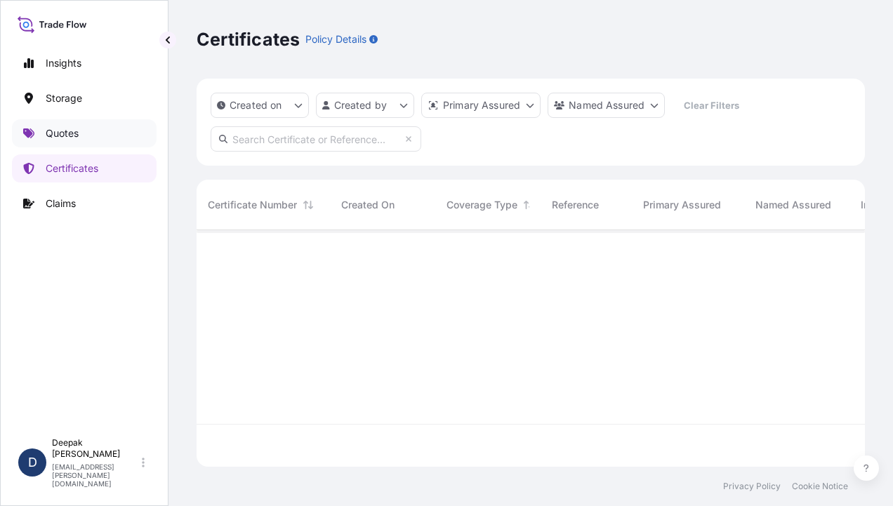
click at [58, 138] on p "Quotes" at bounding box center [62, 133] width 33 height 14
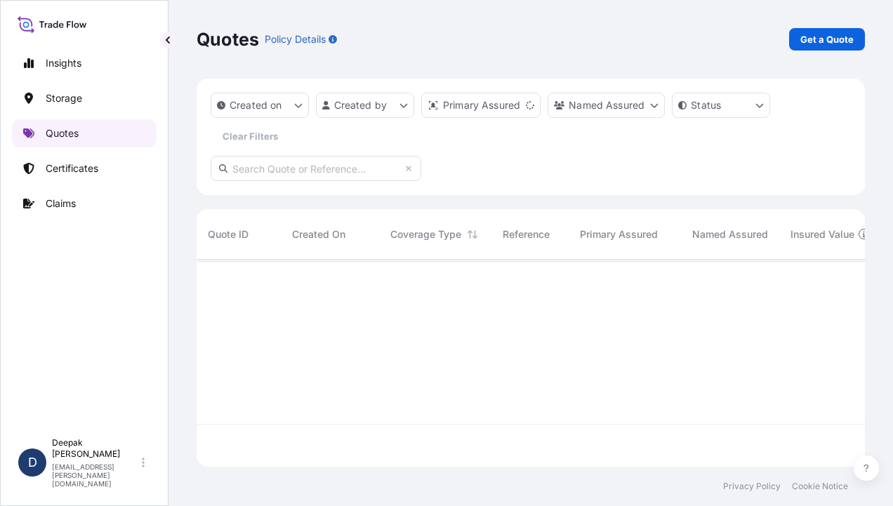
scroll to position [204, 657]
click at [822, 40] on p "Get a Quote" at bounding box center [826, 39] width 53 height 14
select select "Water"
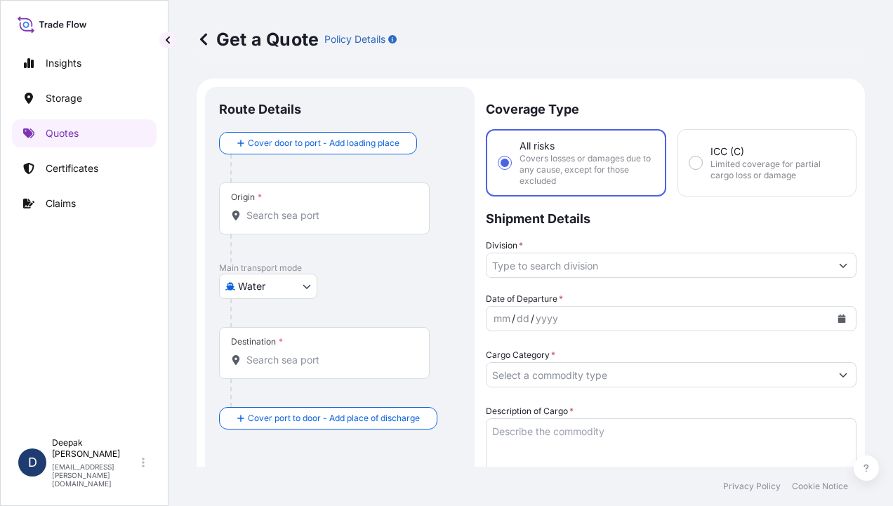
scroll to position [22, 0]
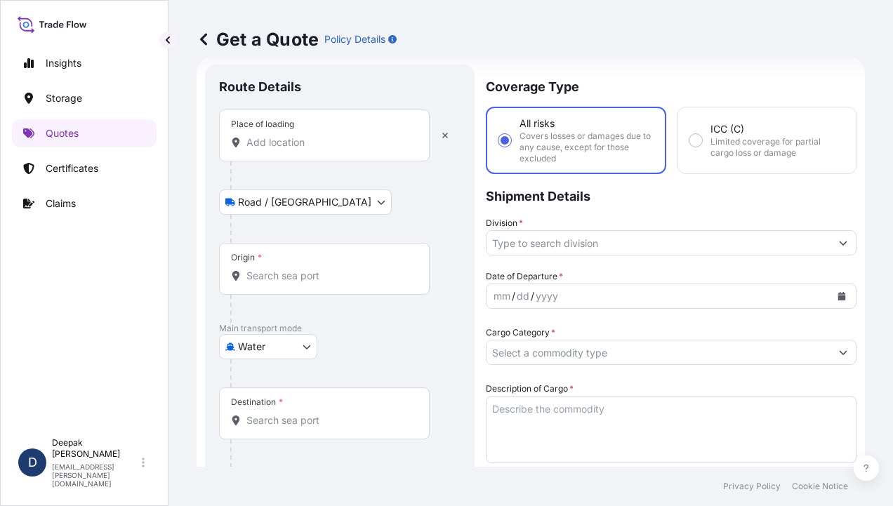
click at [324, 149] on div "Place of loading" at bounding box center [324, 136] width 211 height 52
click at [324, 149] on input "Place of loading" at bounding box center [329, 143] width 166 height 14
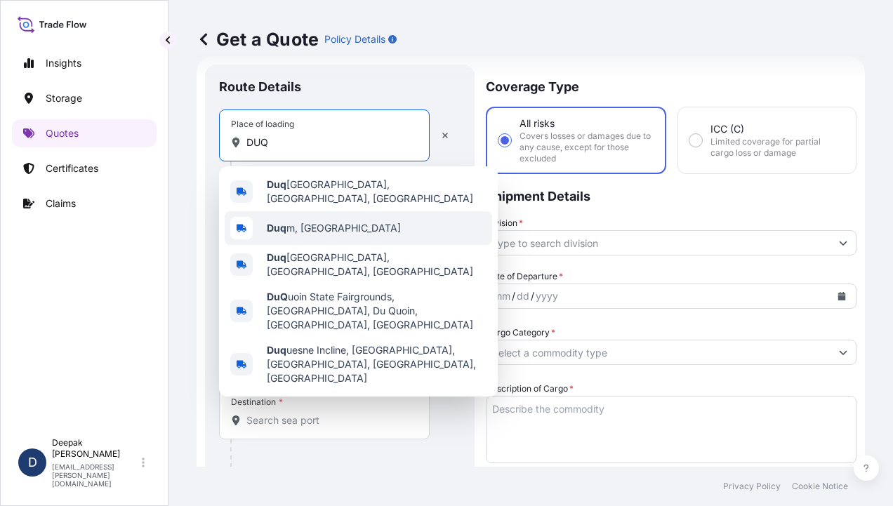
click at [302, 218] on div "Duq m, [GEOGRAPHIC_DATA]" at bounding box center [359, 228] width 268 height 34
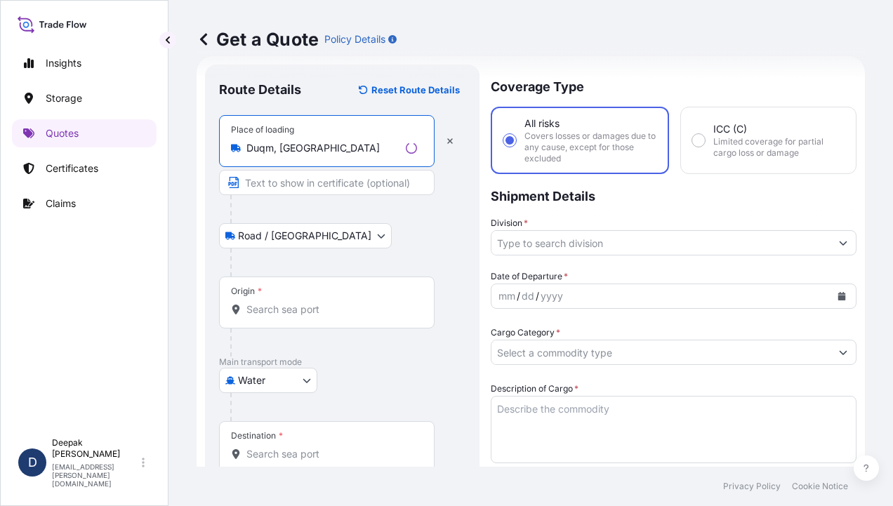
type input "Duqm, [GEOGRAPHIC_DATA]"
click at [289, 186] on input "Text to appear on certificate" at bounding box center [327, 182] width 216 height 25
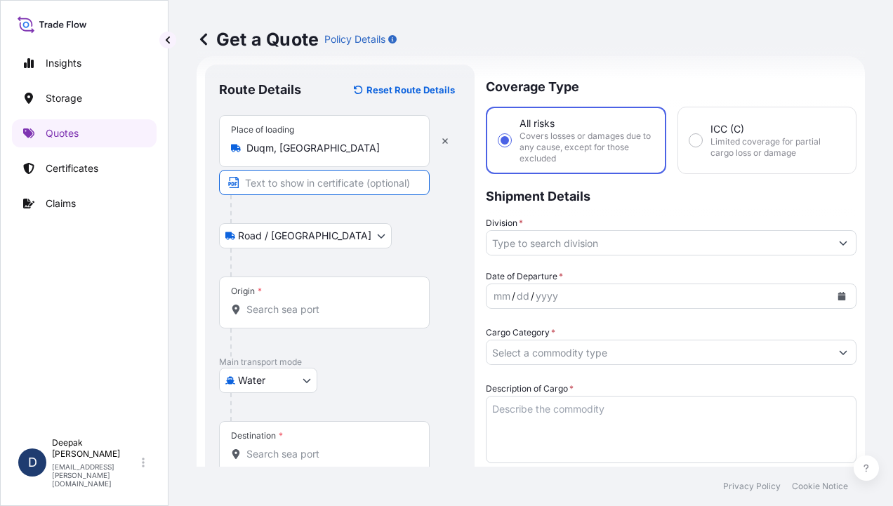
type input "Duqm, [GEOGRAPHIC_DATA], [GEOGRAPHIC_DATA]"
type input "95840"
type input "6900"
type input "BDP OM"
type input "SEBACIC ACID GRANULES"
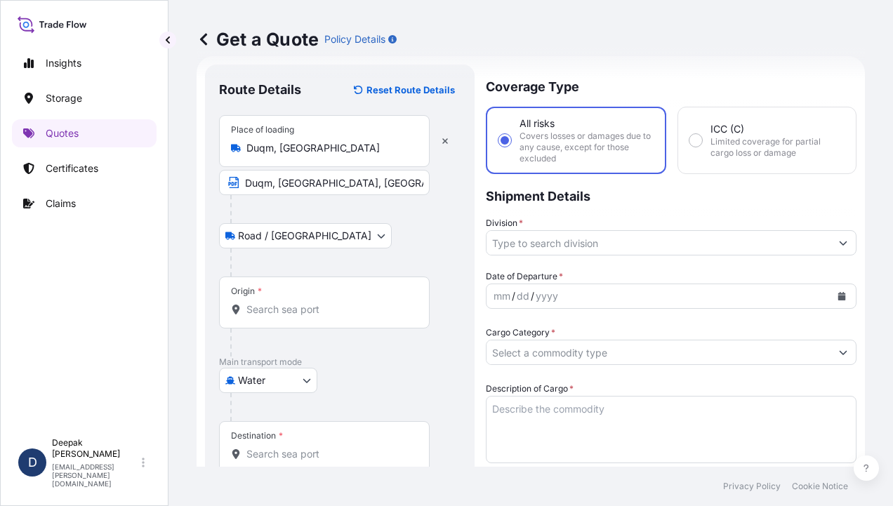
click at [286, 317] on div "Origin *" at bounding box center [324, 303] width 211 height 52
click at [286, 317] on input "Origin *" at bounding box center [329, 310] width 166 height 14
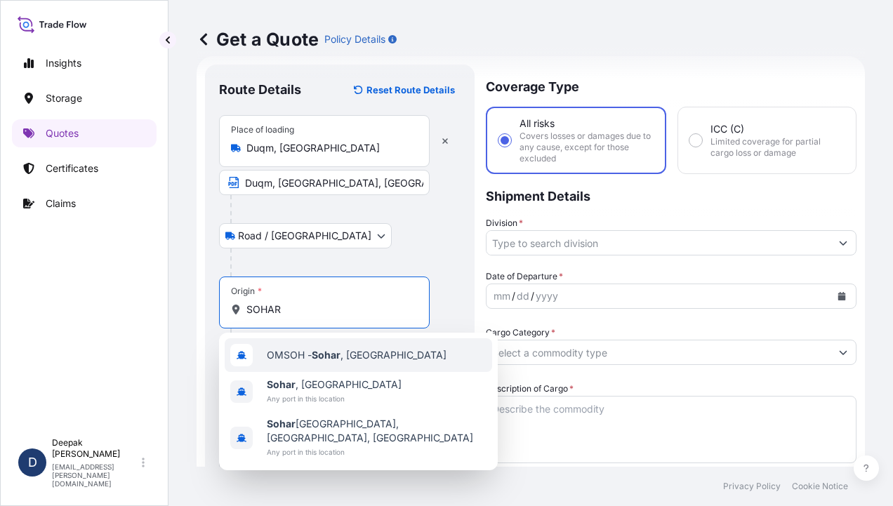
click at [310, 358] on span "OMSOH - [GEOGRAPHIC_DATA] , [GEOGRAPHIC_DATA]" at bounding box center [357, 355] width 180 height 14
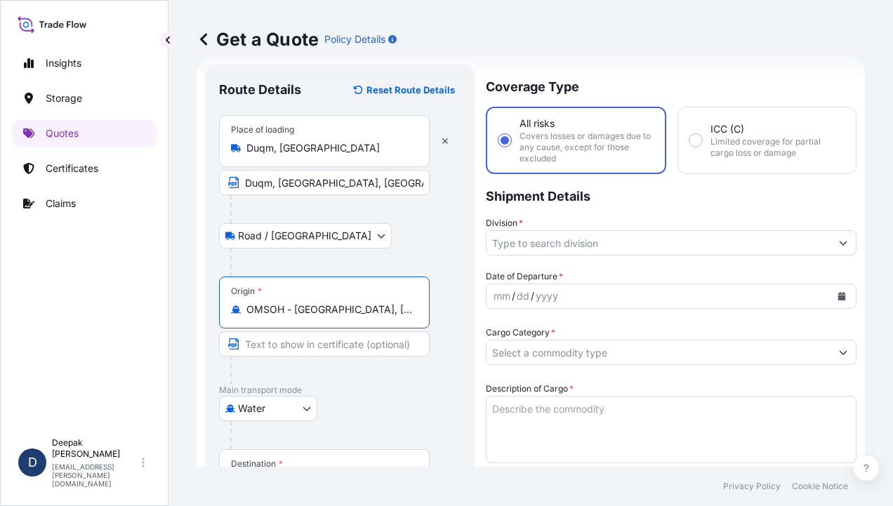
type input "OMSOH - [GEOGRAPHIC_DATA], [GEOGRAPHIC_DATA]"
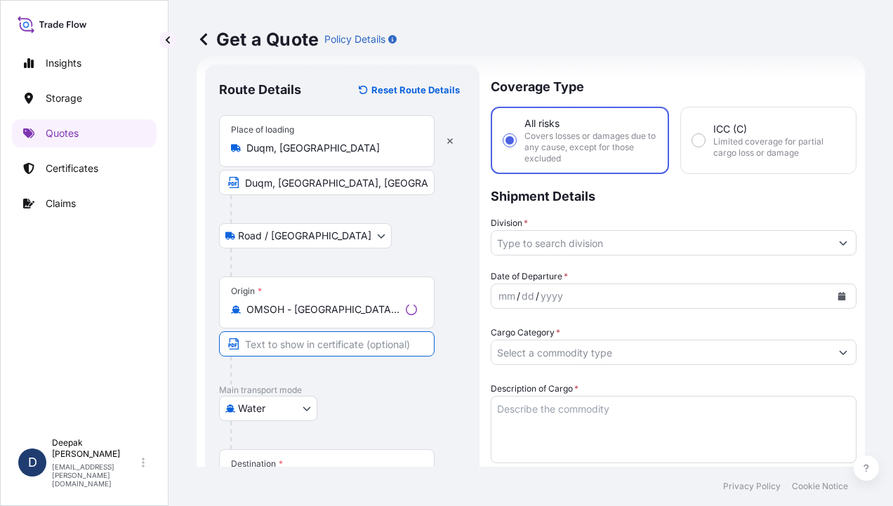
click at [317, 344] on input "Text to appear on certificate" at bounding box center [327, 343] width 216 height 25
type input "[GEOGRAPHIC_DATA], [GEOGRAPHIC_DATA]"
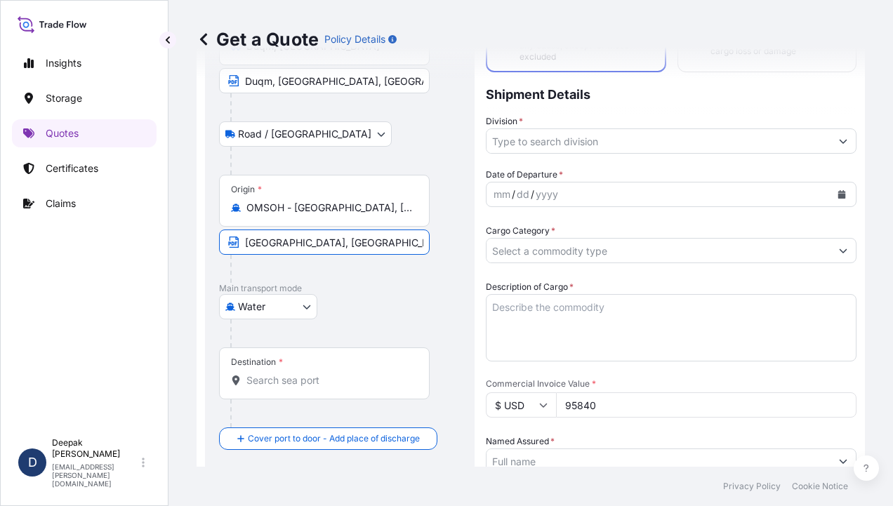
scroll to position [233, 0]
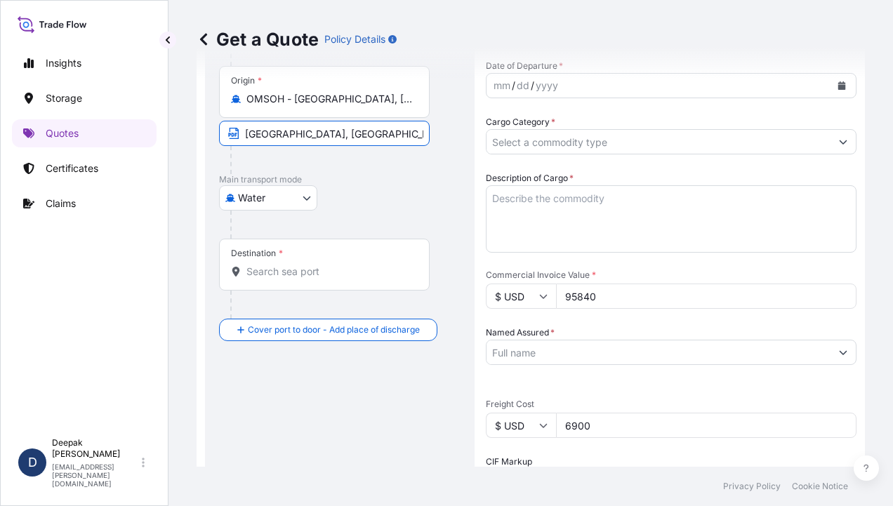
click at [350, 277] on div "Destination *" at bounding box center [324, 265] width 211 height 52
click at [350, 277] on input "Destination *" at bounding box center [329, 272] width 166 height 14
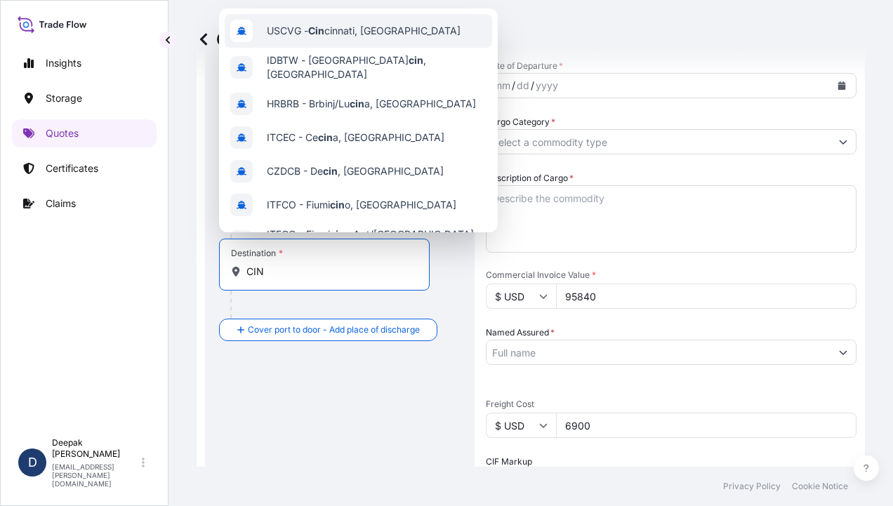
click at [378, 32] on span "USCVG - Cin cin nati, [GEOGRAPHIC_DATA]" at bounding box center [364, 31] width 194 height 14
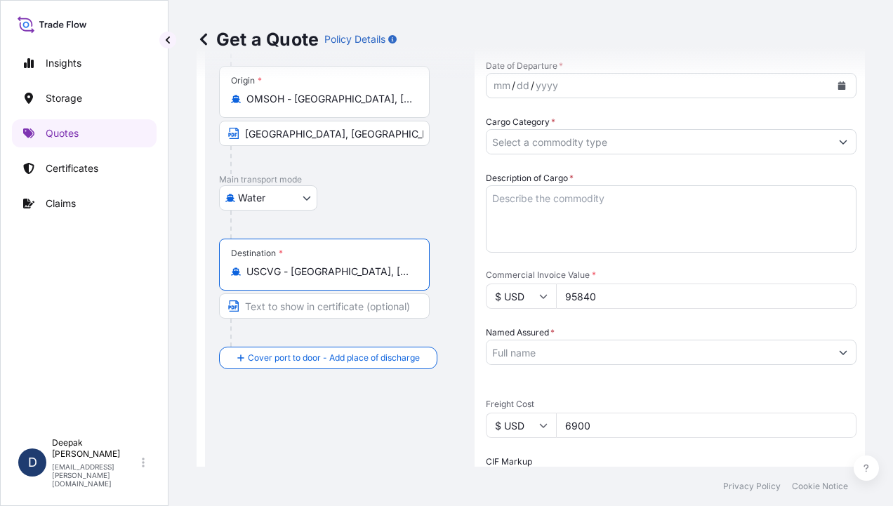
type input "USCVG - [GEOGRAPHIC_DATA], [GEOGRAPHIC_DATA]"
click at [309, 306] on input "Text to appear on certificate" at bounding box center [324, 306] width 211 height 25
type input "CINCINATI, [GEOGRAPHIC_DATA], [GEOGRAPHIC_DATA]"
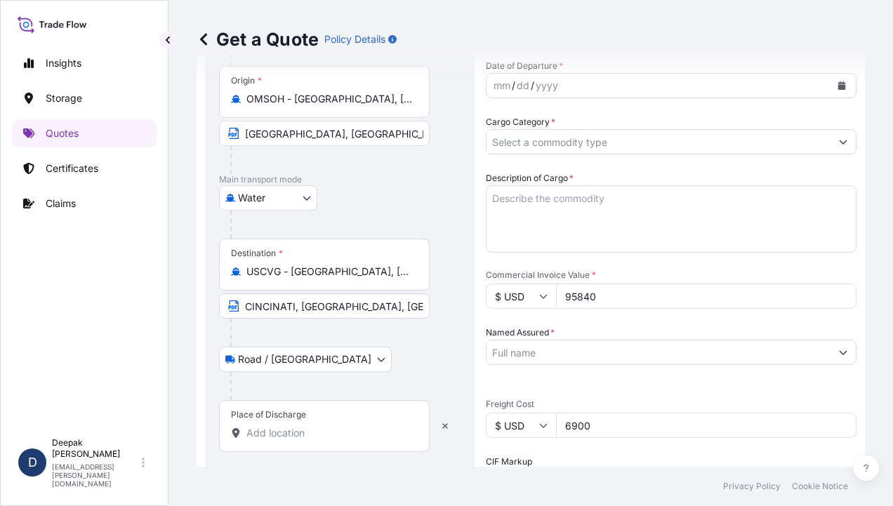
click at [288, 427] on input "Place of Discharge" at bounding box center [329, 433] width 166 height 14
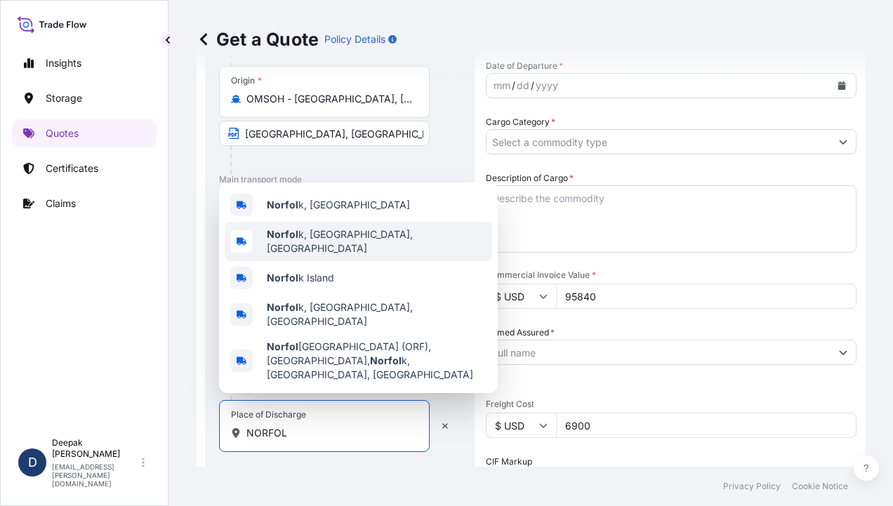
click at [333, 261] on div "Norfol k, [GEOGRAPHIC_DATA], [GEOGRAPHIC_DATA]" at bounding box center [359, 241] width 268 height 39
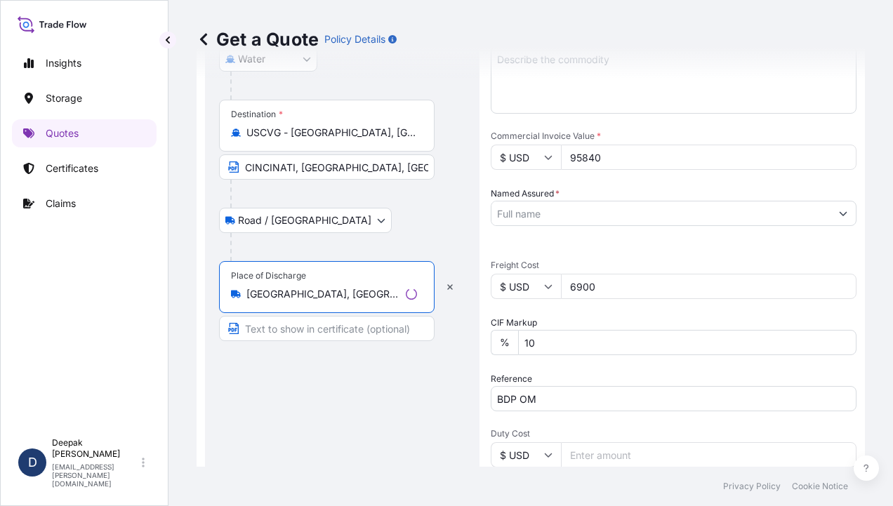
scroll to position [374, 0]
type input "[GEOGRAPHIC_DATA], [GEOGRAPHIC_DATA], [GEOGRAPHIC_DATA]"
click at [362, 324] on input "Text to appear on certificate" at bounding box center [324, 327] width 211 height 25
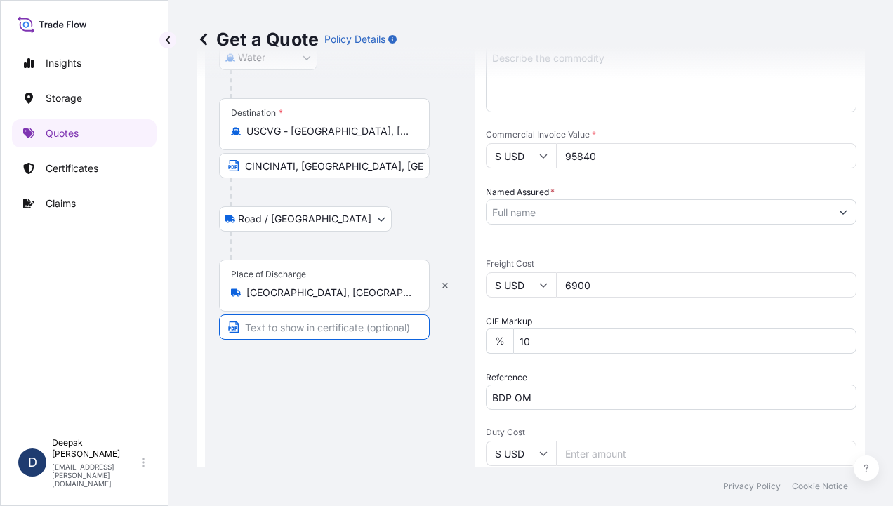
type input "[GEOGRAPHIC_DATA], [GEOGRAPHIC_DATA]"
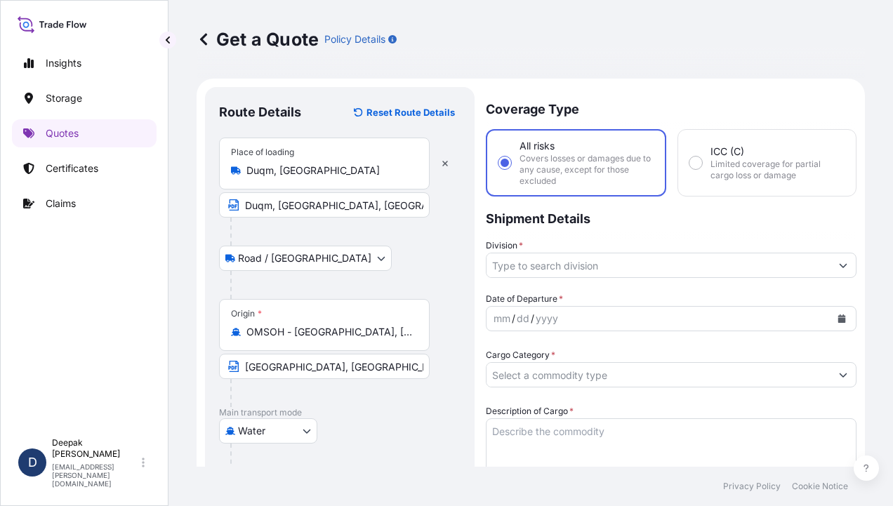
scroll to position [0, 0]
click at [707, 261] on input "Division *" at bounding box center [659, 265] width 344 height 25
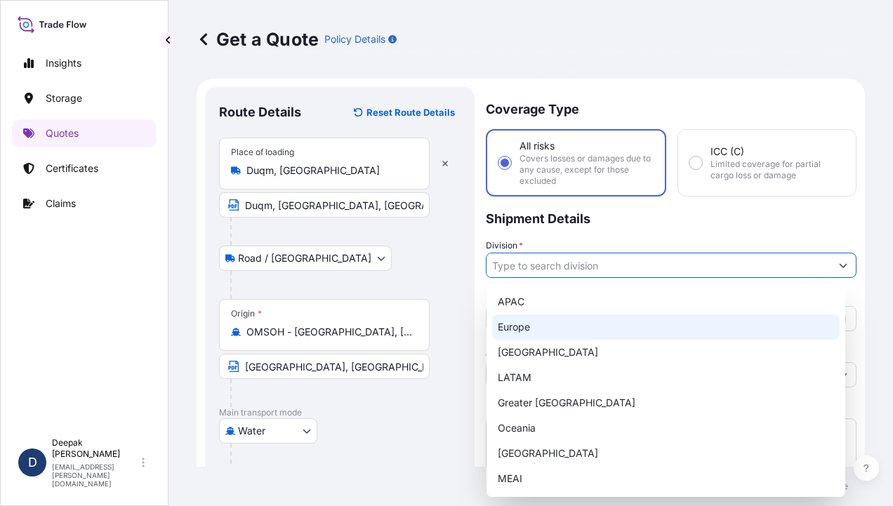
click at [645, 334] on div "Europe" at bounding box center [666, 327] width 348 height 25
type input "Europe"
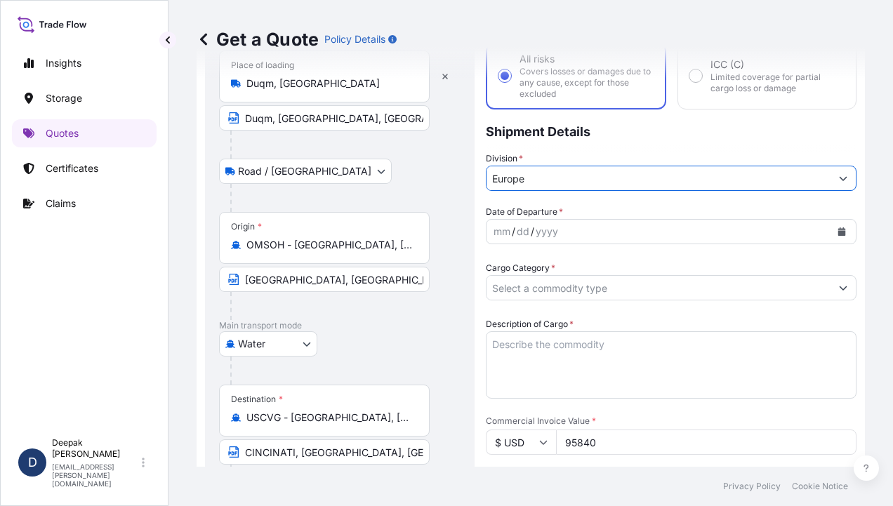
scroll to position [140, 0]
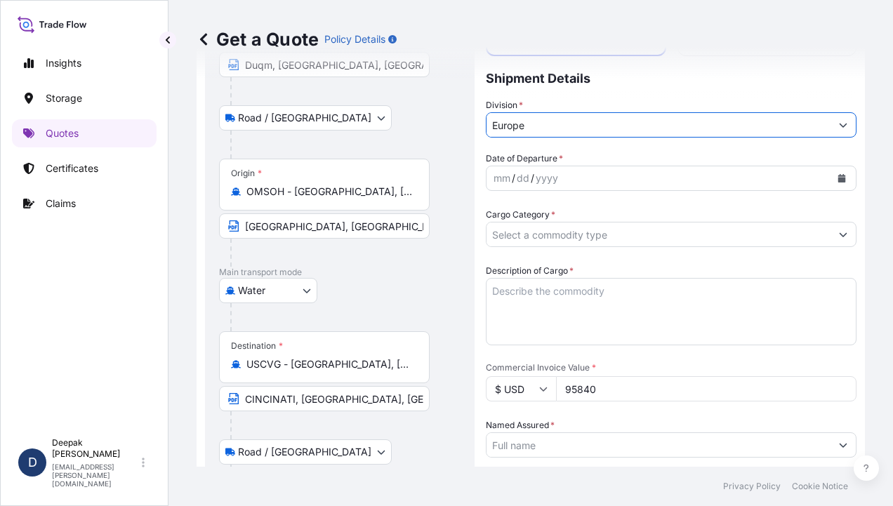
click at [831, 184] on button "Calendar" at bounding box center [842, 178] width 22 height 22
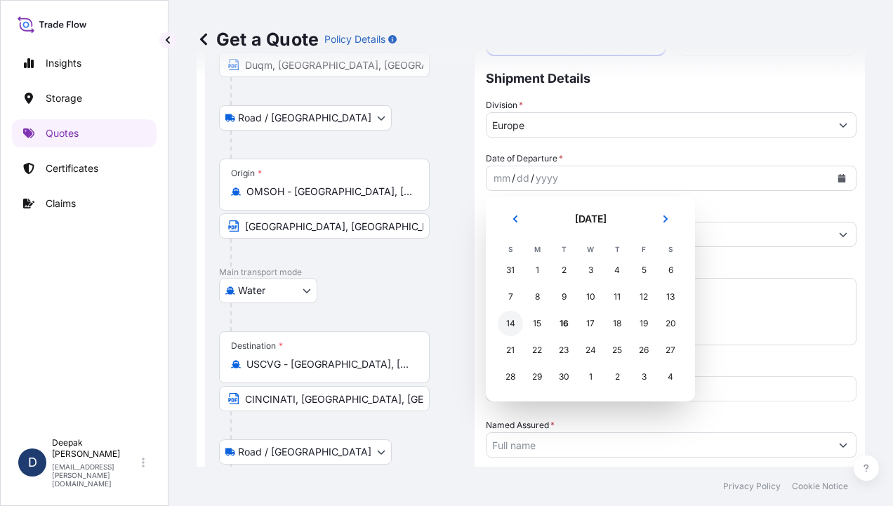
click at [503, 327] on div "14" at bounding box center [510, 323] width 25 height 25
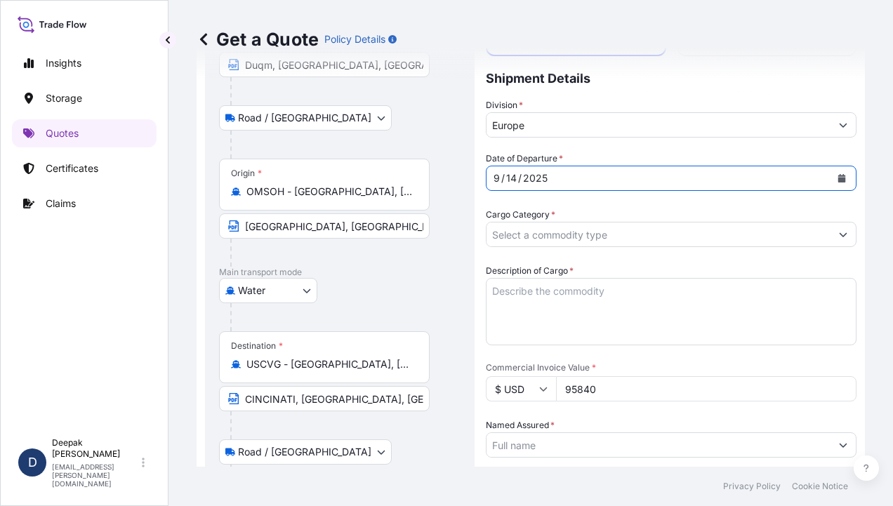
click at [831, 237] on button "Show suggestions" at bounding box center [843, 234] width 25 height 25
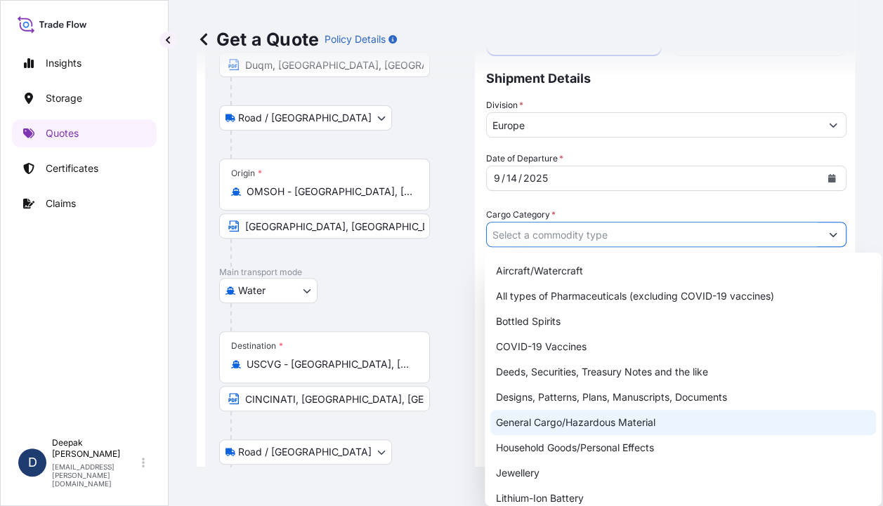
click at [617, 429] on div "General Cargo/Hazardous Material" at bounding box center [682, 422] width 385 height 25
type input "General Cargo/Hazardous Material"
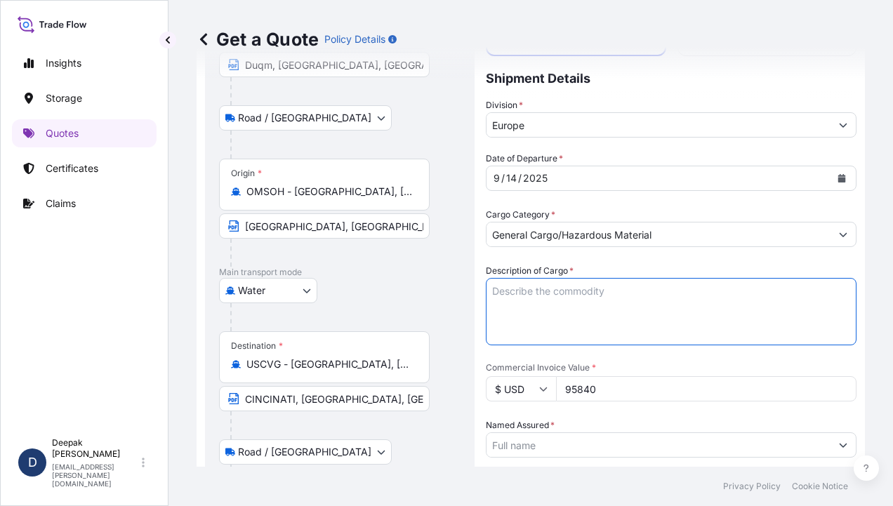
click at [691, 317] on textarea "Description of Cargo *" at bounding box center [671, 311] width 371 height 67
paste textarea "BL# OM1001113836 INVOICE # SO/EXP/INV/2025-71 SEBACIC ACID GRANULES 800 BAGS; N…"
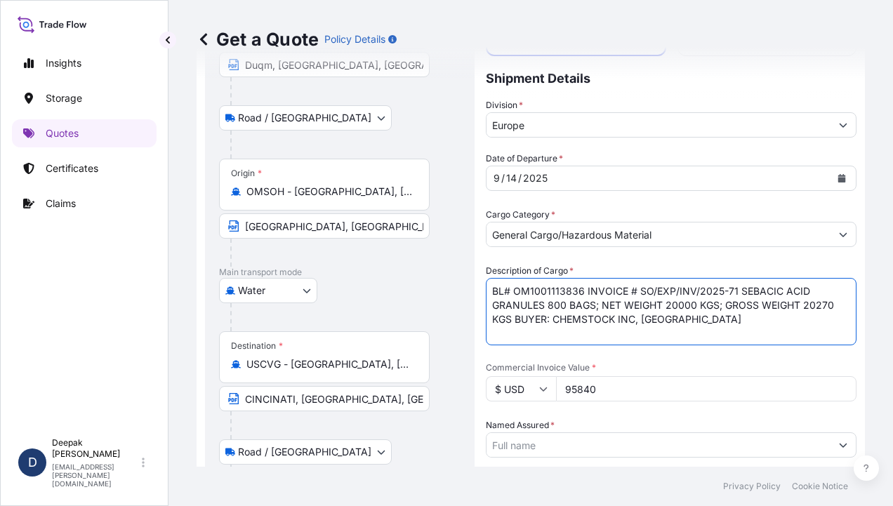
click at [586, 296] on textarea "BL# OM1001113836 INVOICE # SO/EXP/INV/2025-71 SEBACIC ACID GRANULES 800 BAGS; N…" at bounding box center [671, 311] width 371 height 67
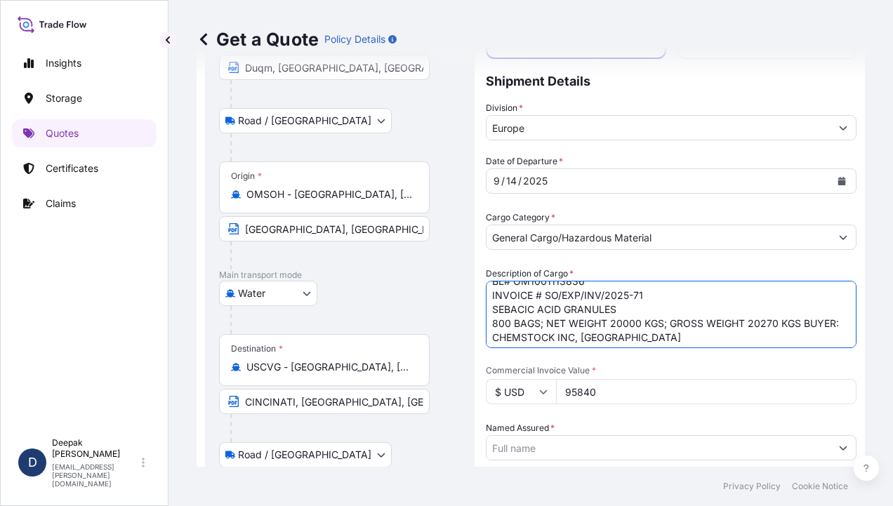
scroll to position [15, 0]
click at [650, 336] on textarea "BL# OM1001113836 INVOICE # SO/EXP/INV/2025-71 SEBACIC ACID GRANULES 800 BAGS; N…" at bounding box center [671, 314] width 371 height 67
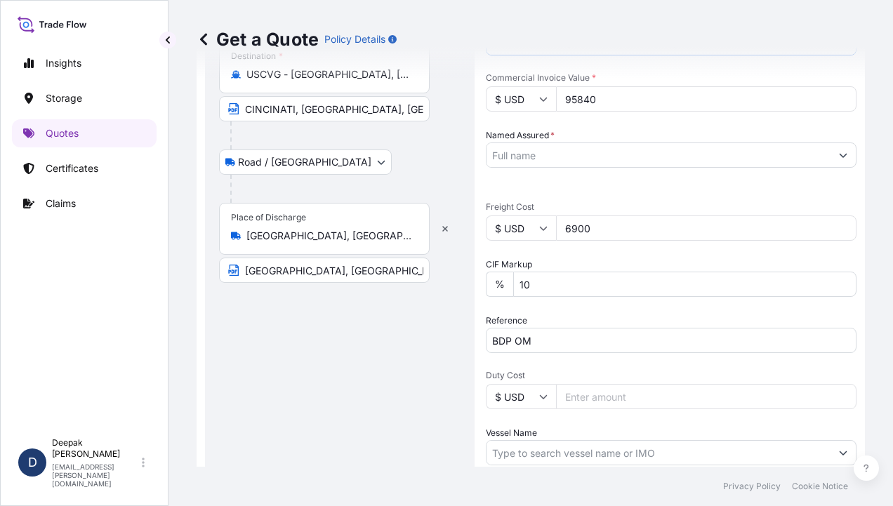
scroll to position [418, 0]
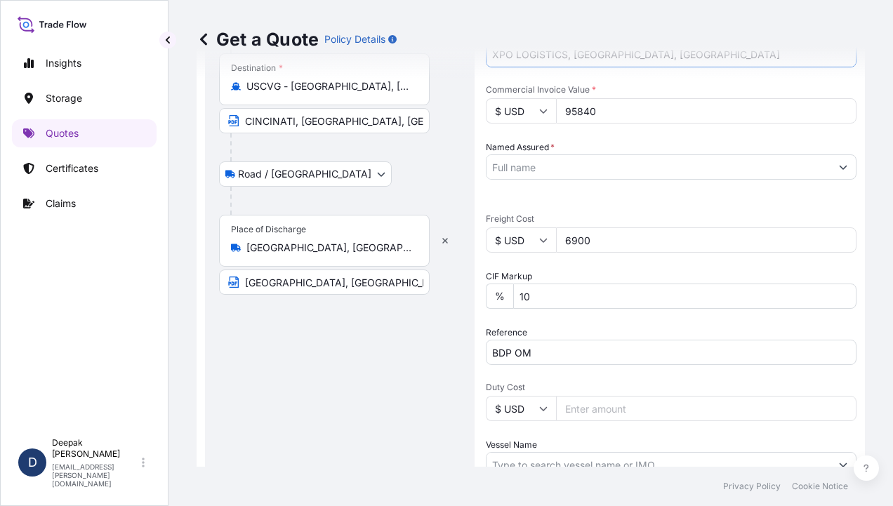
type textarea "BL# OM1001113836 INVOICE # SO/EXP/INV/2025-71 SEBACIC ACID GRANULES 800 BAGS; N…"
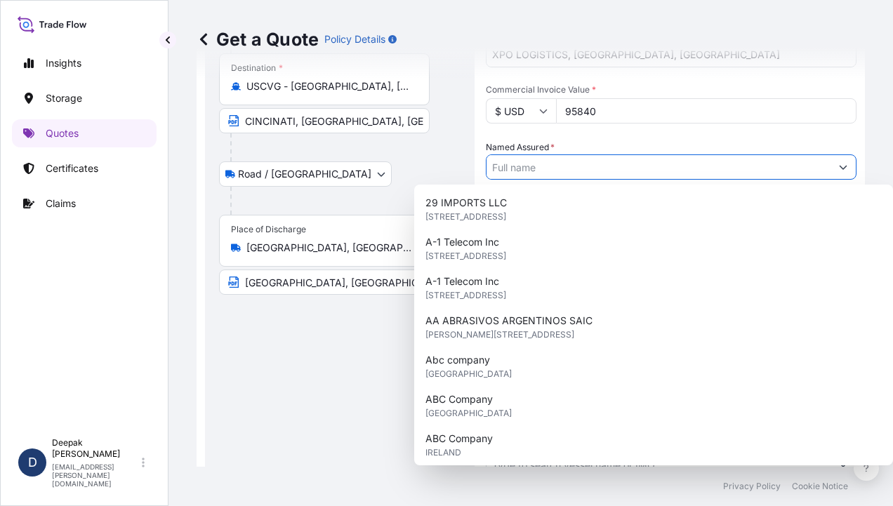
click at [666, 162] on input "Named Assured *" at bounding box center [659, 166] width 344 height 25
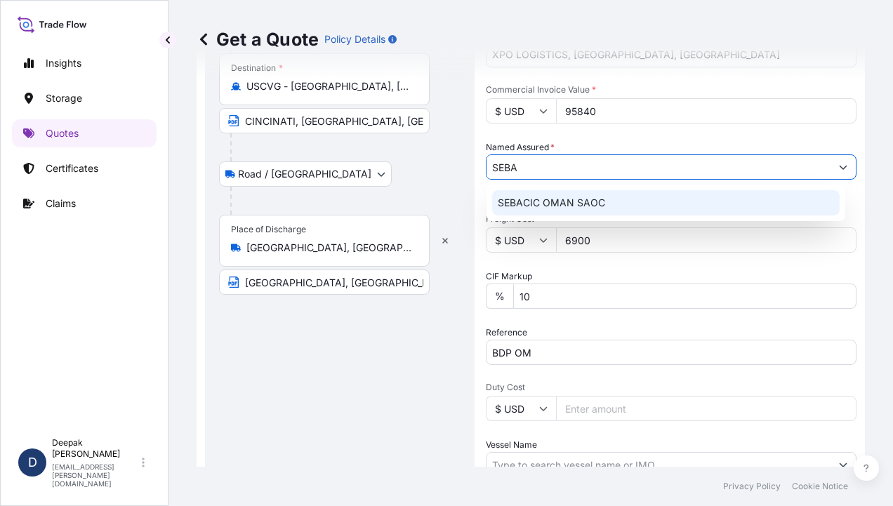
click at [572, 205] on span "SEBACIC OMAN SAOC" at bounding box center [551, 203] width 107 height 14
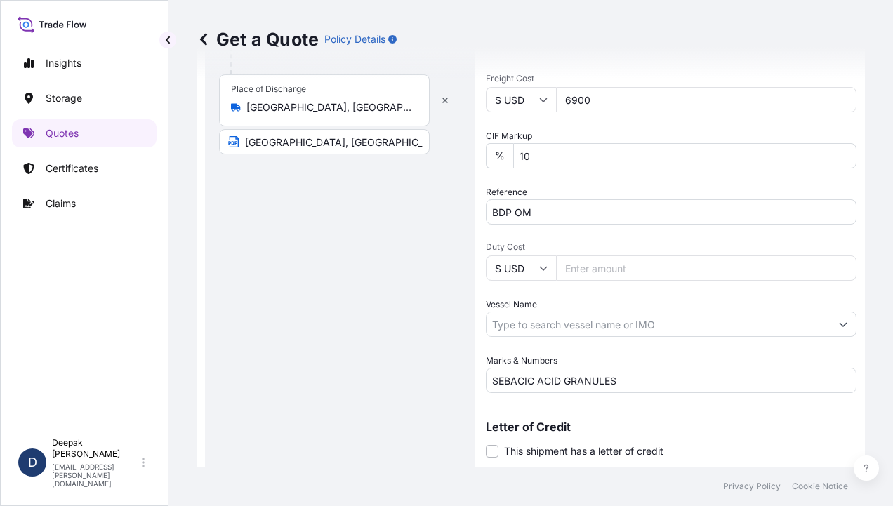
scroll to position [598, 0]
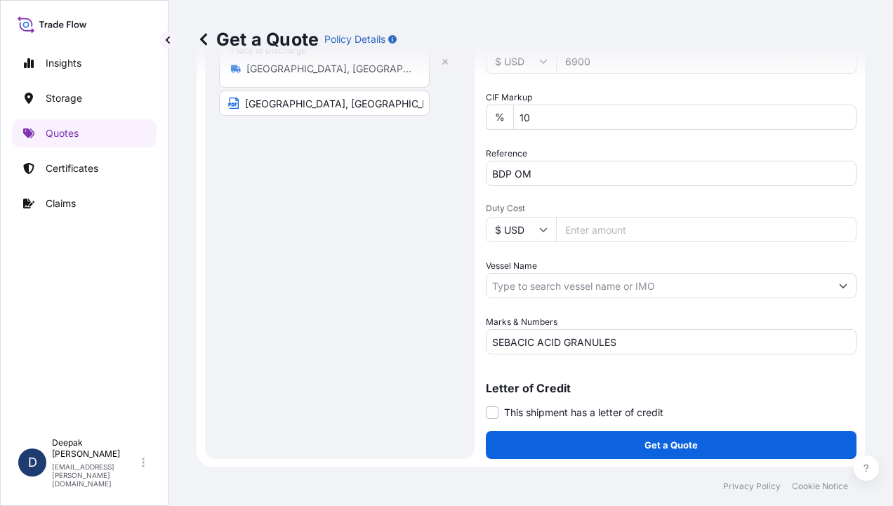
type input "SEBACIC OMAN SAOC"
click at [675, 288] on input "Vessel Name" at bounding box center [659, 285] width 344 height 25
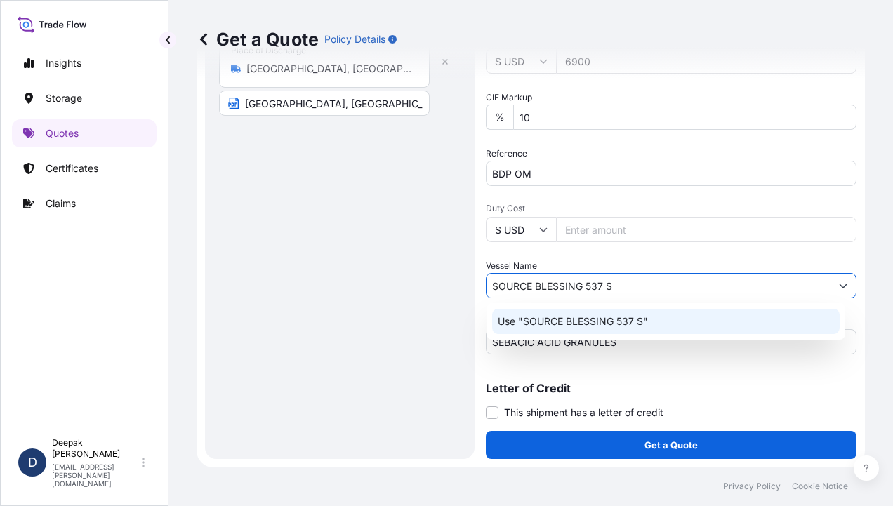
click at [722, 329] on div "Use "SOURCE BLESSING 537 S"" at bounding box center [666, 321] width 348 height 25
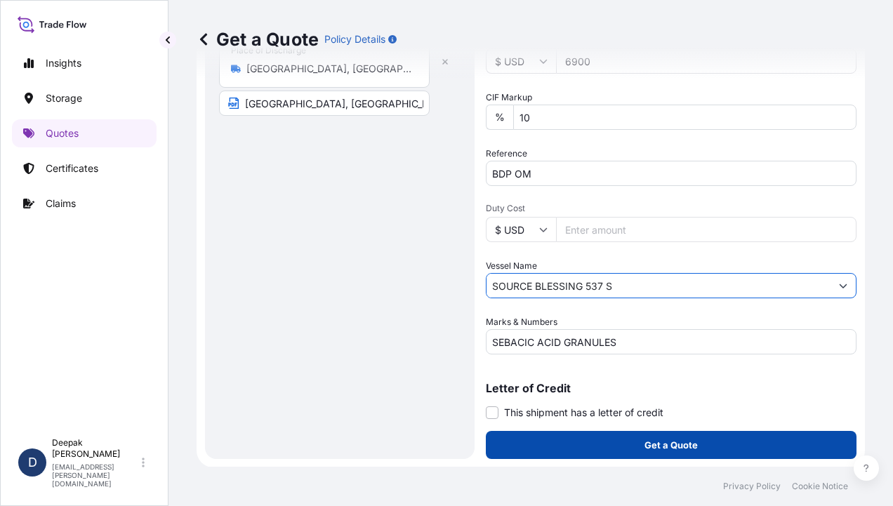
type input "SOURCE BLESSING 537 S"
click at [720, 454] on button "Get a Quote" at bounding box center [671, 445] width 371 height 28
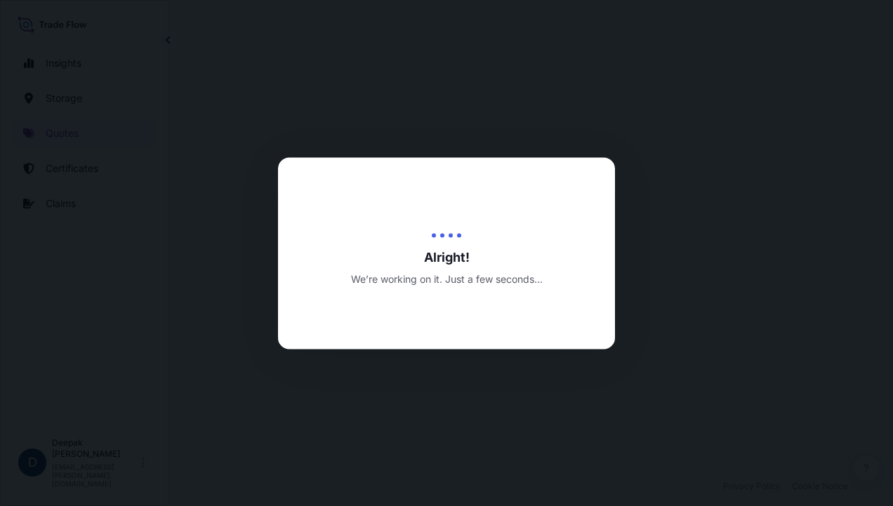
select select "Road / [GEOGRAPHIC_DATA]"
select select "Water"
select select "Road / [GEOGRAPHIC_DATA]"
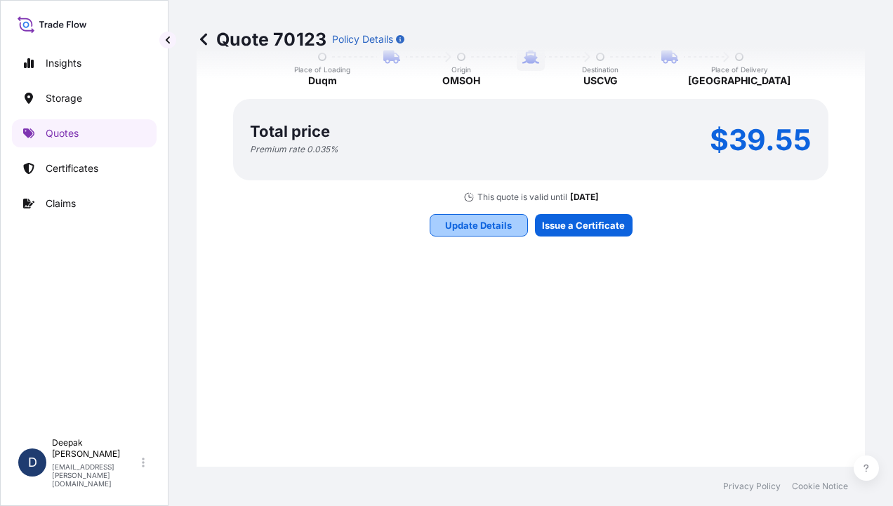
click at [462, 231] on button "Update Details" at bounding box center [479, 225] width 98 height 22
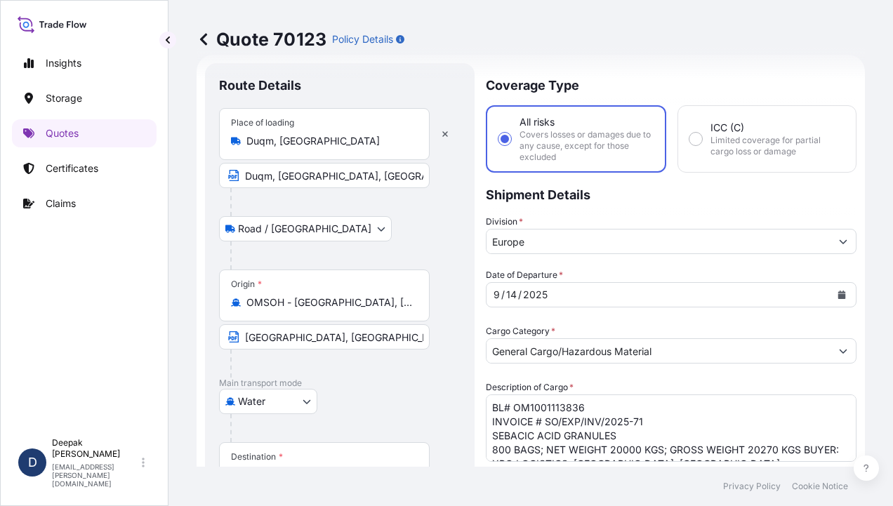
scroll to position [22, 0]
click at [839, 239] on icon "Show suggestions" at bounding box center [843, 243] width 8 height 8
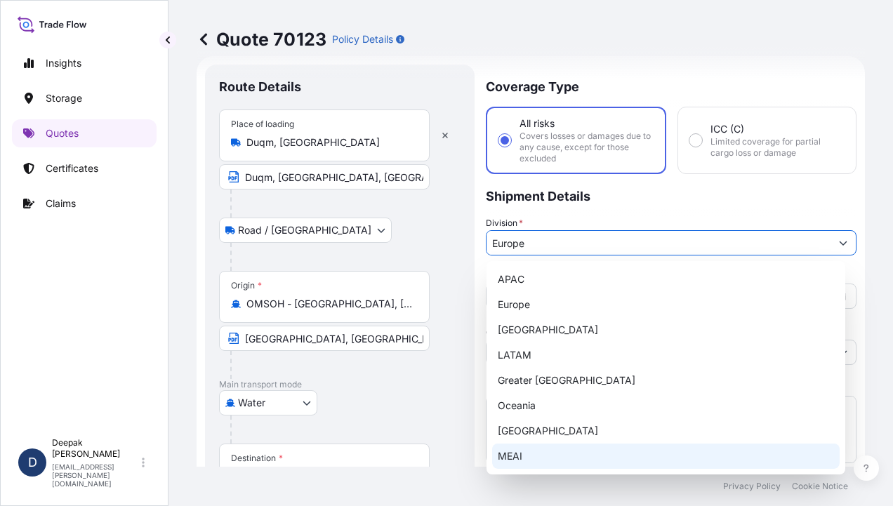
click at [527, 463] on div "MEAI" at bounding box center [666, 456] width 348 height 25
type input "MEAI"
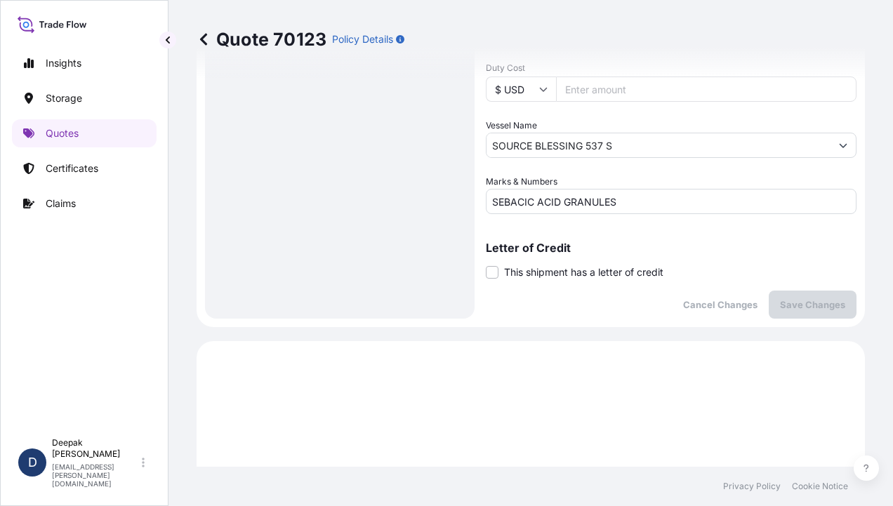
scroll to position [725, 0]
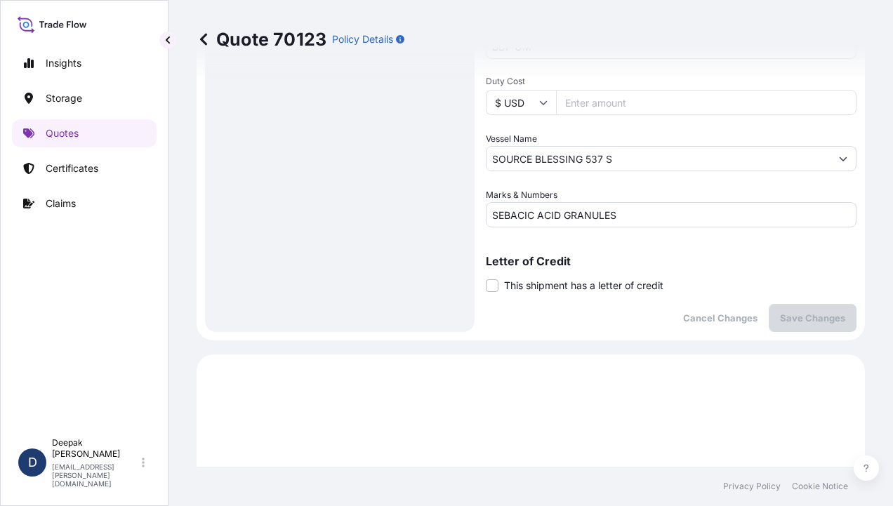
click at [781, 314] on p "Save Changes" at bounding box center [812, 318] width 65 height 14
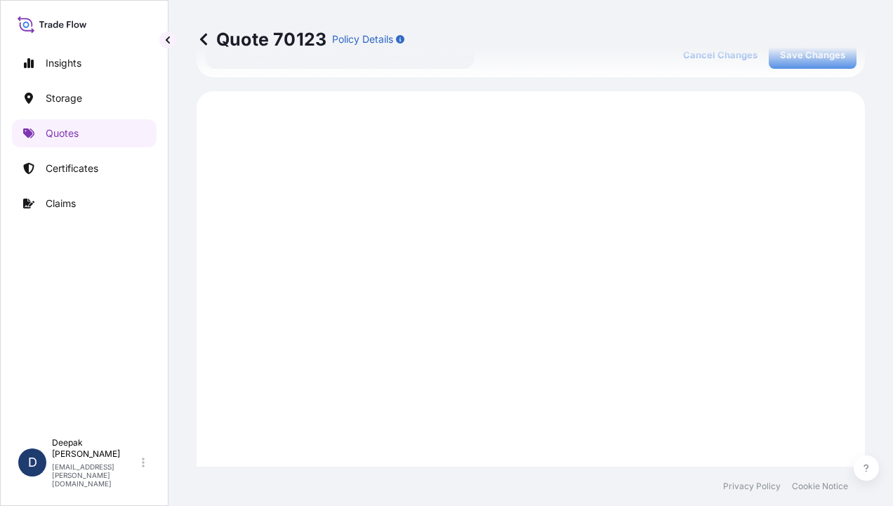
scroll to position [1008, 0]
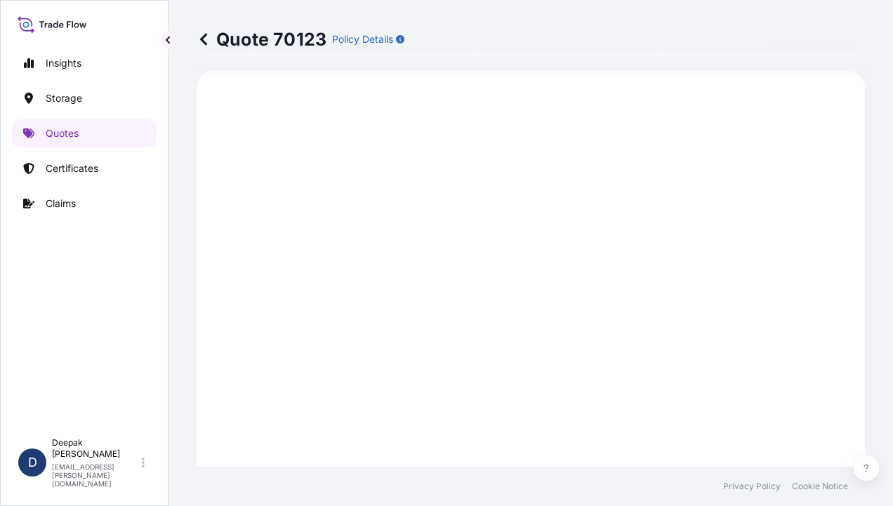
select select "Road / [GEOGRAPHIC_DATA]"
select select "Water"
select select "Road / [GEOGRAPHIC_DATA]"
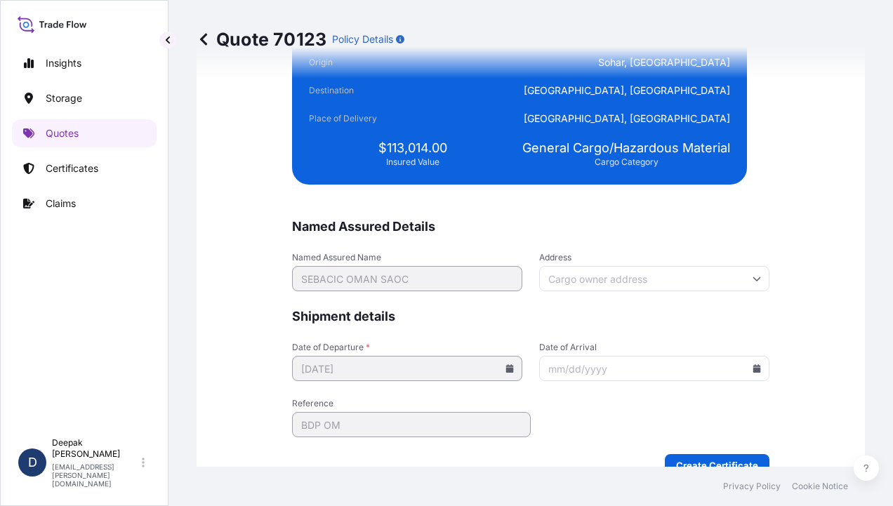
scroll to position [3536, 0]
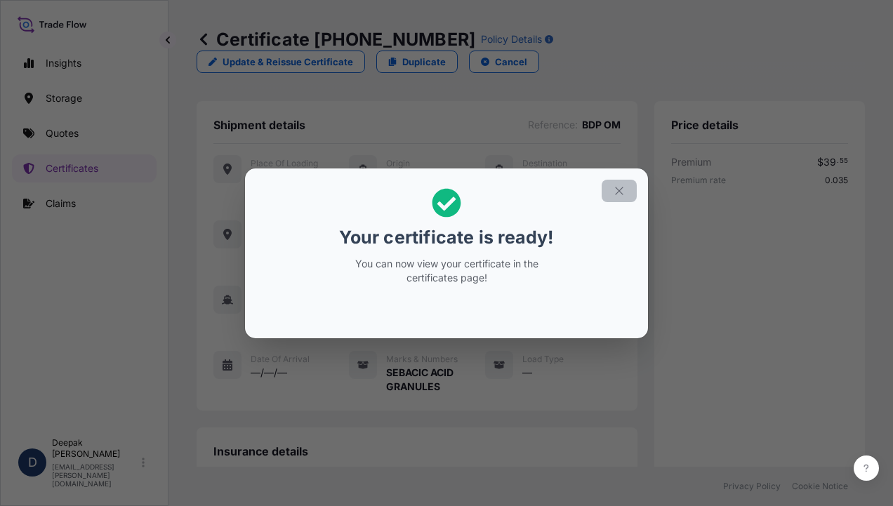
click at [619, 195] on icon "button" at bounding box center [619, 191] width 13 height 13
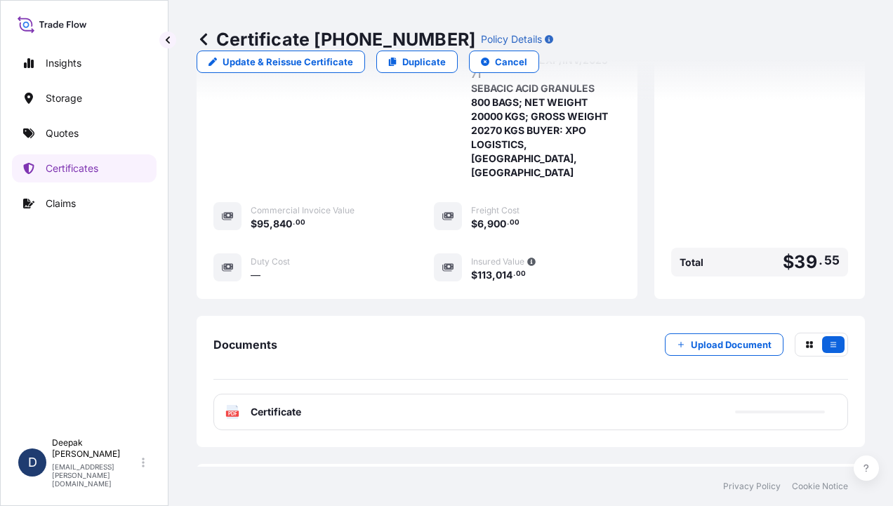
scroll to position [522, 0]
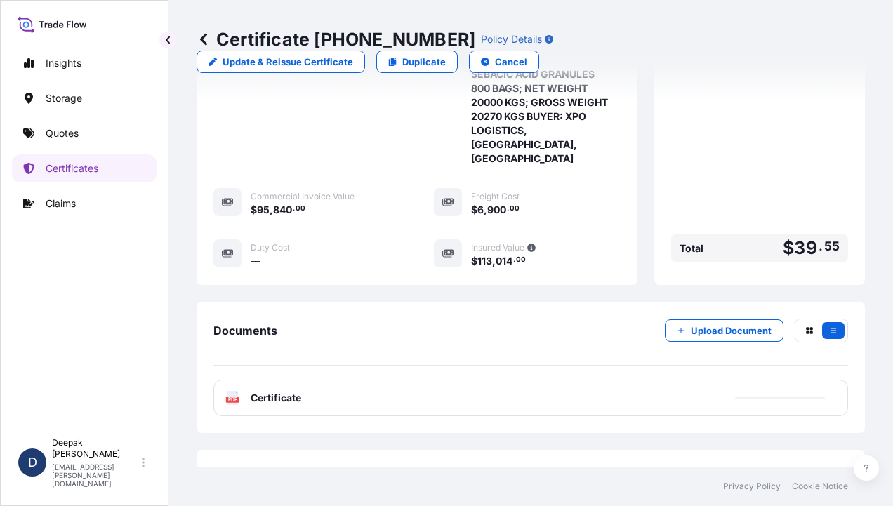
click at [269, 380] on div "PDF Certificate" at bounding box center [530, 398] width 635 height 37
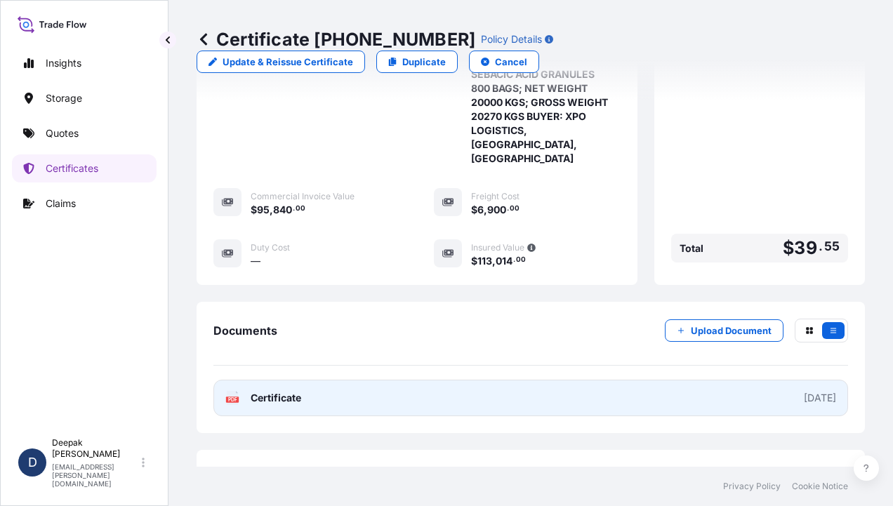
click at [265, 391] on span "Certificate" at bounding box center [276, 398] width 51 height 14
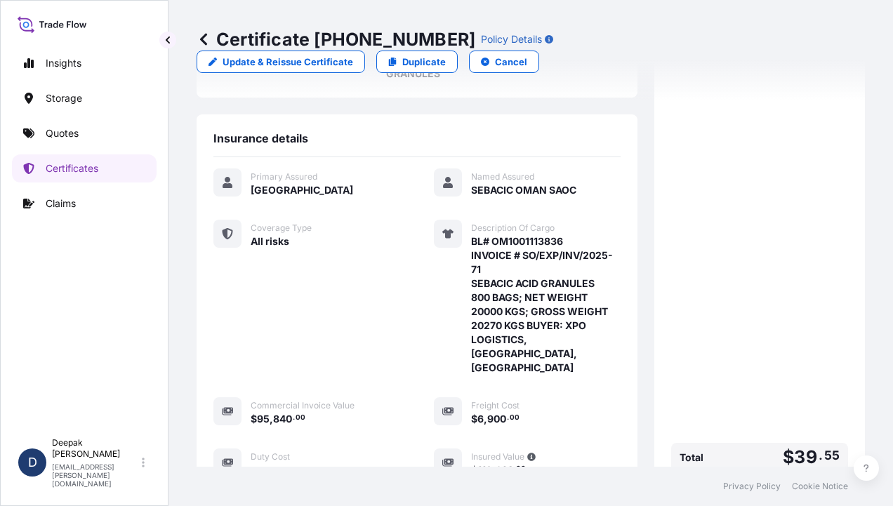
scroll to position [312, 0]
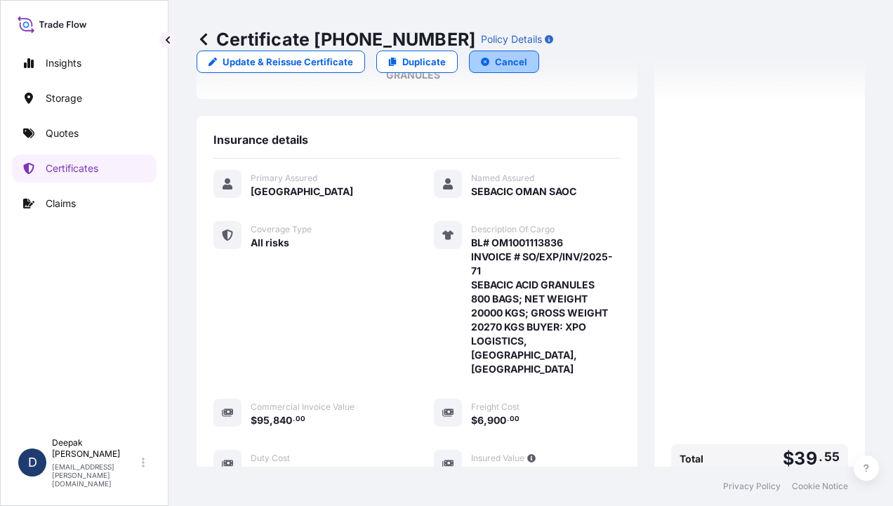
click at [539, 51] on button "Cancel" at bounding box center [504, 62] width 70 height 22
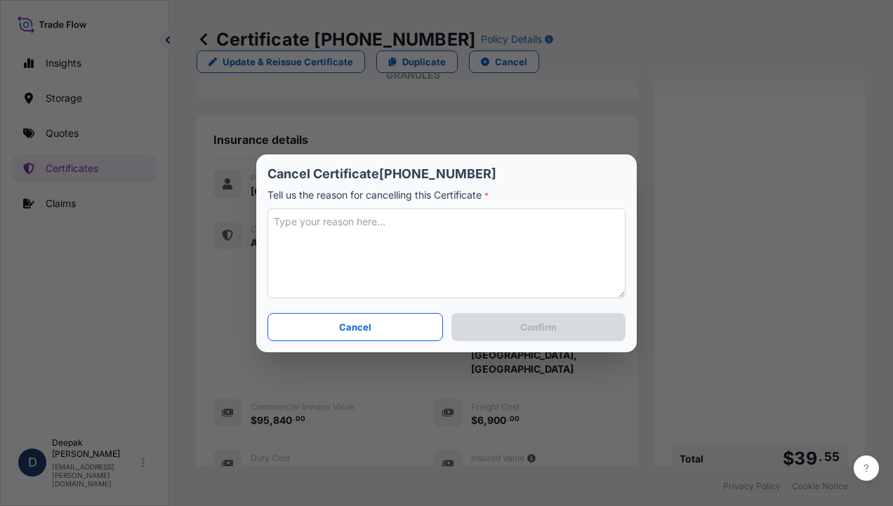
click at [379, 237] on textarea at bounding box center [447, 254] width 358 height 90
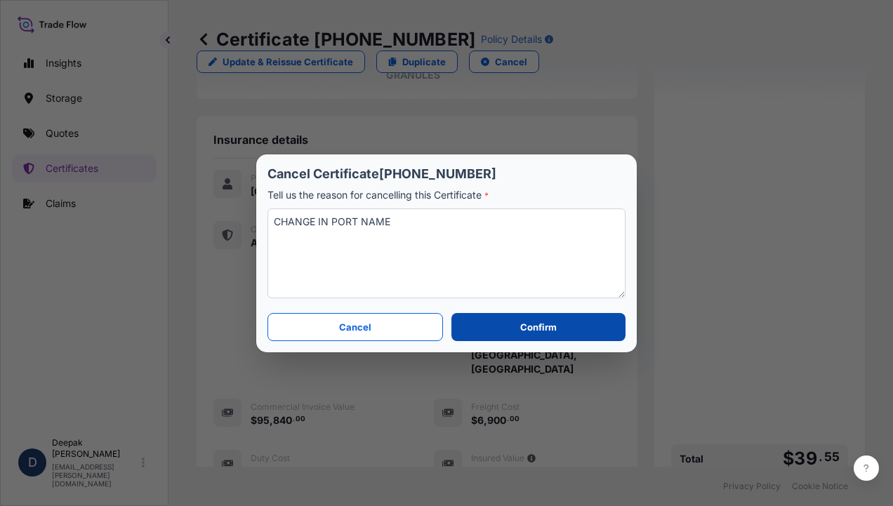
type textarea "CHANGE IN PORT NAME"
click at [482, 334] on button "Confirm" at bounding box center [538, 327] width 174 height 28
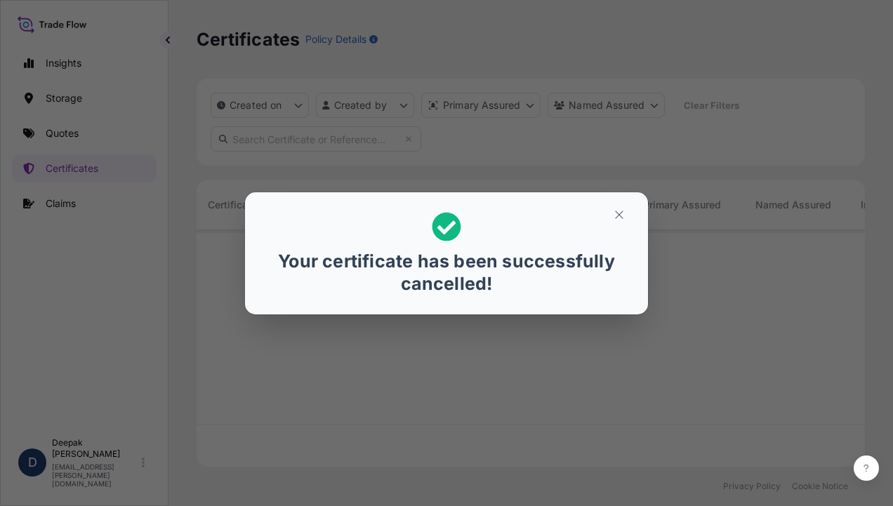
scroll to position [234, 657]
click at [621, 220] on button "button" at bounding box center [619, 215] width 35 height 22
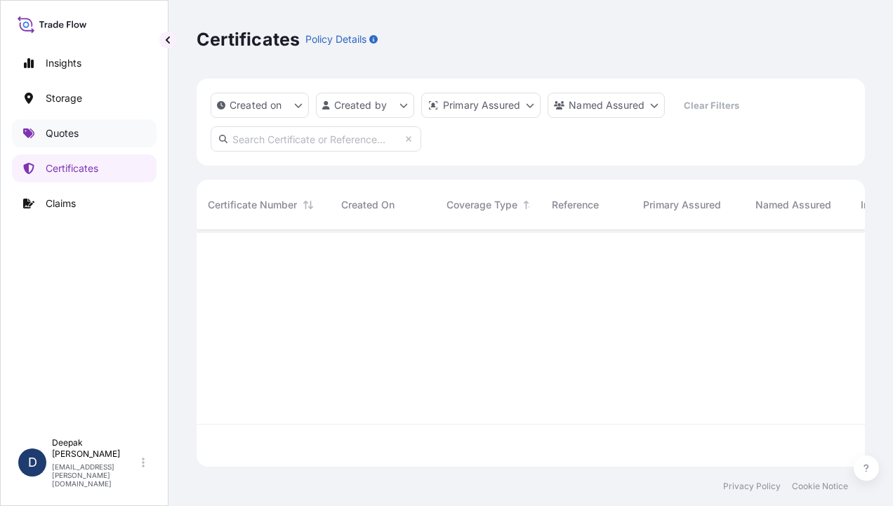
click at [76, 143] on link "Quotes" at bounding box center [84, 133] width 145 height 28
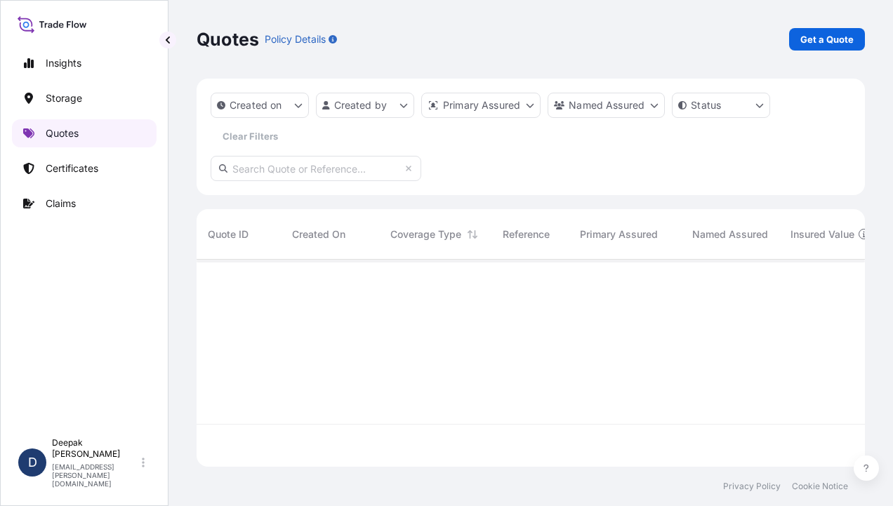
scroll to position [204, 657]
click at [840, 45] on p "Get a Quote" at bounding box center [826, 39] width 53 height 14
select select "Road / [GEOGRAPHIC_DATA]"
select select "Water"
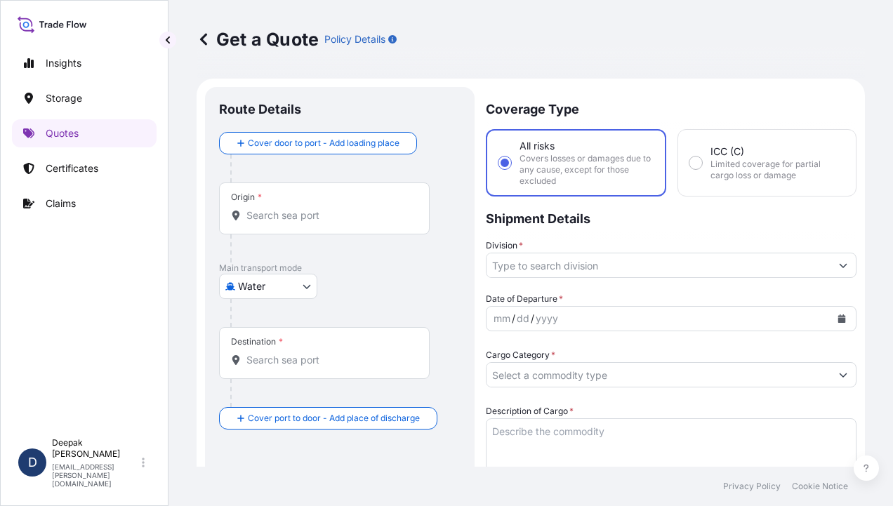
scroll to position [22, 0]
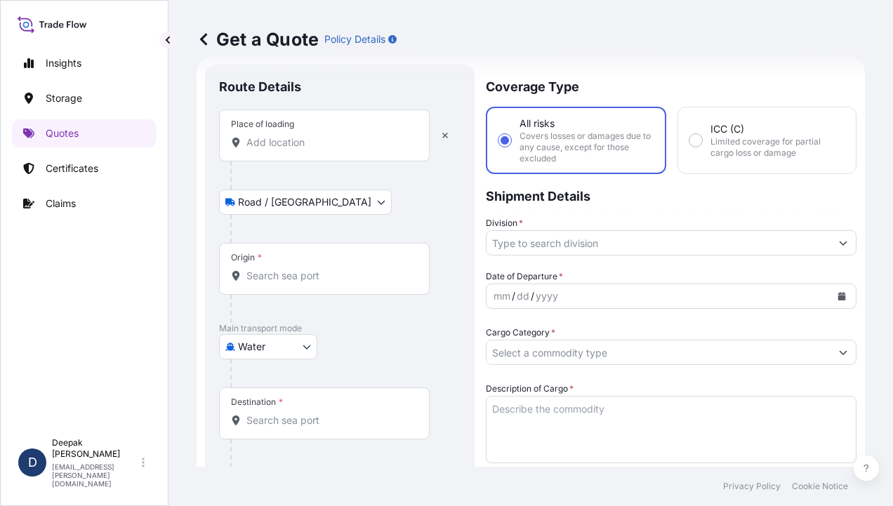
click at [307, 150] on div "Place of loading" at bounding box center [324, 136] width 211 height 52
click at [307, 150] on input "Place of loading" at bounding box center [329, 143] width 166 height 14
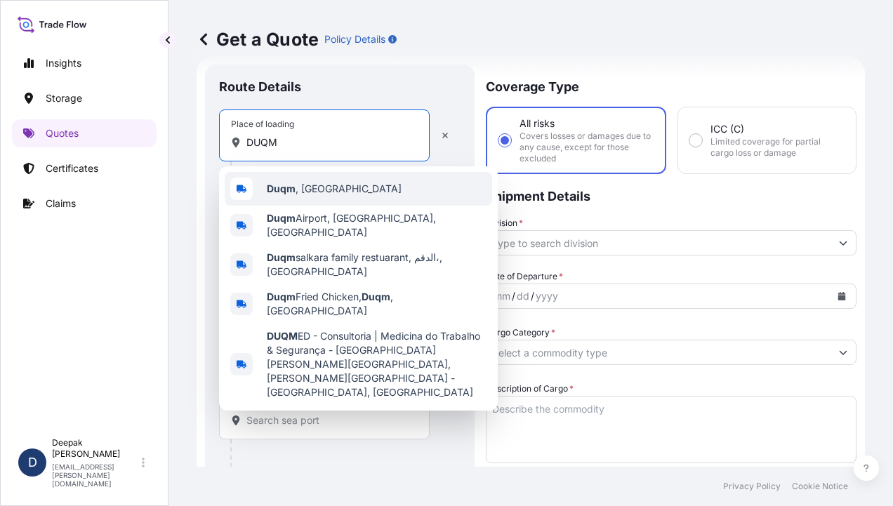
click at [286, 190] on b "Duqm" at bounding box center [281, 189] width 29 height 12
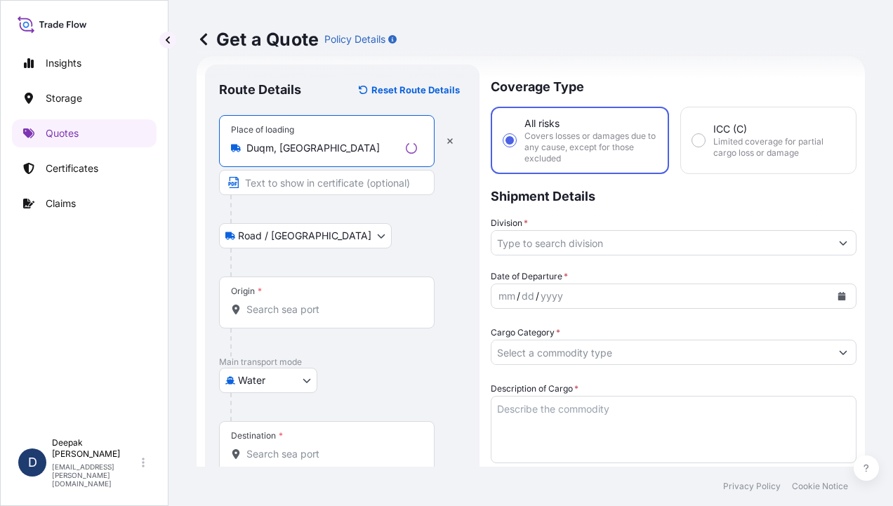
type input "Duqm, [GEOGRAPHIC_DATA]"
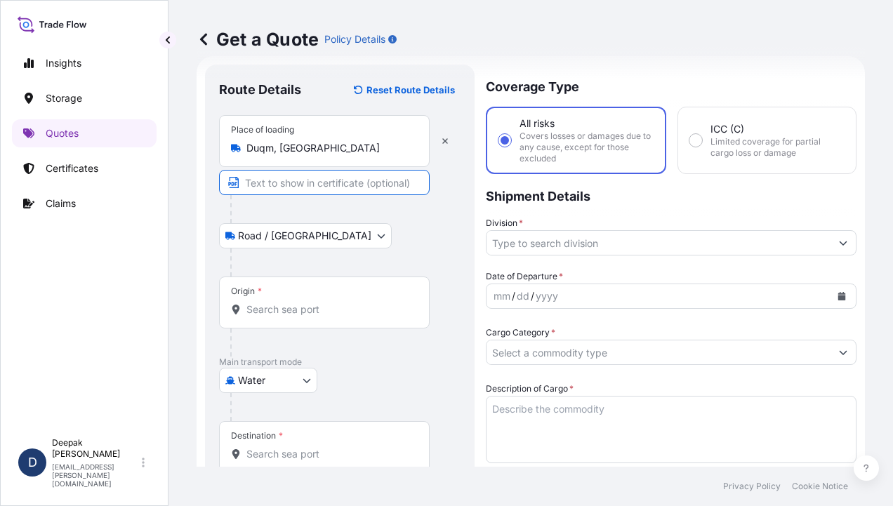
click at [308, 190] on input "Text to appear on certificate" at bounding box center [324, 182] width 211 height 25
type input "Duqm, [GEOGRAPHIC_DATA], [GEOGRAPHIC_DATA]"
type input "95840"
type input "6900"
type input "BDP OM"
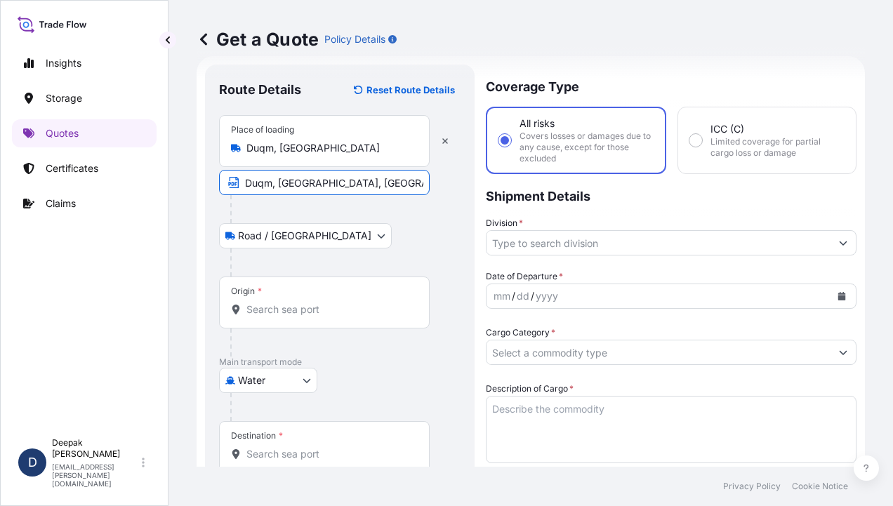
type input "SEBACIC ACID GRANULES"
click at [284, 303] on input "Origin *" at bounding box center [329, 310] width 166 height 14
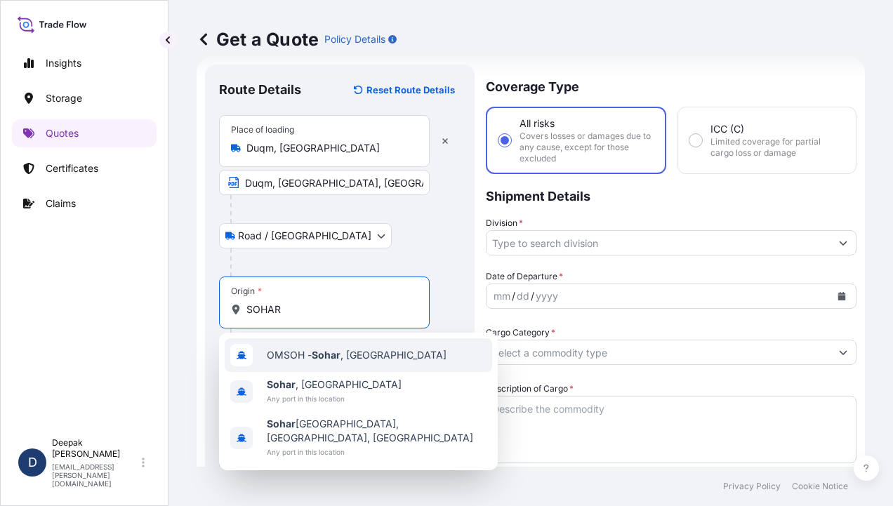
click at [301, 358] on span "OMSOH - [GEOGRAPHIC_DATA] , [GEOGRAPHIC_DATA]" at bounding box center [357, 355] width 180 height 14
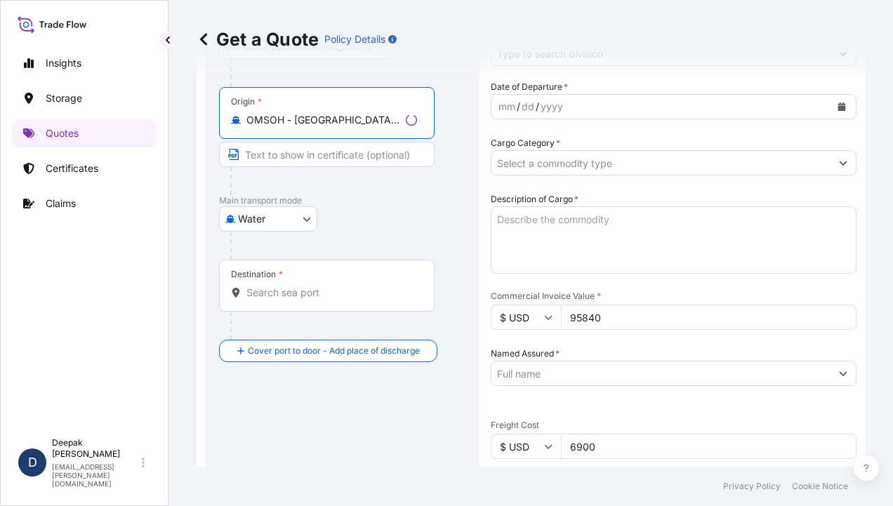
scroll to position [233, 0]
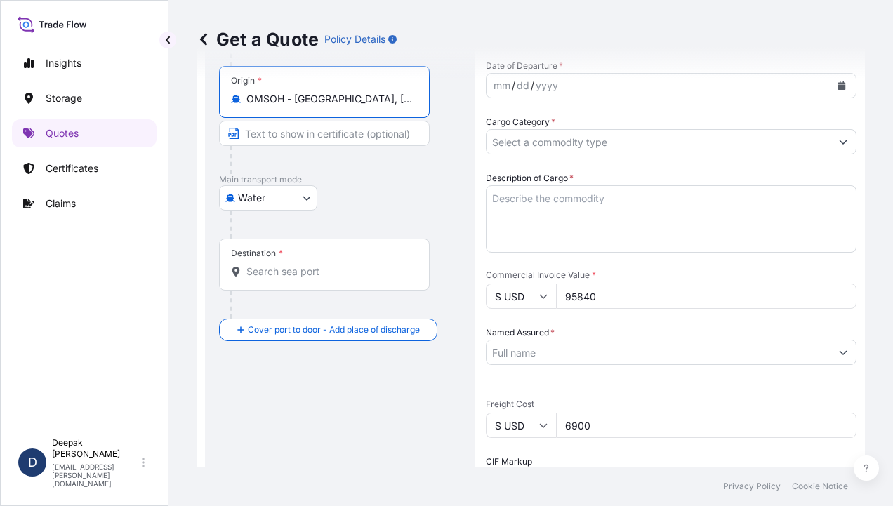
type input "OMSOH - [GEOGRAPHIC_DATA], [GEOGRAPHIC_DATA]"
click at [333, 132] on input "Text to appear on certificate" at bounding box center [324, 133] width 211 height 25
type input "[GEOGRAPHIC_DATA], [GEOGRAPHIC_DATA]"
click at [288, 265] on input "Destination *" at bounding box center [329, 272] width 166 height 14
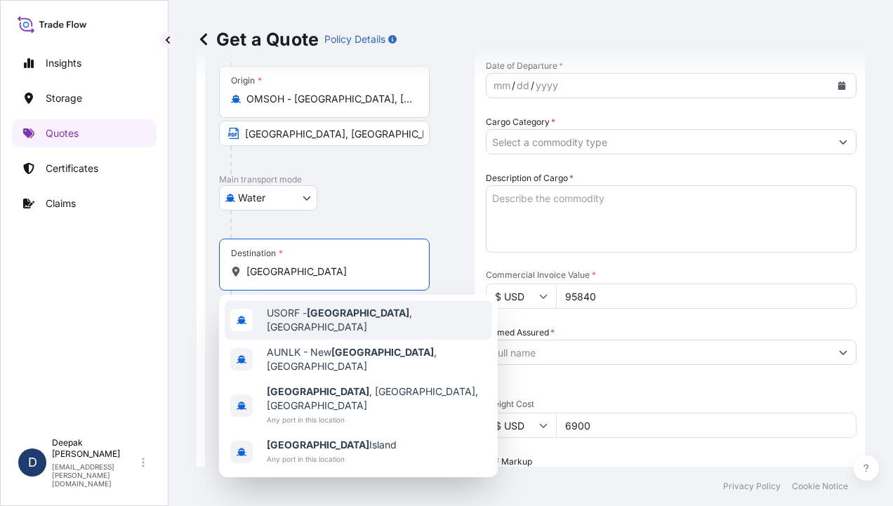
click at [345, 324] on div "USORF - [GEOGRAPHIC_DATA] , [GEOGRAPHIC_DATA]" at bounding box center [359, 320] width 268 height 39
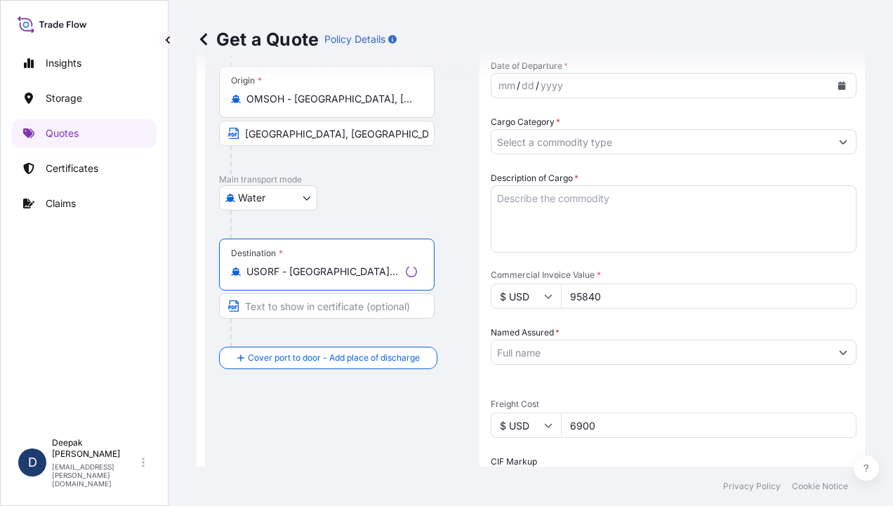
type input "USORF - [GEOGRAPHIC_DATA], [GEOGRAPHIC_DATA]"
click at [350, 313] on input "Text to appear on certificate" at bounding box center [327, 306] width 216 height 25
type input "[GEOGRAPHIC_DATA], [GEOGRAPHIC_DATA]"
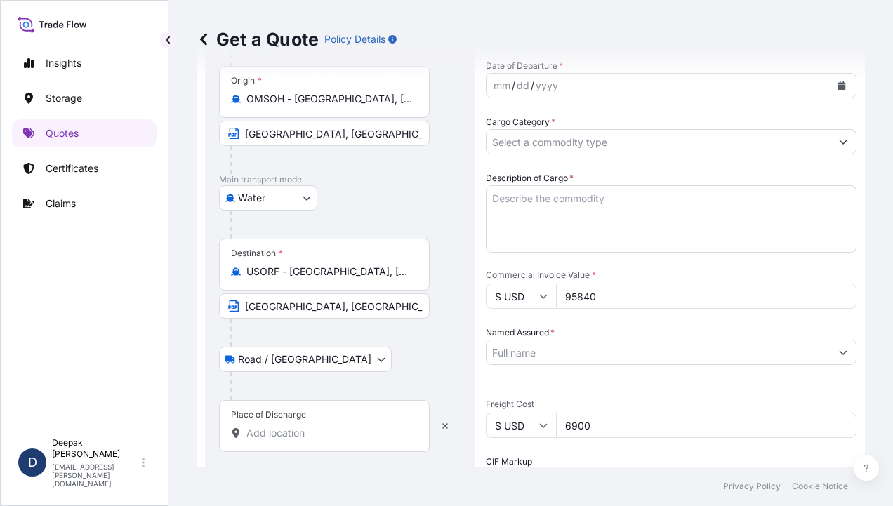
click at [277, 430] on input "Place of Discharge" at bounding box center [329, 433] width 166 height 14
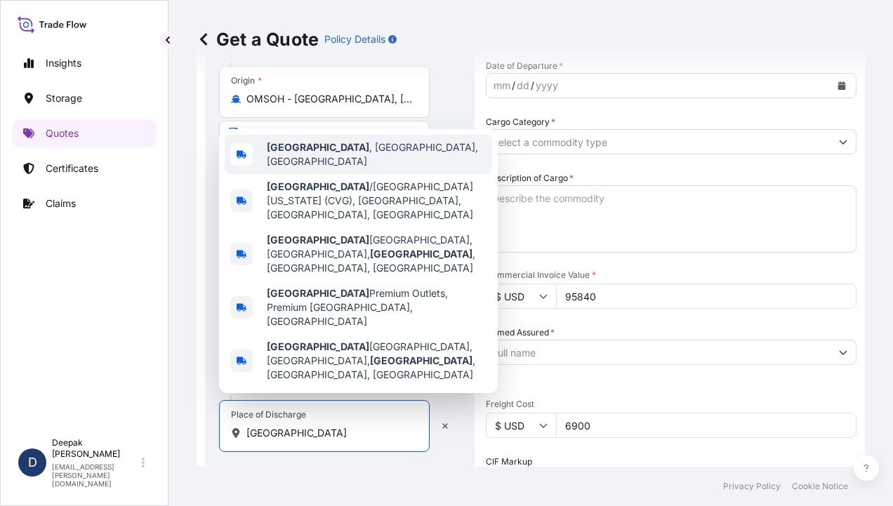
click at [352, 174] on div "[GEOGRAPHIC_DATA] , [GEOGRAPHIC_DATA], [GEOGRAPHIC_DATA]" at bounding box center [359, 154] width 268 height 39
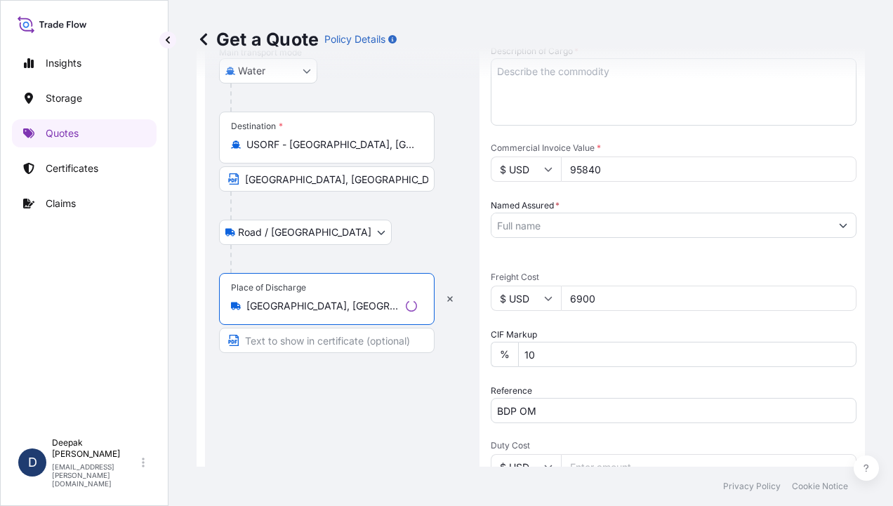
scroll to position [374, 0]
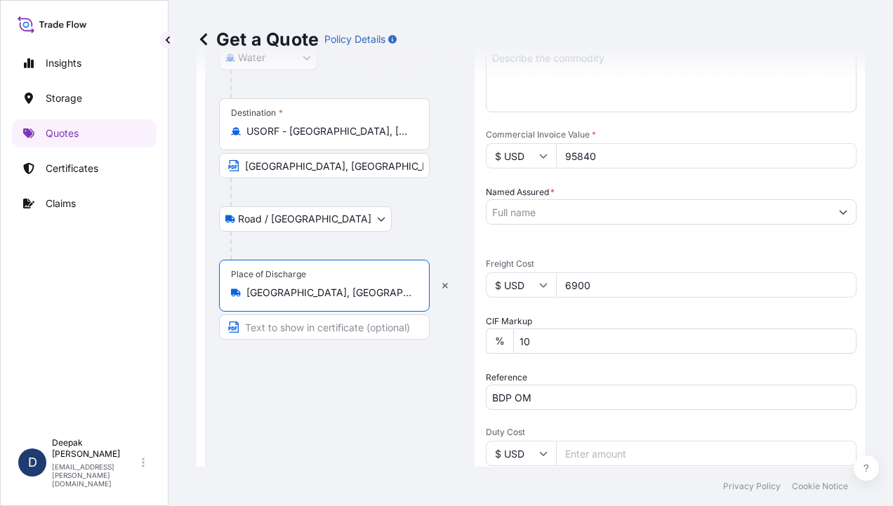
type input "[GEOGRAPHIC_DATA], [GEOGRAPHIC_DATA], [GEOGRAPHIC_DATA]"
click at [334, 336] on input "Text to appear on certificate" at bounding box center [324, 327] width 211 height 25
type input "[GEOGRAPHIC_DATA], [GEOGRAPHIC_DATA], [GEOGRAPHIC_DATA]"
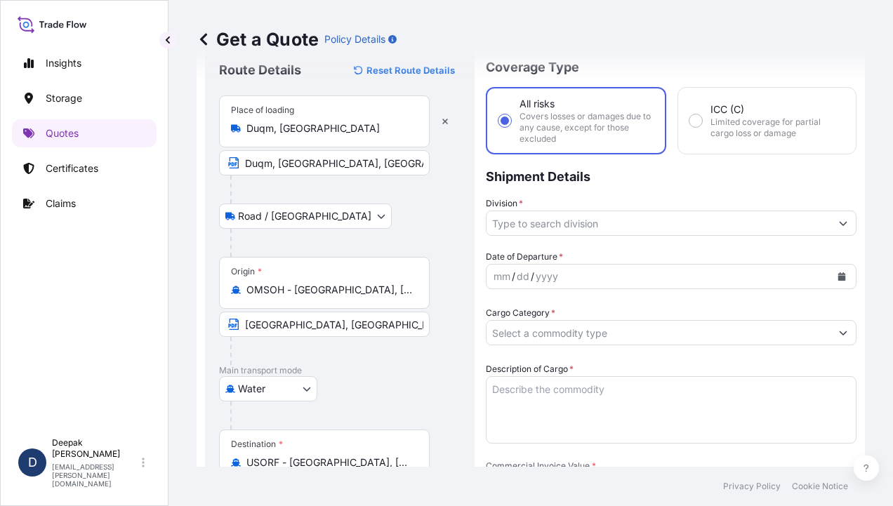
scroll to position [0, 0]
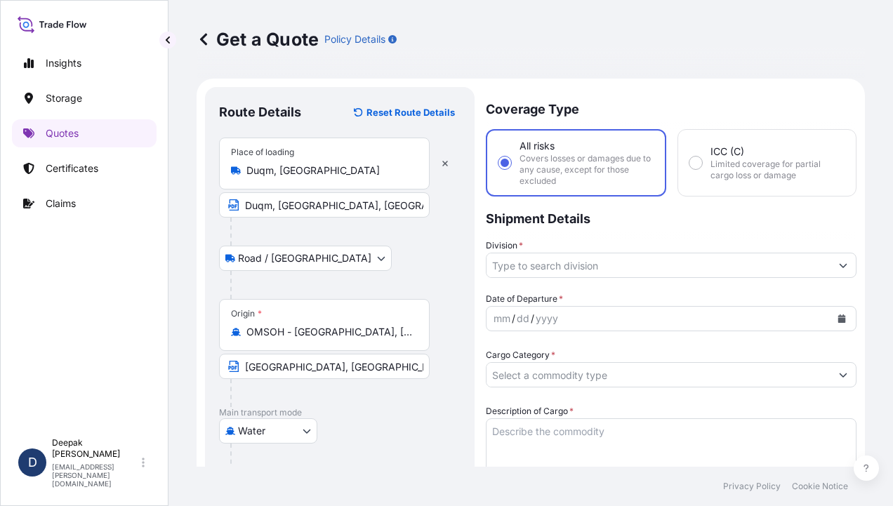
click at [672, 267] on input "Division *" at bounding box center [659, 265] width 344 height 25
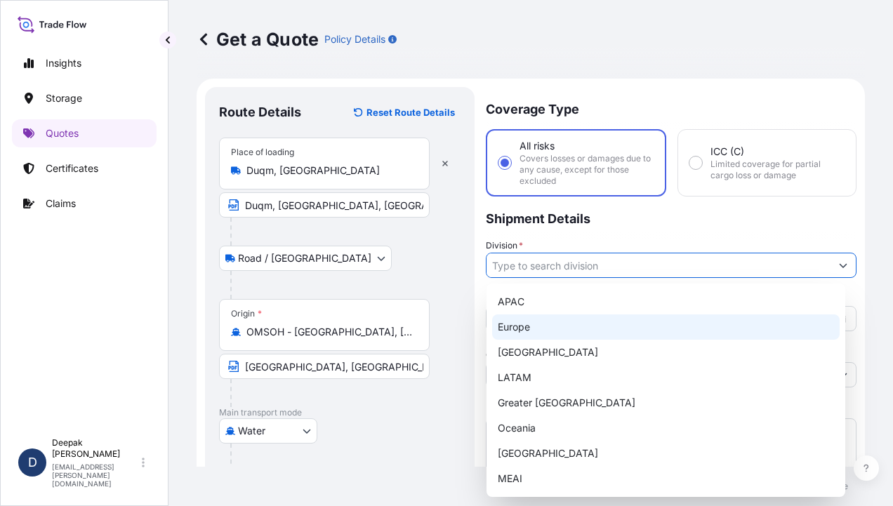
click at [584, 338] on div "Europe" at bounding box center [666, 327] width 348 height 25
type input "Europe"
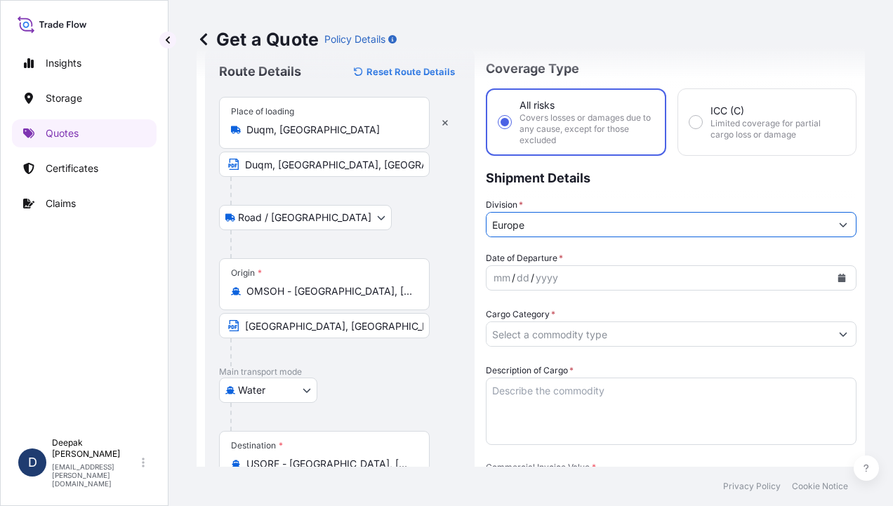
scroll to position [70, 0]
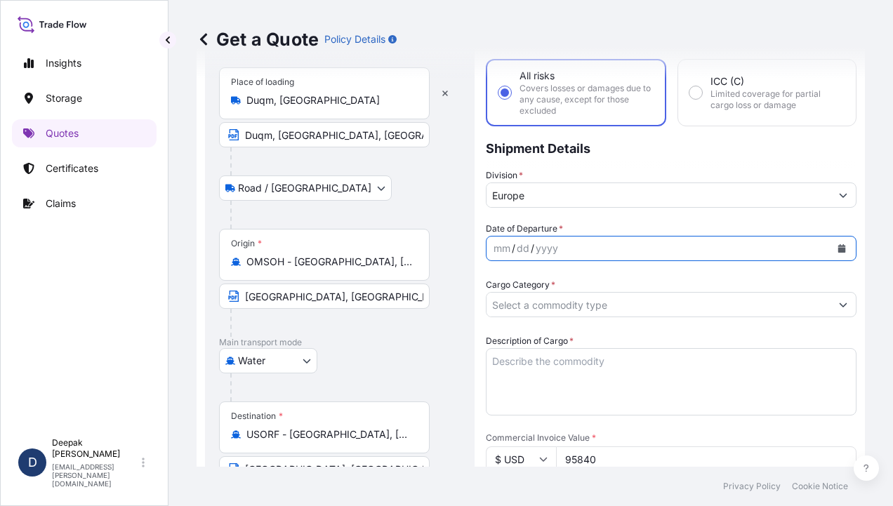
click at [831, 243] on button "Calendar" at bounding box center [842, 248] width 22 height 22
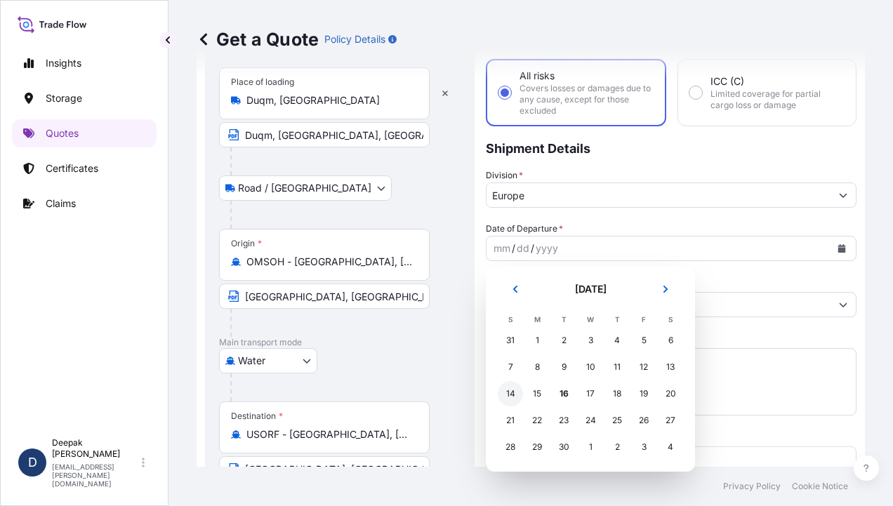
click at [515, 391] on div "14" at bounding box center [510, 393] width 25 height 25
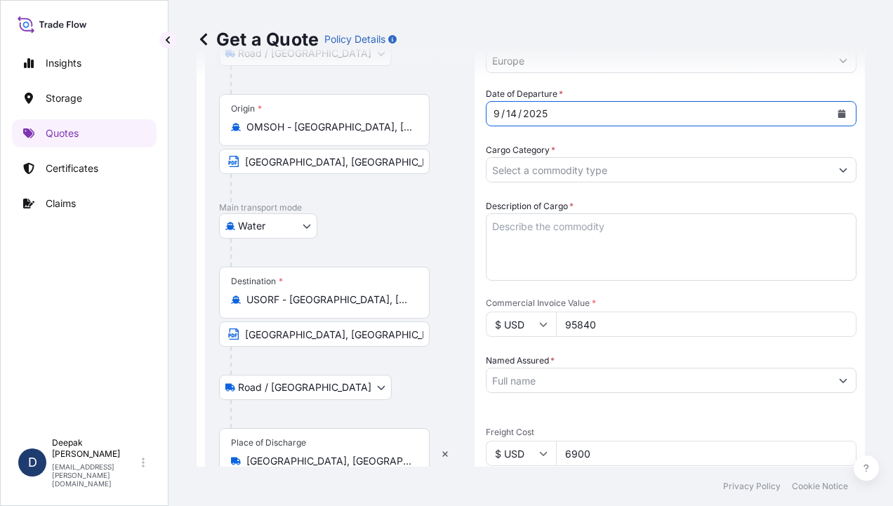
scroll to position [211, 0]
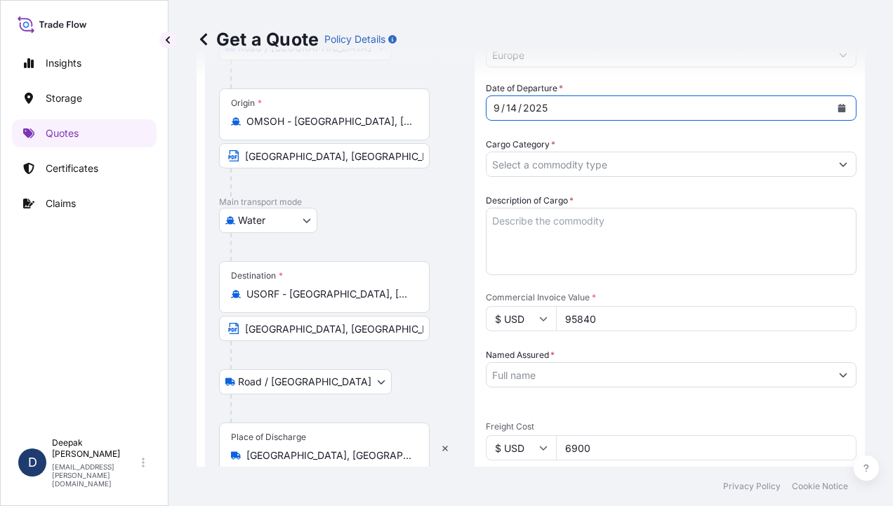
click at [742, 166] on input "Cargo Category *" at bounding box center [659, 164] width 344 height 25
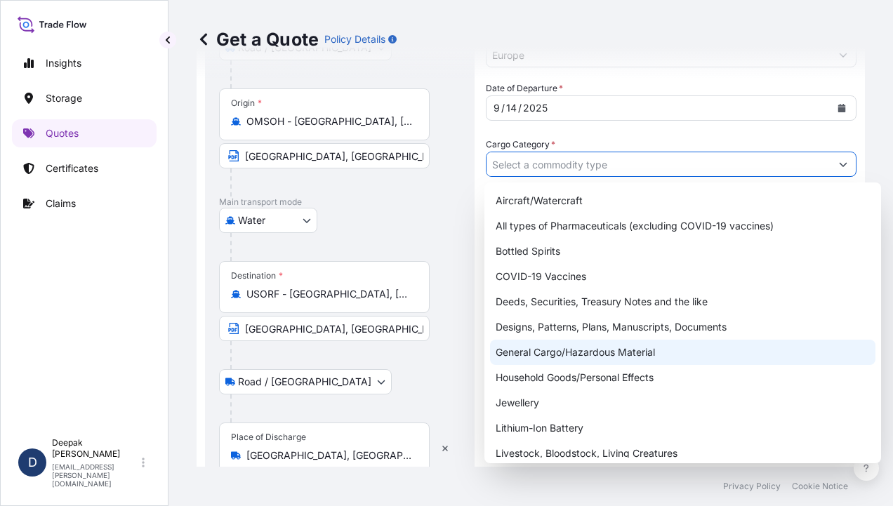
click at [597, 358] on div "General Cargo/Hazardous Material" at bounding box center [682, 352] width 385 height 25
type input "General Cargo/Hazardous Material"
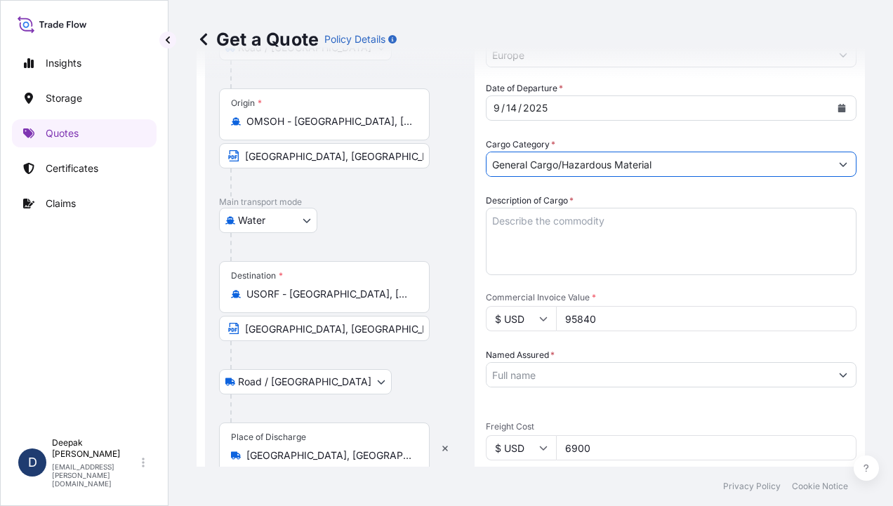
click at [715, 244] on textarea "Description of Cargo *" at bounding box center [671, 241] width 371 height 67
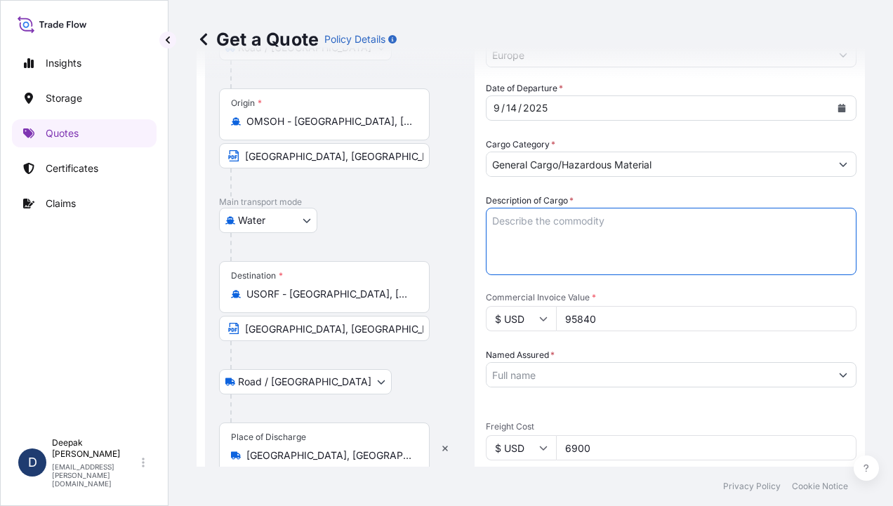
paste textarea "BL# OM1001113836 INVOICE # SO/EXP/INV/2025-71 SEBACIC ACID GRANULES 800 BAGS; N…"
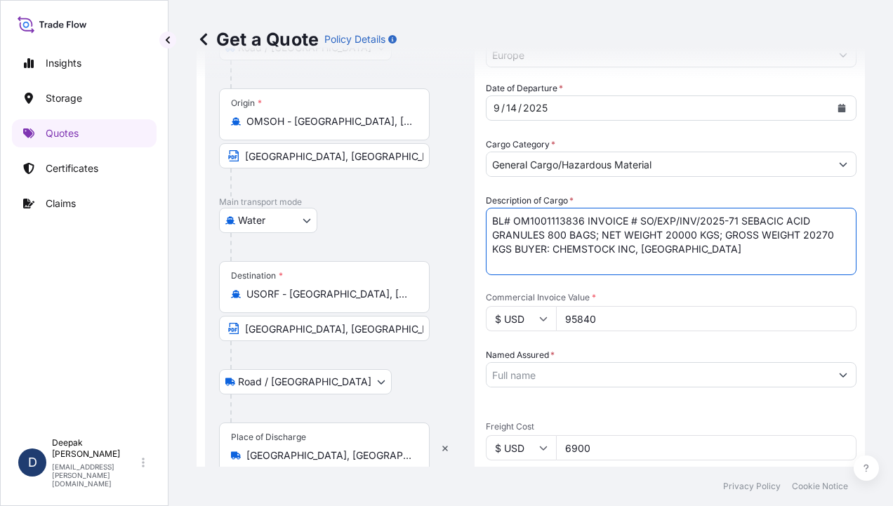
click at [587, 218] on textarea "BL# OM1001113836 INVOICE # SO/EXP/INV/2025-71 SEBACIC ACID GRANULES 800 BAGS; N…" at bounding box center [671, 241] width 371 height 67
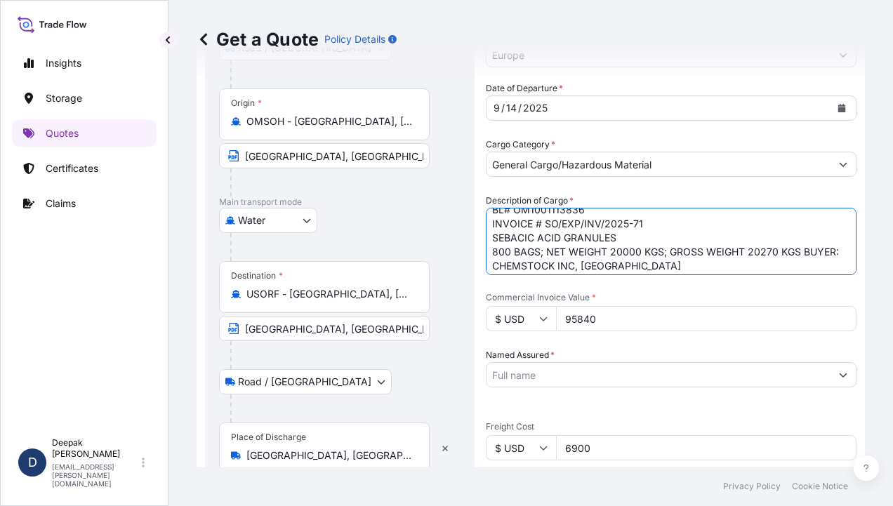
scroll to position [15, 0]
click at [532, 260] on textarea "BL# OM1001113836 INVOICE # SO/EXP/INV/2025-71 SEBACIC ACID GRANULES 800 BAGS; N…" at bounding box center [671, 241] width 371 height 67
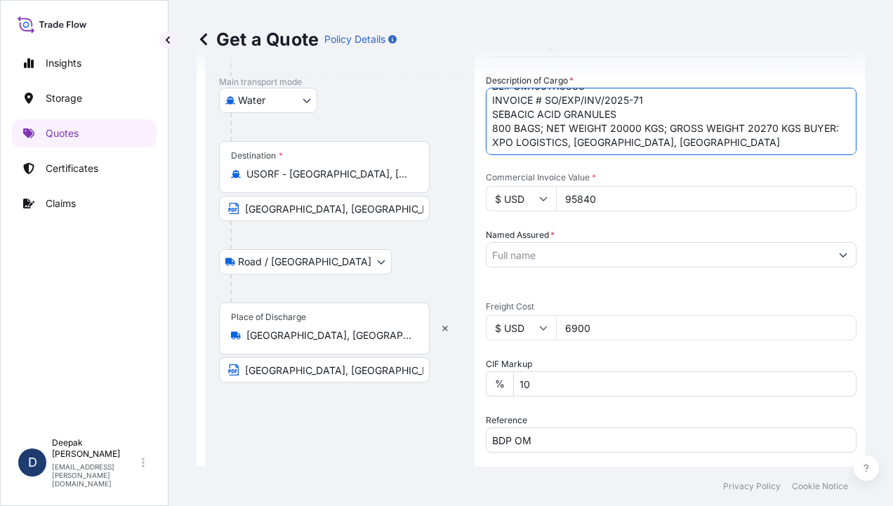
scroll to position [351, 0]
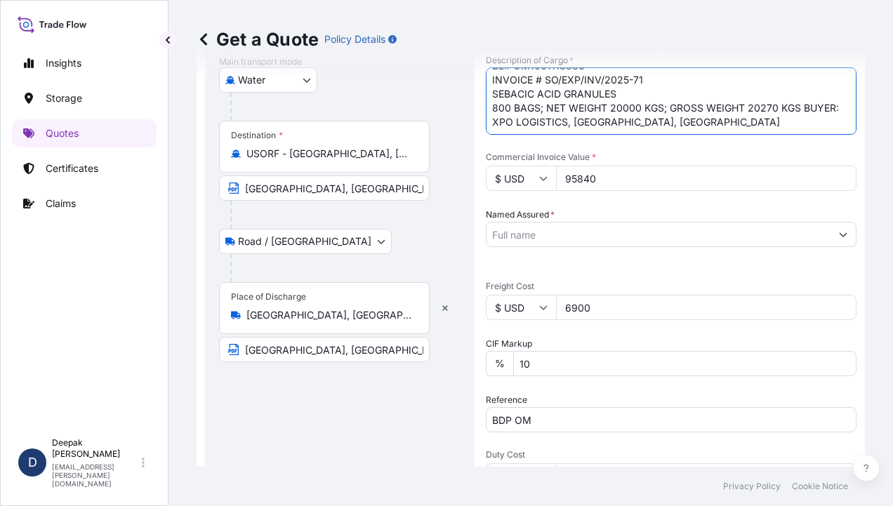
type textarea "BL# OM1001113836 INVOICE # SO/EXP/INV/2025-71 SEBACIC ACID GRANULES 800 BAGS; N…"
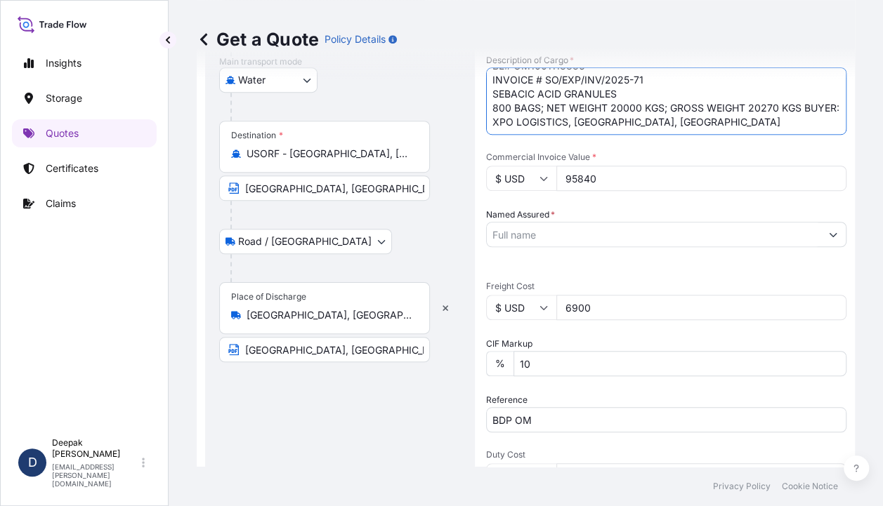
click at [742, 242] on input "Named Assured *" at bounding box center [654, 234] width 334 height 25
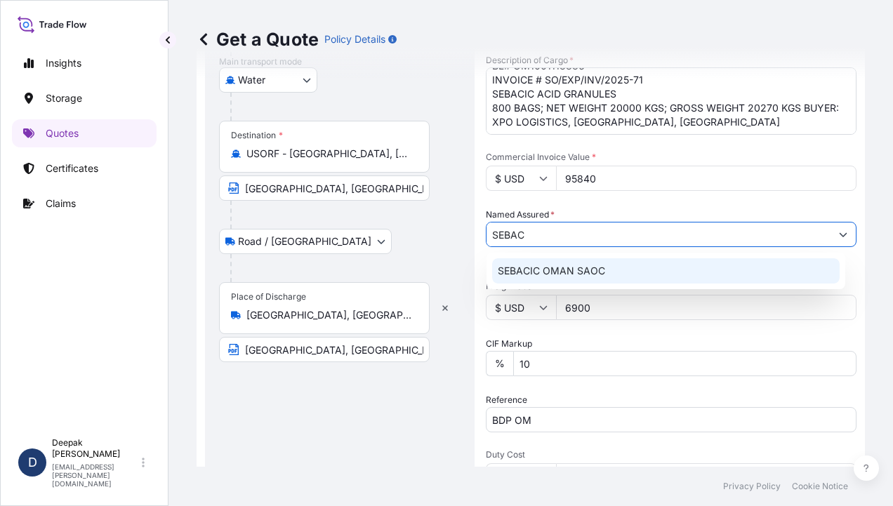
click at [554, 268] on span "SEBACIC OMAN SAOC" at bounding box center [551, 271] width 107 height 14
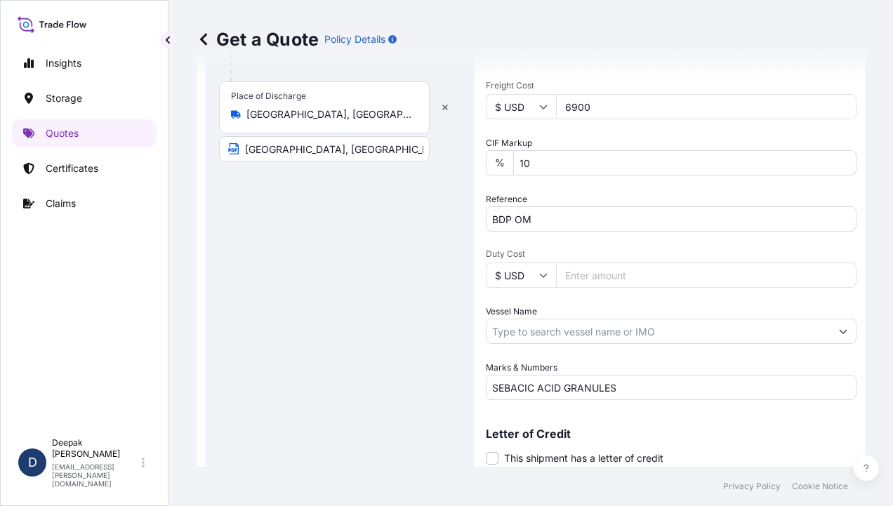
scroll to position [562, 0]
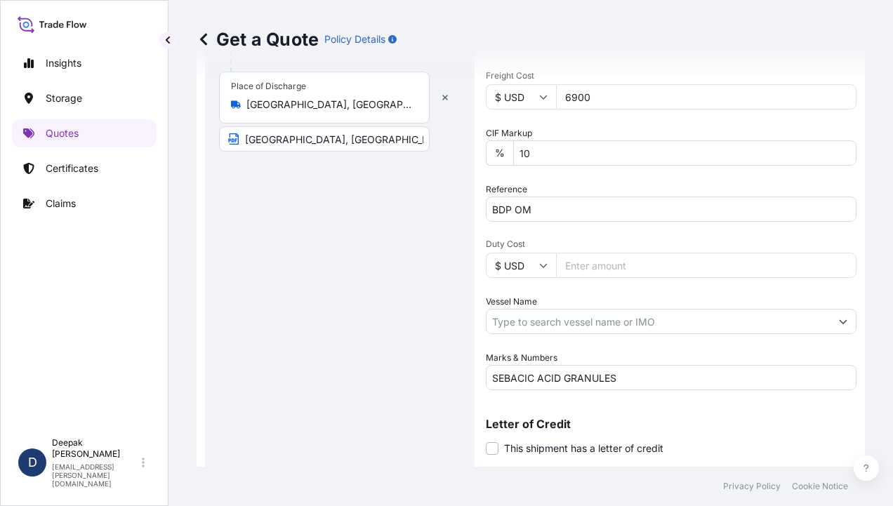
type input "SEBACIC OMAN SAOC"
click at [626, 327] on input "Vessel Name" at bounding box center [659, 321] width 344 height 25
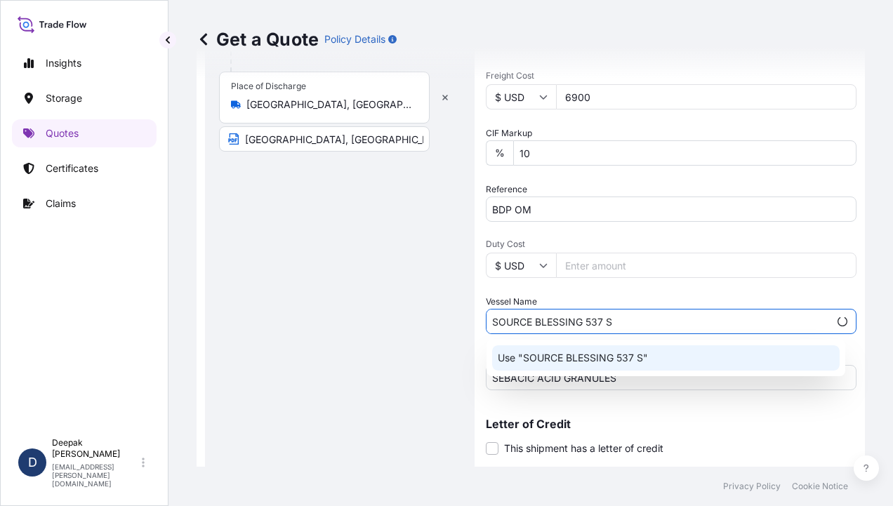
click at [619, 355] on p "Use "SOURCE BLESSING 537 S"" at bounding box center [573, 358] width 150 height 14
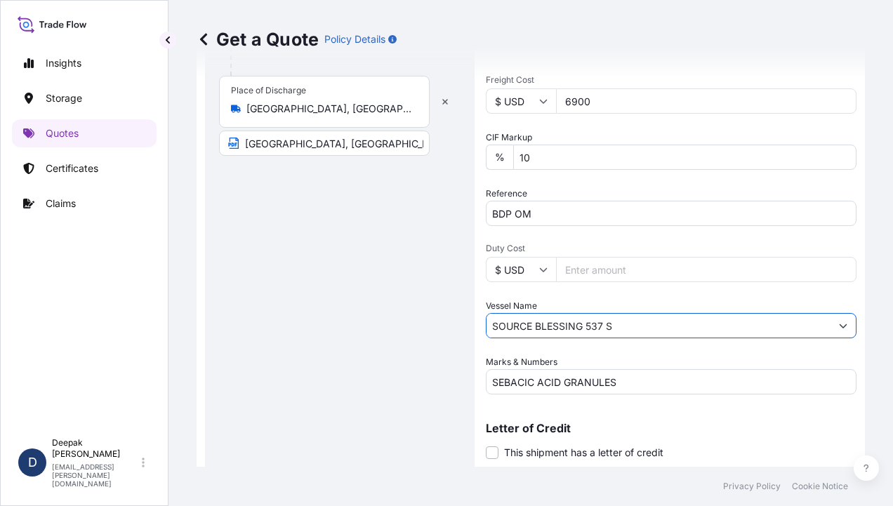
scroll to position [598, 0]
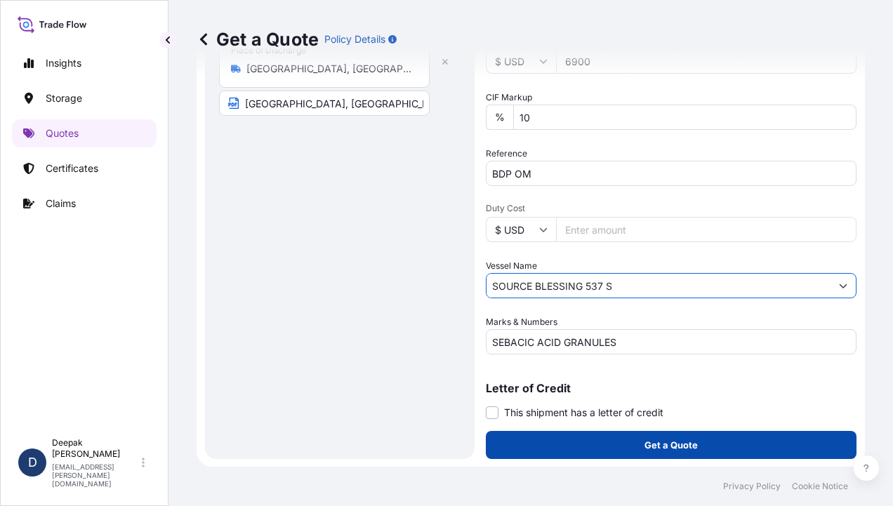
type input "SOURCE BLESSING 537 S"
click at [696, 449] on button "Get a Quote" at bounding box center [671, 445] width 371 height 28
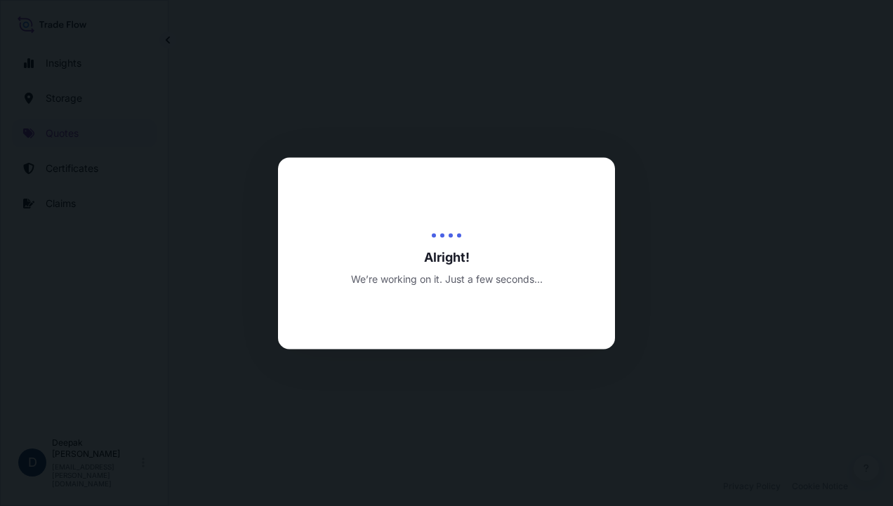
select select "Road / [GEOGRAPHIC_DATA]"
select select "Water"
select select "Road / [GEOGRAPHIC_DATA]"
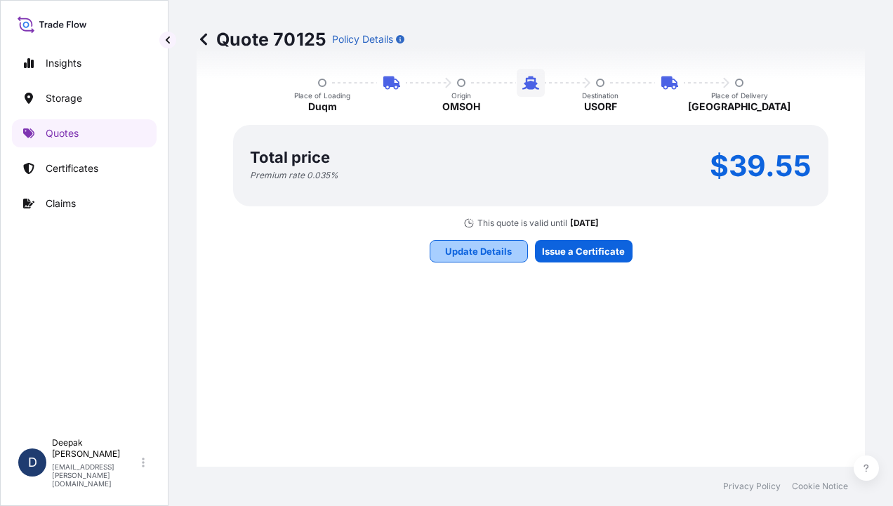
click at [501, 251] on p "Update Details" at bounding box center [478, 251] width 67 height 14
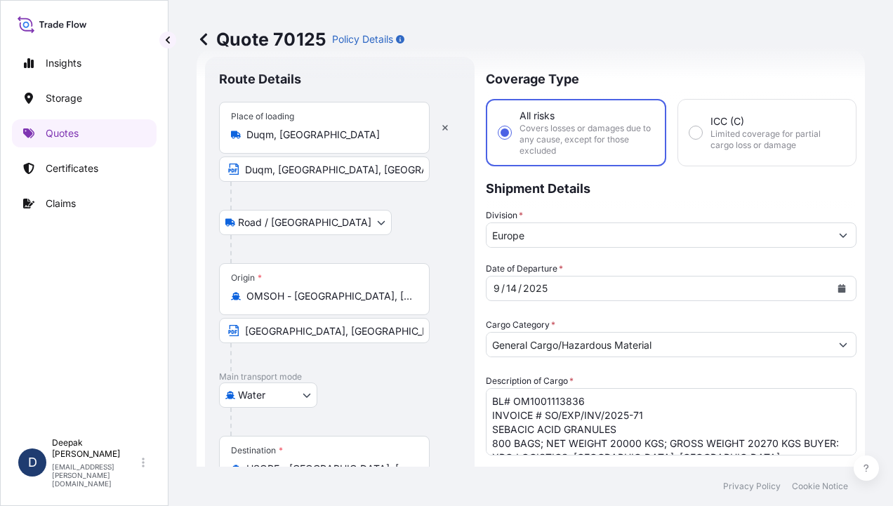
scroll to position [22, 0]
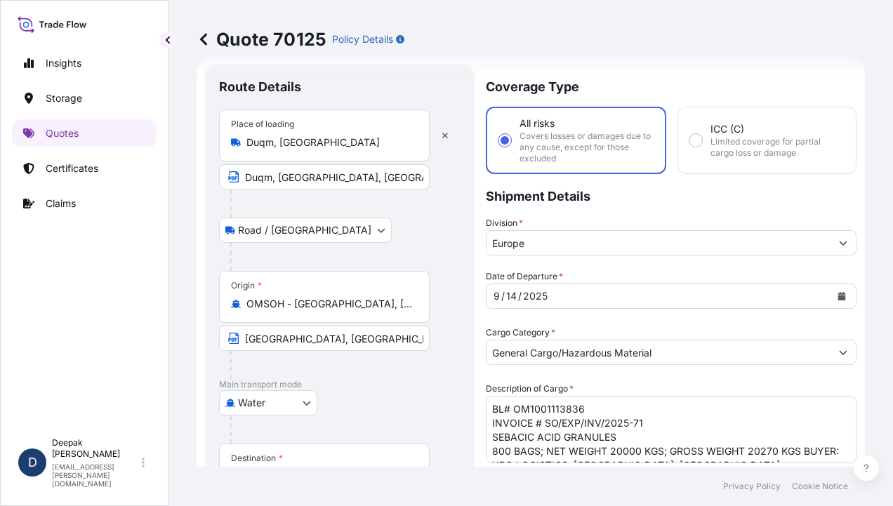
click at [761, 239] on input "Europe" at bounding box center [659, 242] width 344 height 25
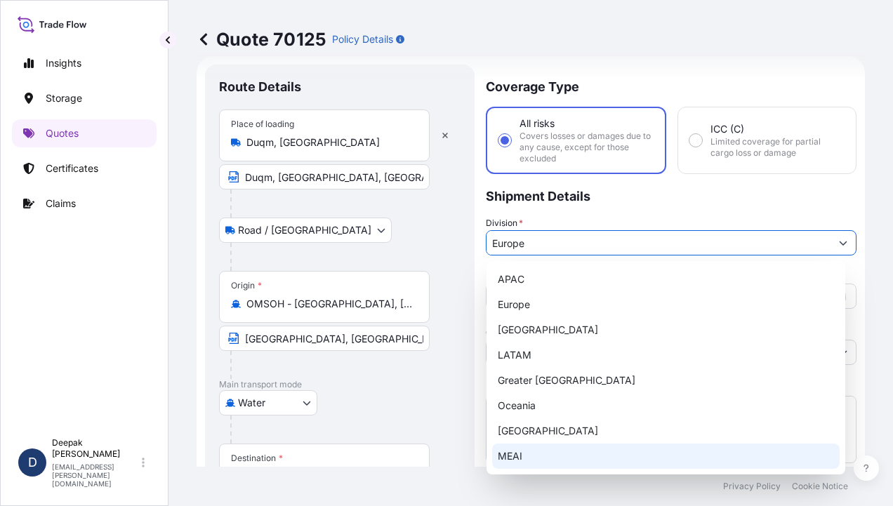
click at [559, 449] on div "MEAI" at bounding box center [666, 456] width 348 height 25
type input "MEAI"
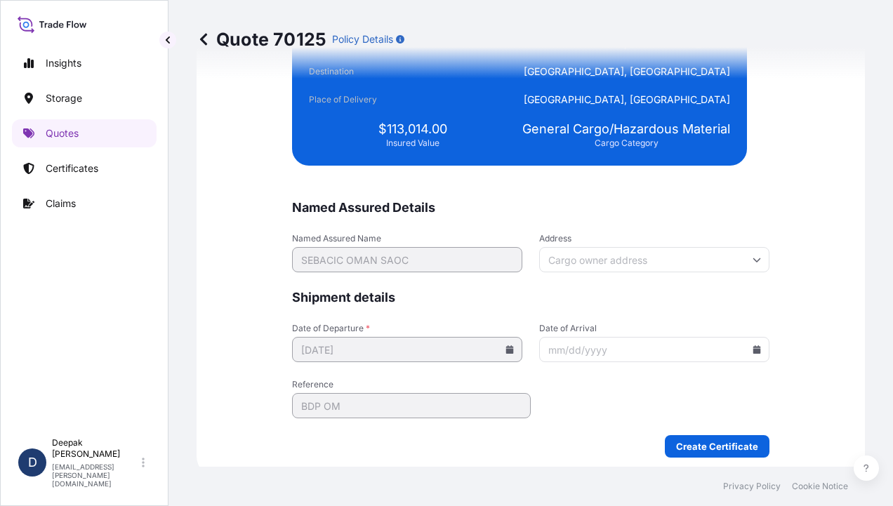
scroll to position [3536, 0]
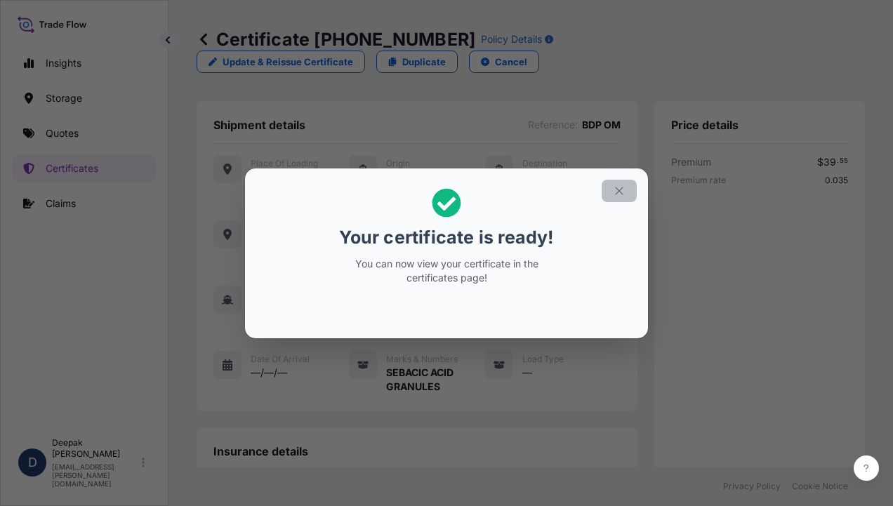
click at [621, 192] on icon "button" at bounding box center [619, 191] width 8 height 8
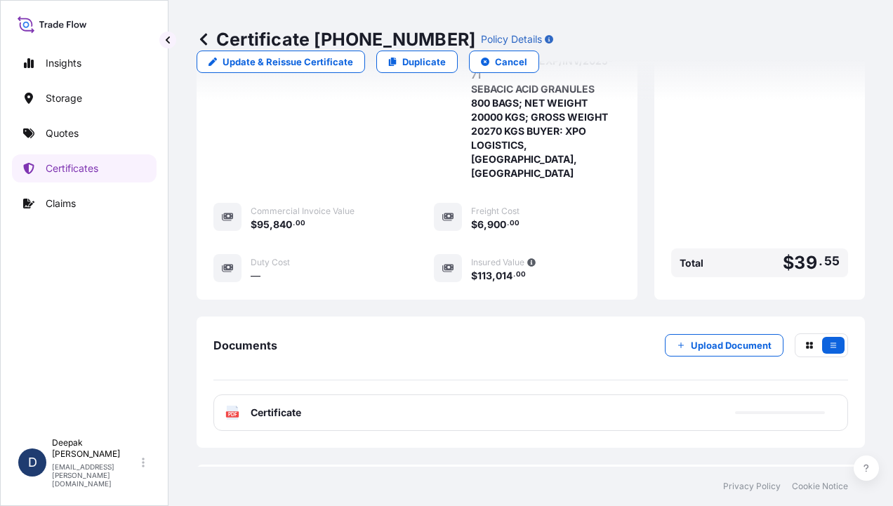
scroll to position [522, 0]
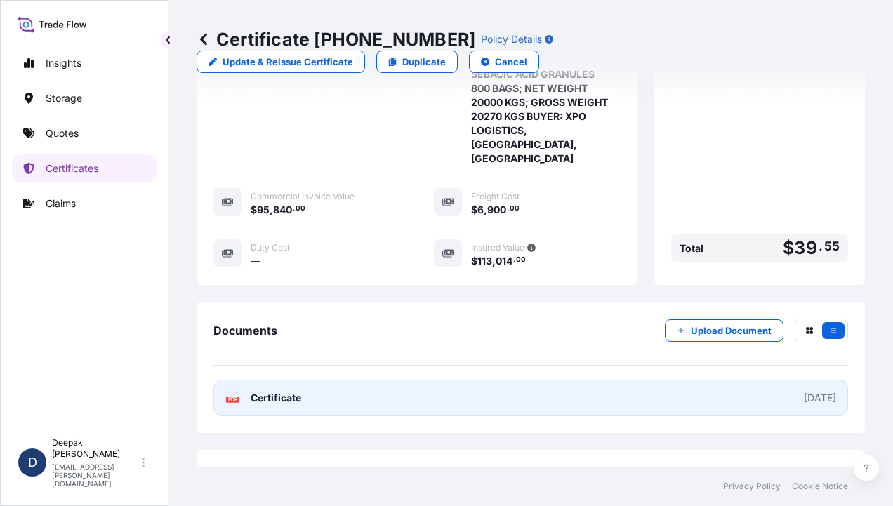
click at [306, 380] on link "PDF Certificate [DATE]" at bounding box center [530, 398] width 635 height 37
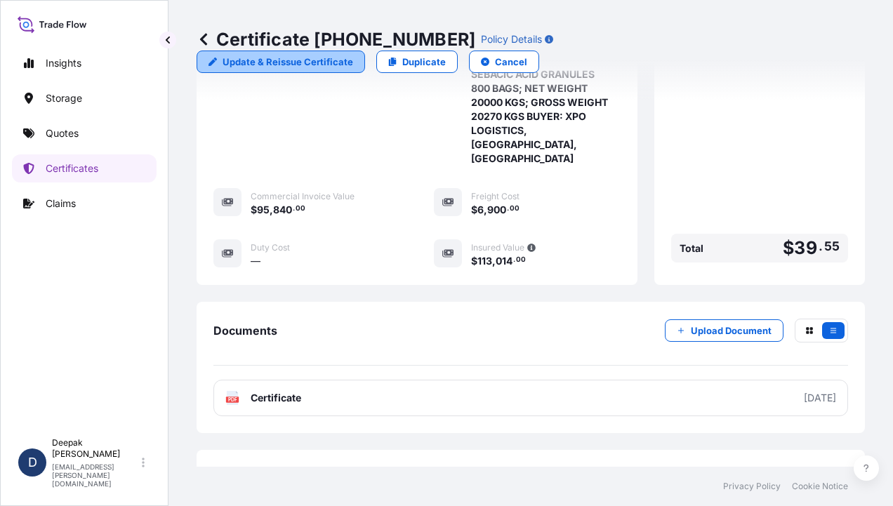
click at [353, 55] on p "Update & Reissue Certificate" at bounding box center [288, 62] width 131 height 14
select select "Road / [GEOGRAPHIC_DATA]"
select select "Water"
select select "Road / [GEOGRAPHIC_DATA]"
select select "31612"
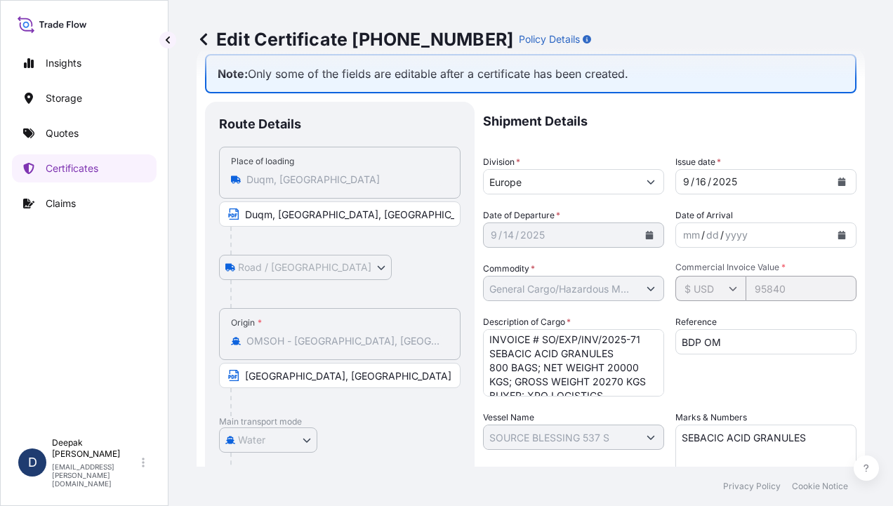
scroll to position [43, 0]
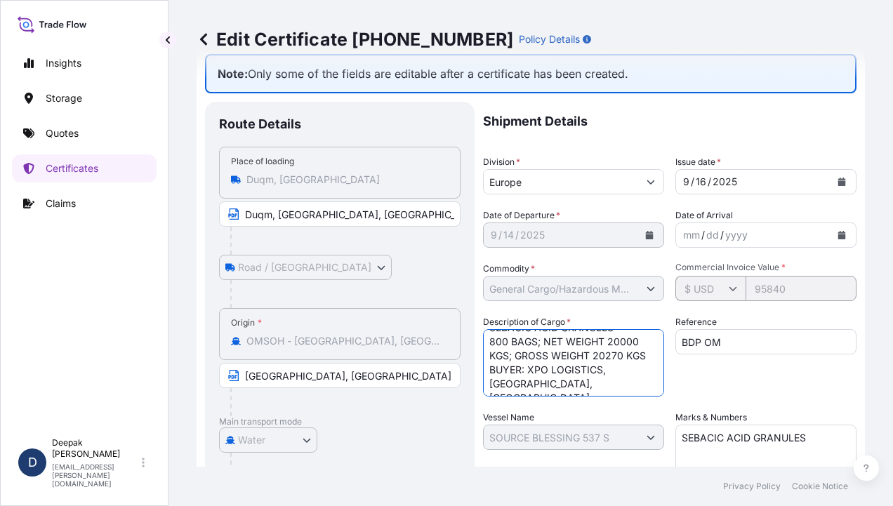
click at [515, 364] on textarea "BL# OM1001113836 INVOICE # SO/EXP/INV/2025-71 SEBACIC ACID GRANULES 800 BAGS; N…" at bounding box center [573, 362] width 181 height 67
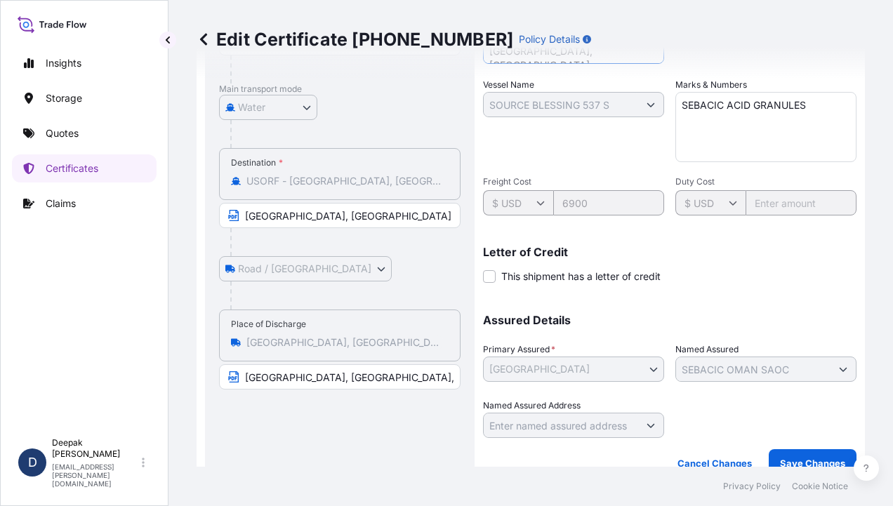
scroll to position [384, 0]
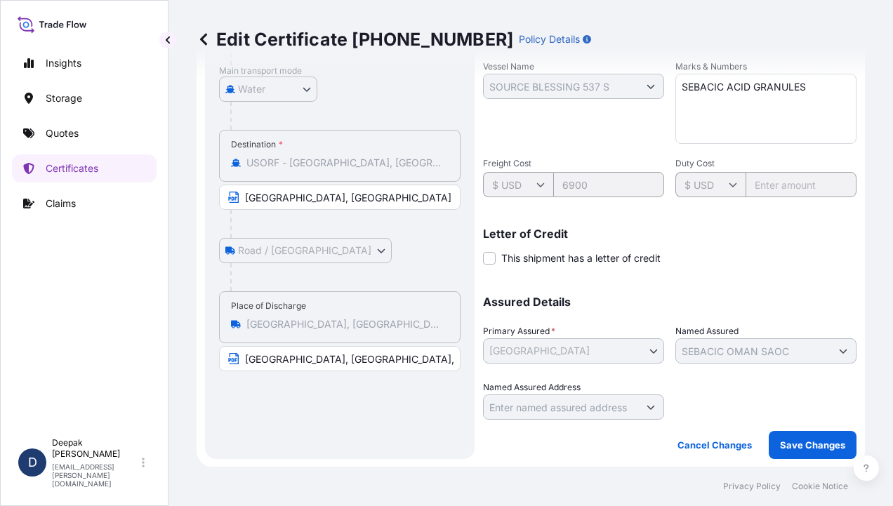
type textarea "BL# OM1001113836 INVOICE # SO/EXP/INV/2025-71 SEBACIC ACID GRANULES 800 BAGS; N…"
click at [783, 447] on p "Save Changes" at bounding box center [812, 445] width 65 height 14
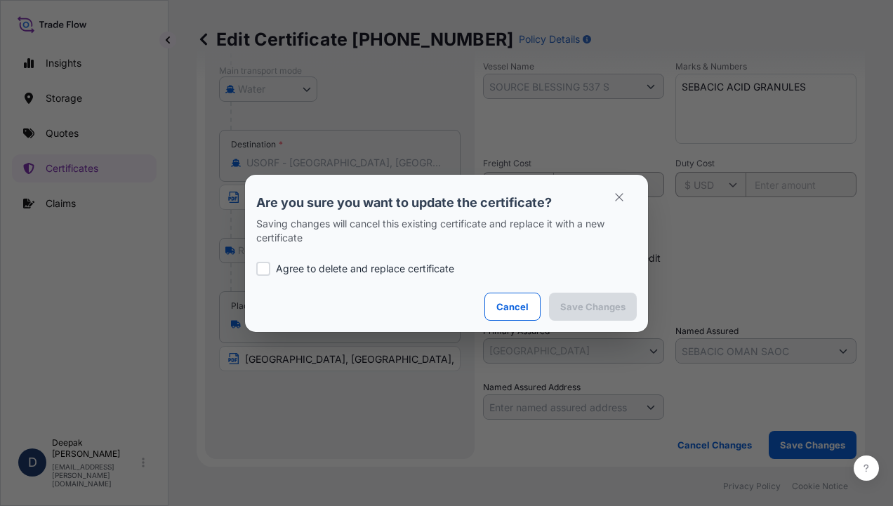
click at [423, 265] on p "Agree to delete and replace certificate" at bounding box center [365, 269] width 178 height 14
checkbox input "true"
click at [609, 315] on button "Save Changes" at bounding box center [593, 307] width 88 height 28
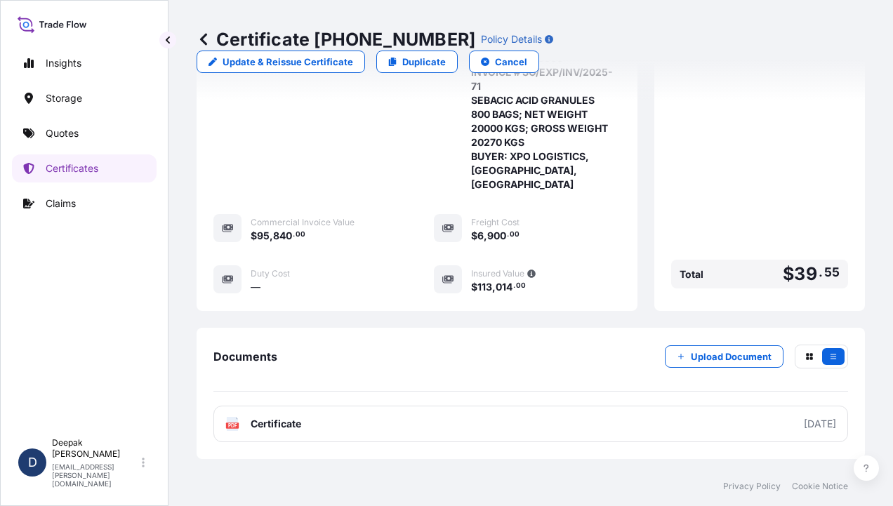
scroll to position [536, 0]
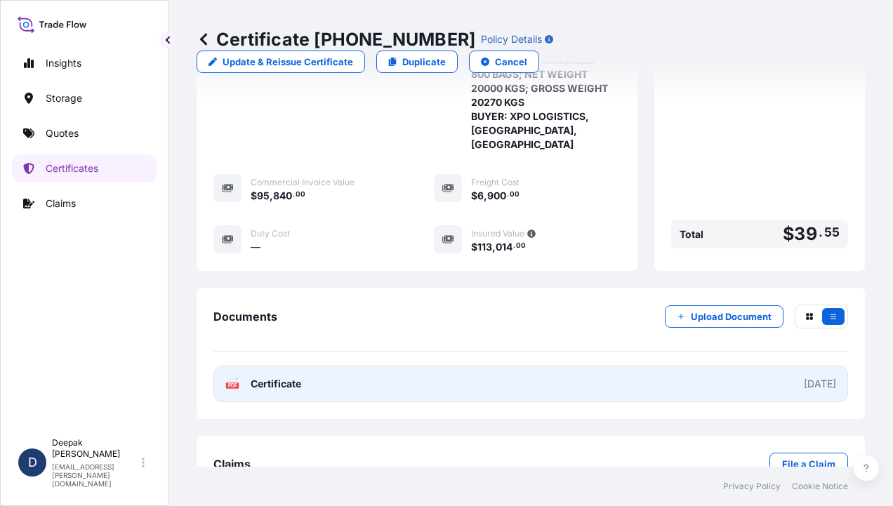
click at [329, 366] on link "PDF Certificate [DATE]" at bounding box center [530, 384] width 635 height 37
